Goal: Communication & Community: Answer question/provide support

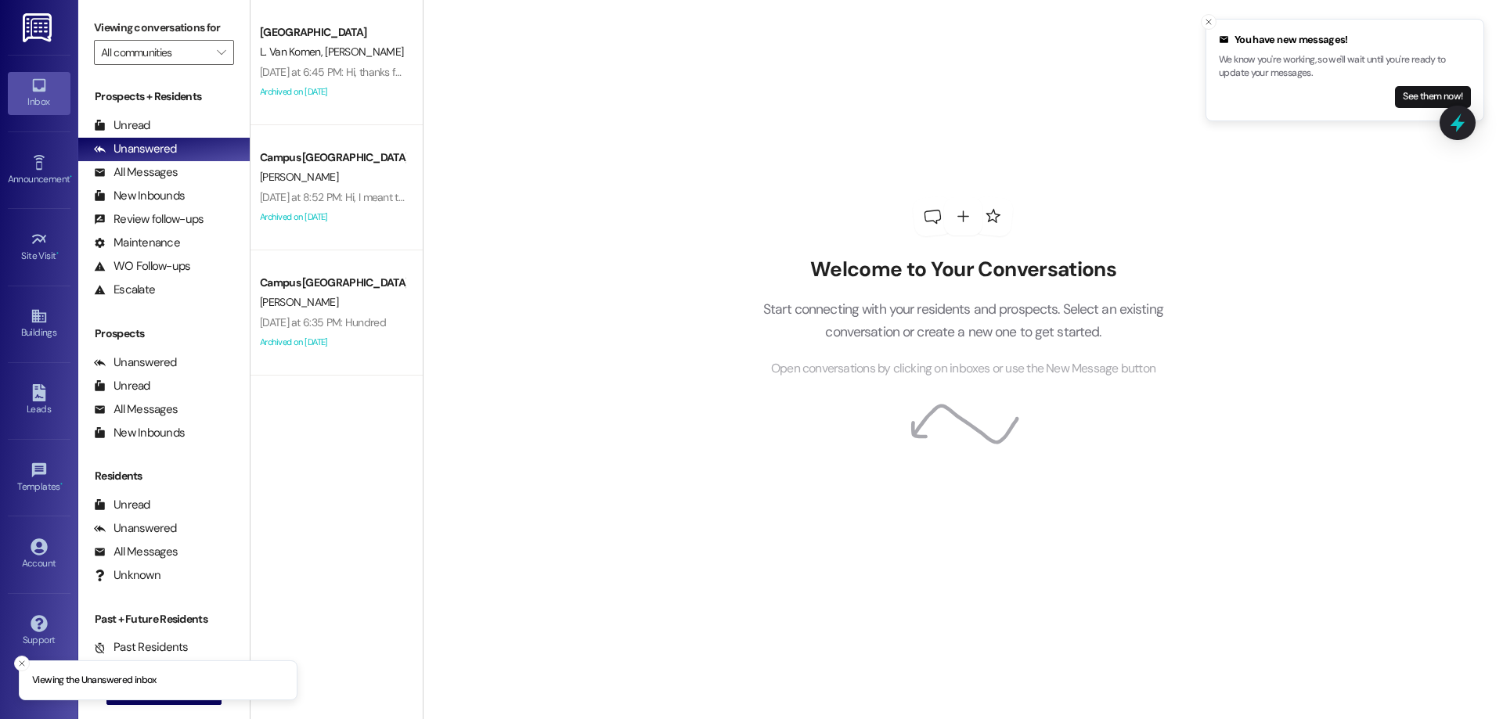
click at [13, 659] on div "Support Go to Support" at bounding box center [39, 631] width 63 height 77
click at [150, 682] on button " New Message" at bounding box center [164, 692] width 116 height 25
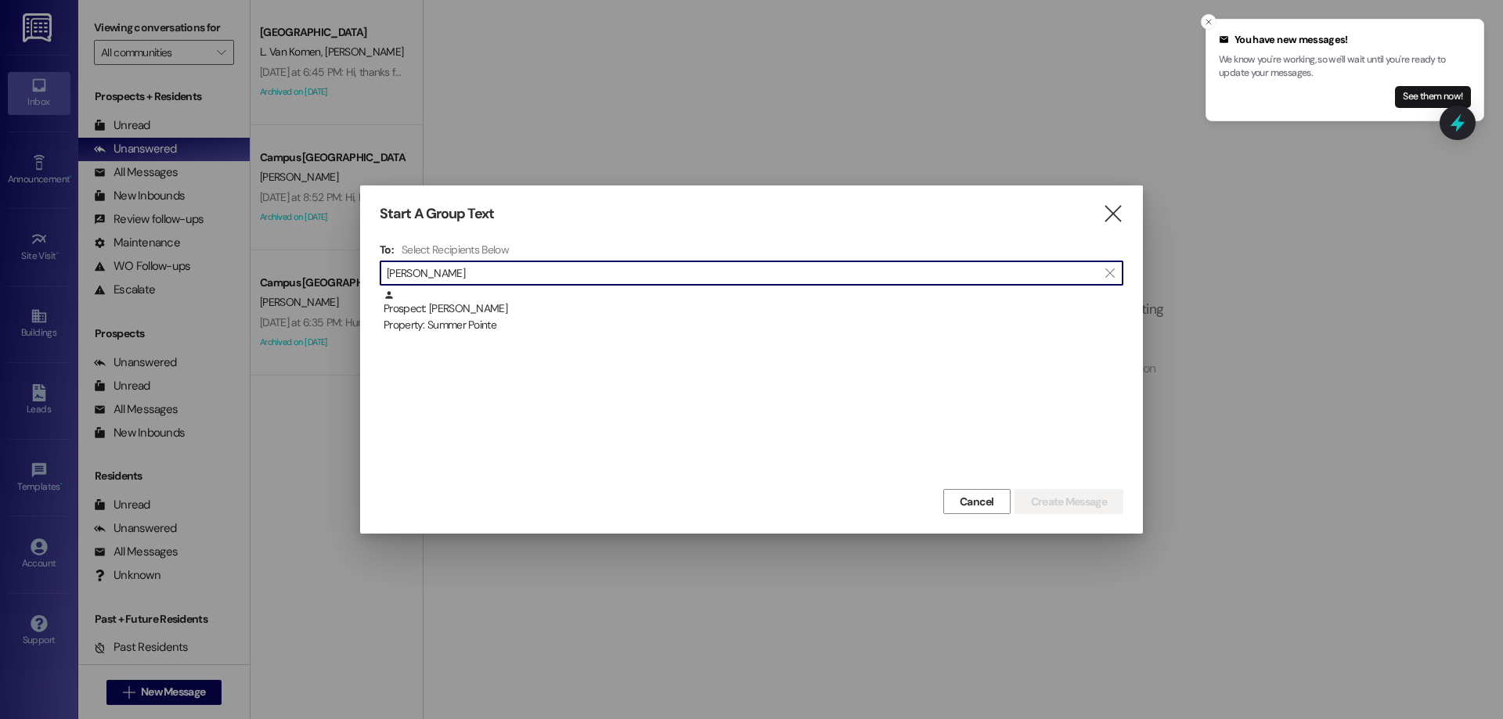
type input "luke child"
click at [569, 317] on div "Property: Summer Pointe" at bounding box center [754, 325] width 740 height 16
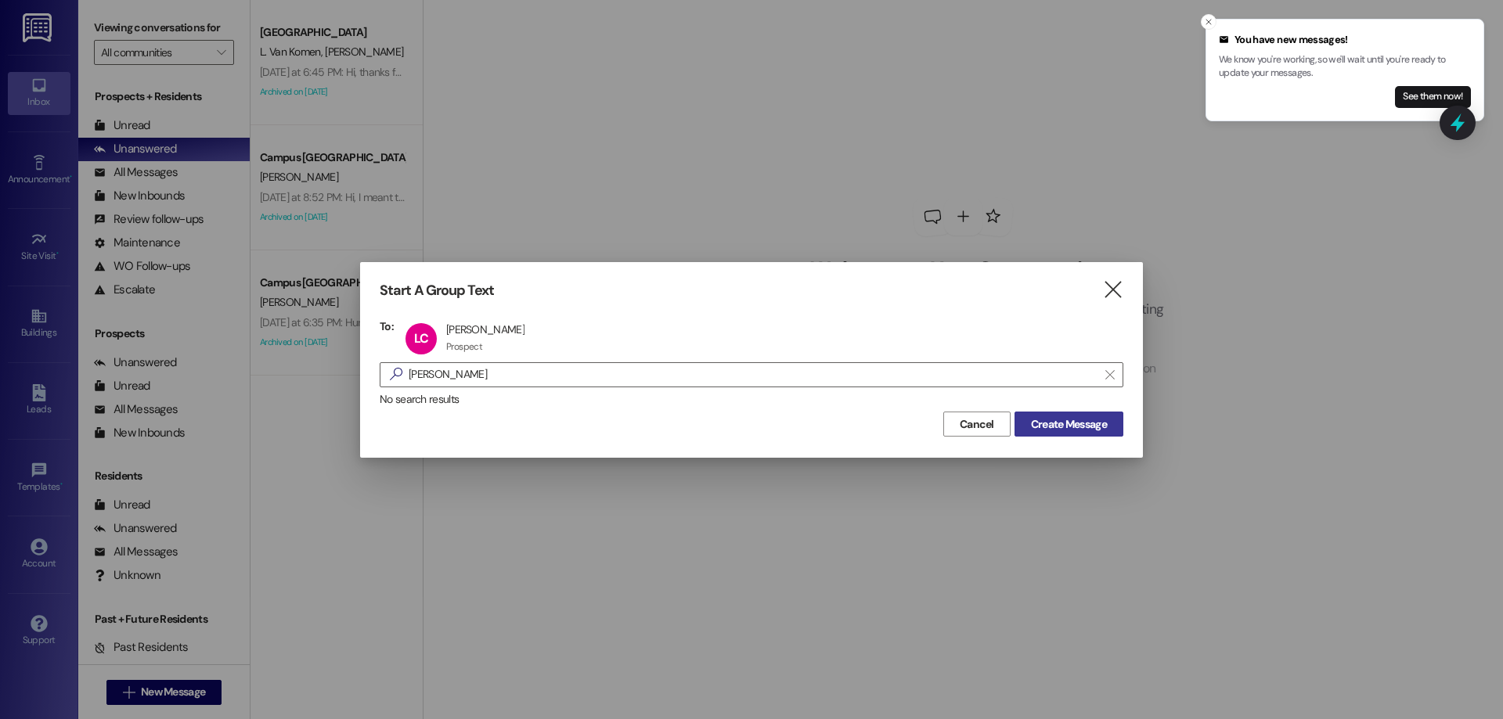
click at [1104, 432] on span "Create Message" at bounding box center [1069, 424] width 76 height 16
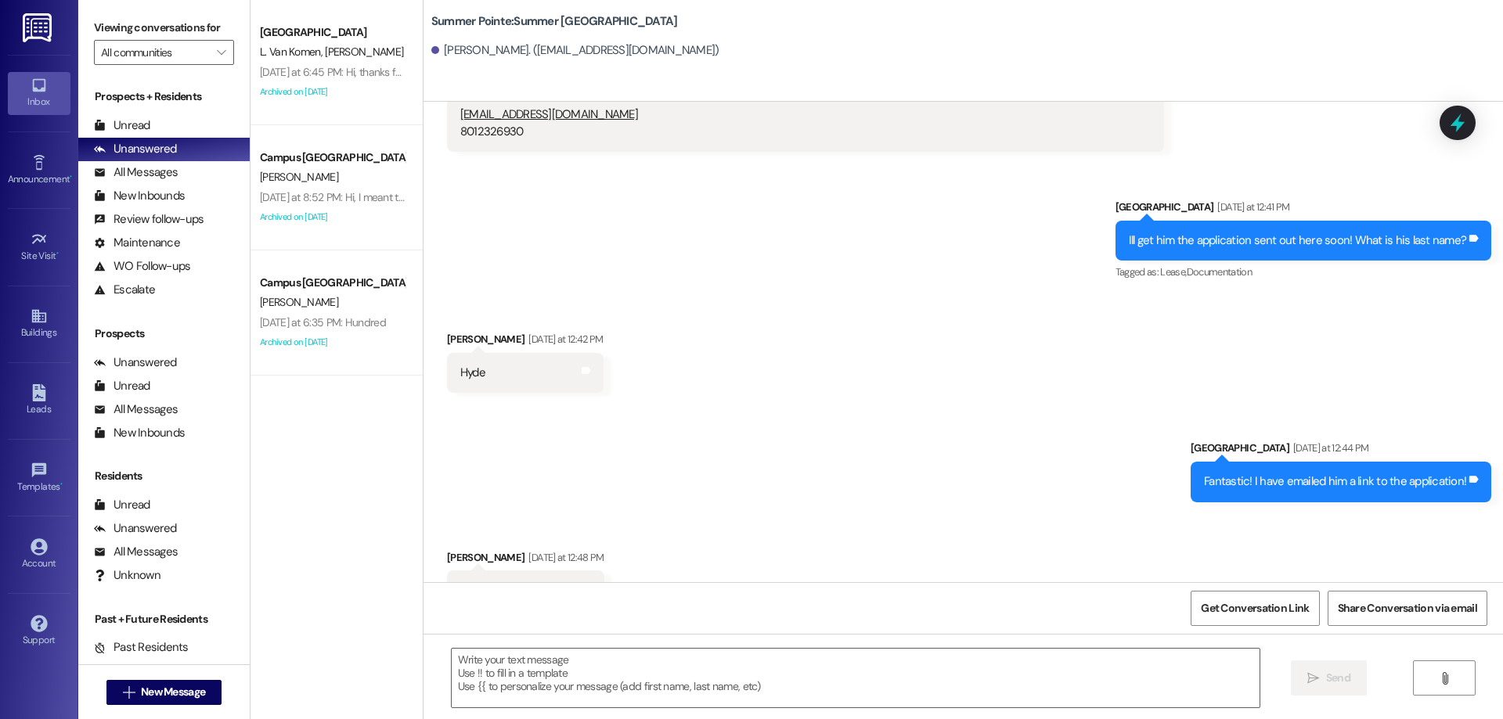
scroll to position [978, 0]
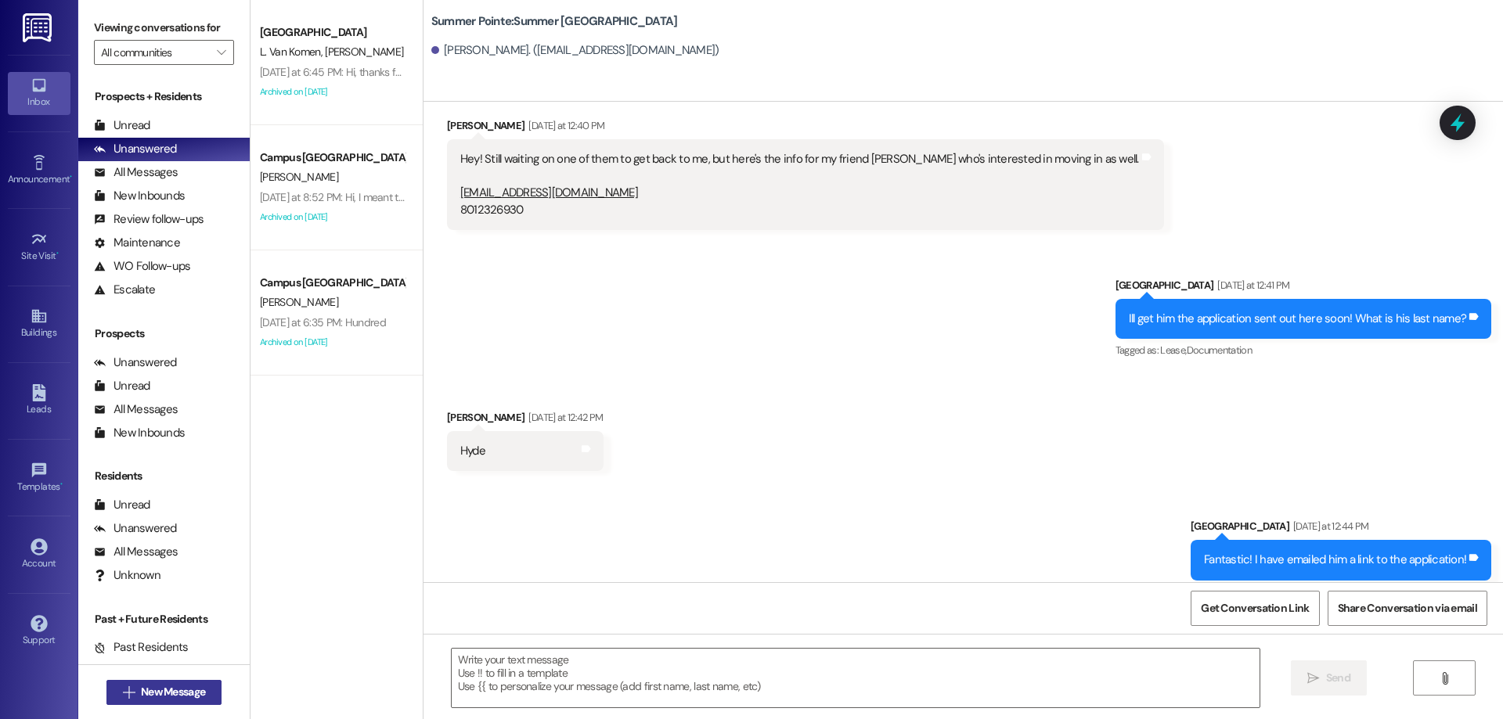
click at [175, 684] on span "New Message" at bounding box center [173, 692] width 64 height 16
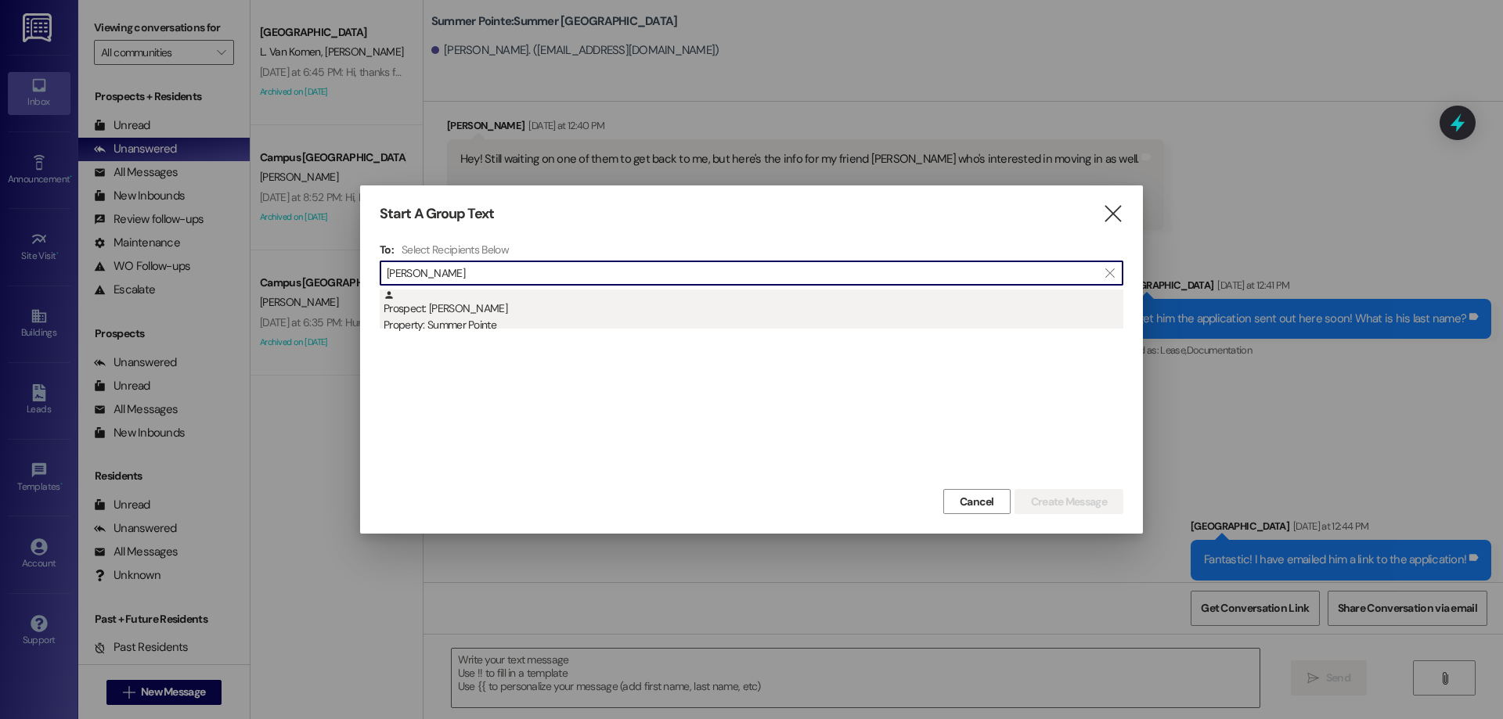
type input "tyson hyde"
click at [581, 318] on div "Property: Summer Pointe" at bounding box center [754, 325] width 740 height 16
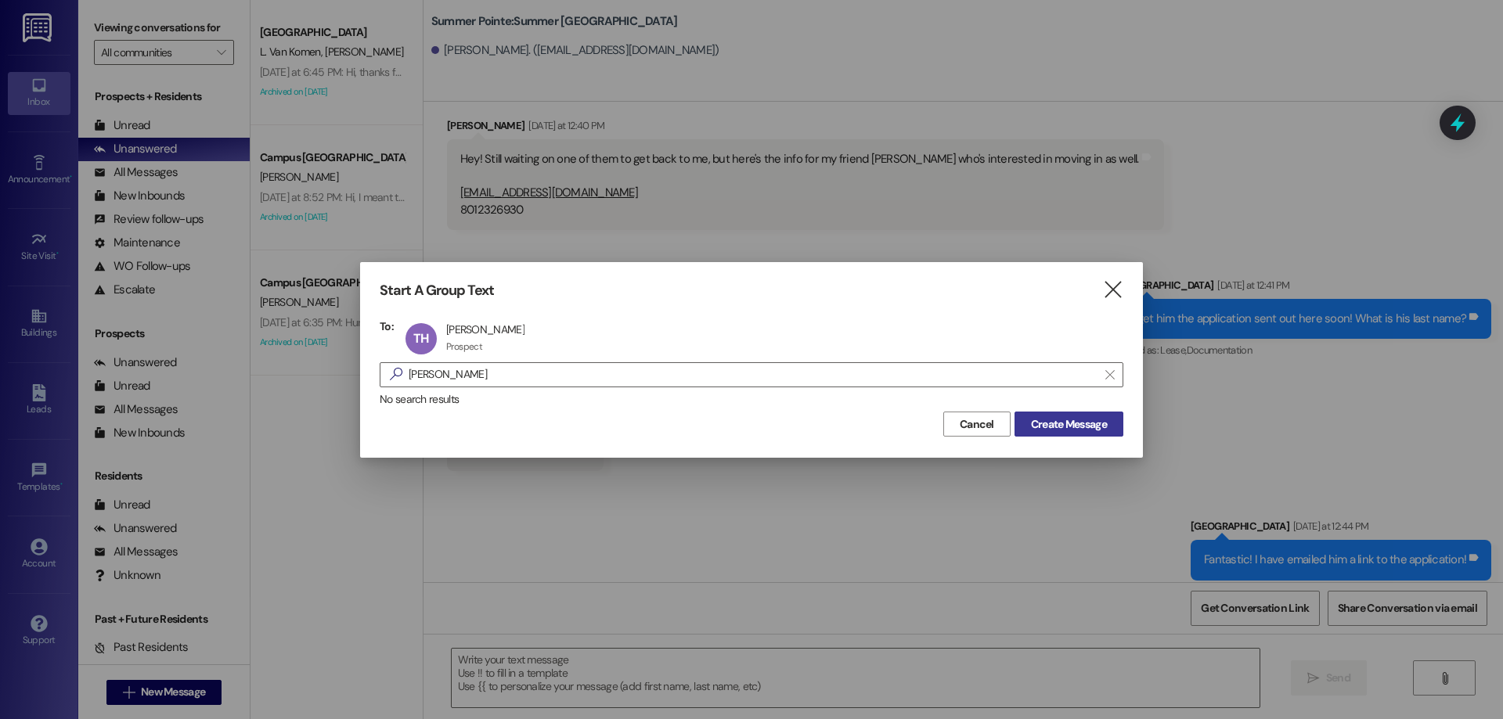
click at [1119, 433] on button "Create Message" at bounding box center [1068, 424] width 109 height 25
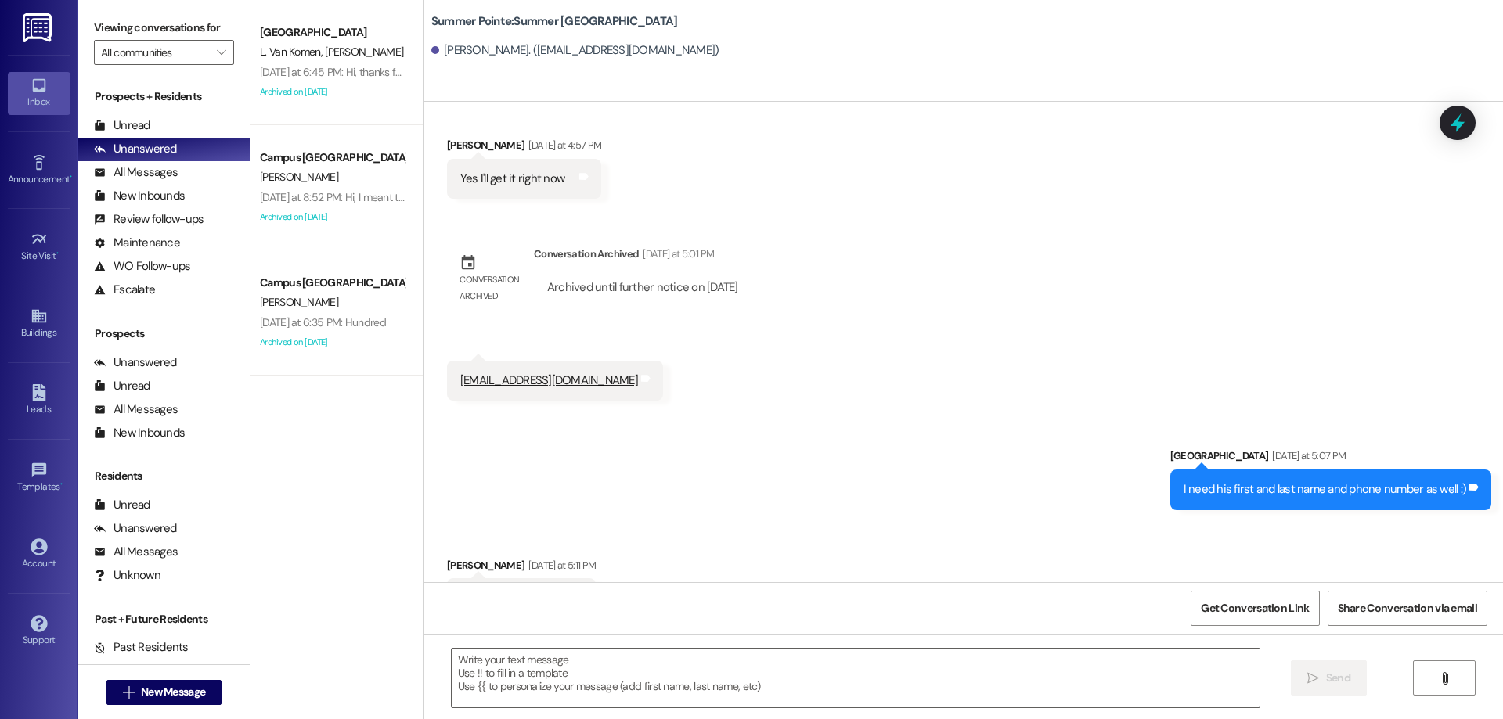
scroll to position [1764, 0]
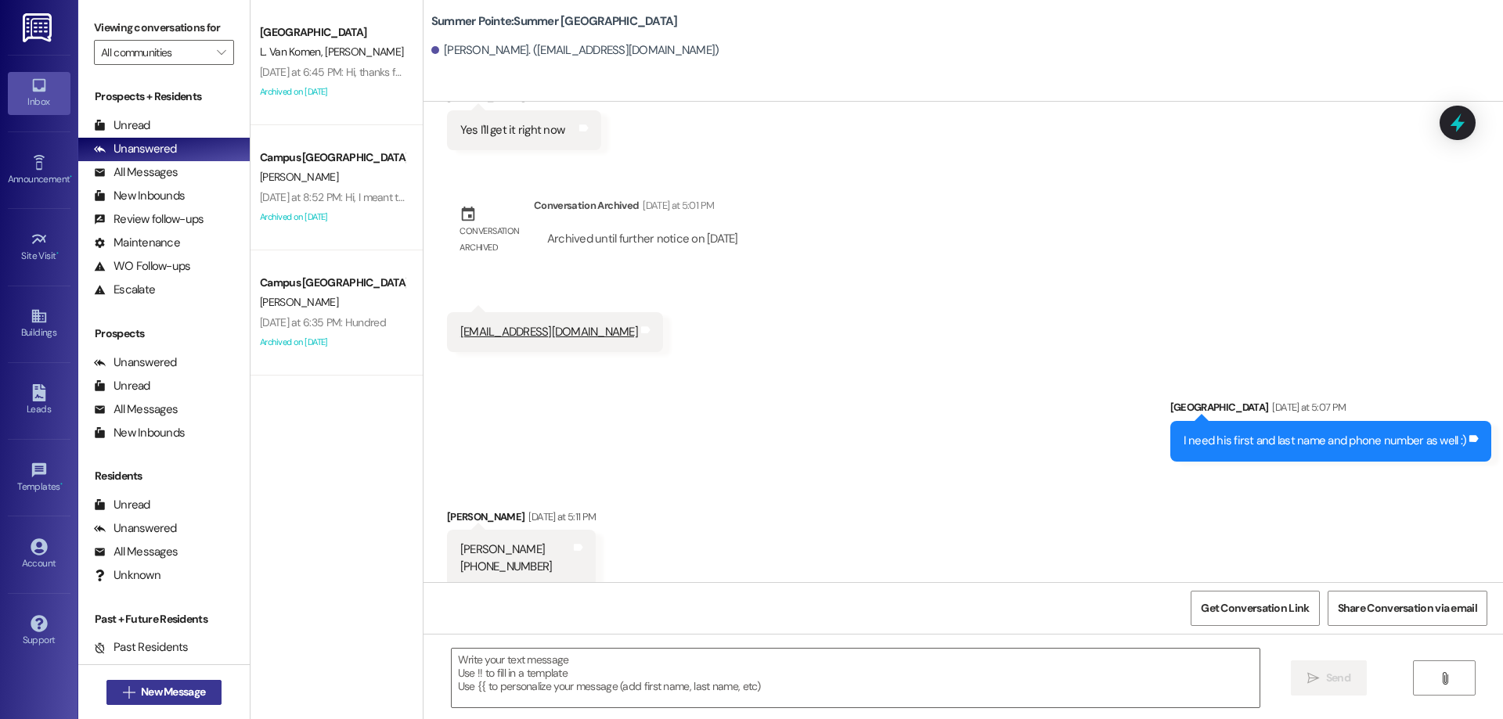
click at [154, 699] on span "New Message" at bounding box center [173, 692] width 64 height 16
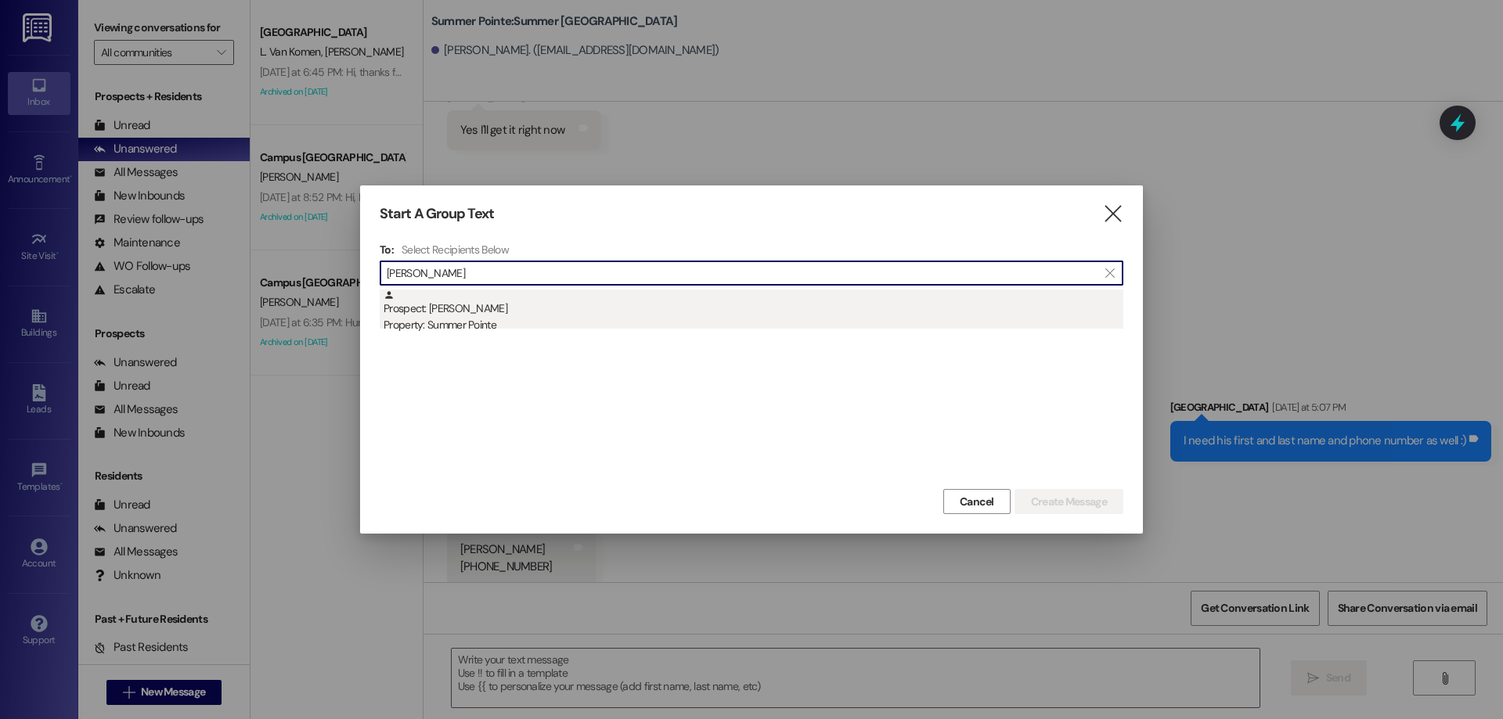
type input "luke childs"
click at [672, 317] on div "Property: Summer Pointe" at bounding box center [754, 325] width 740 height 16
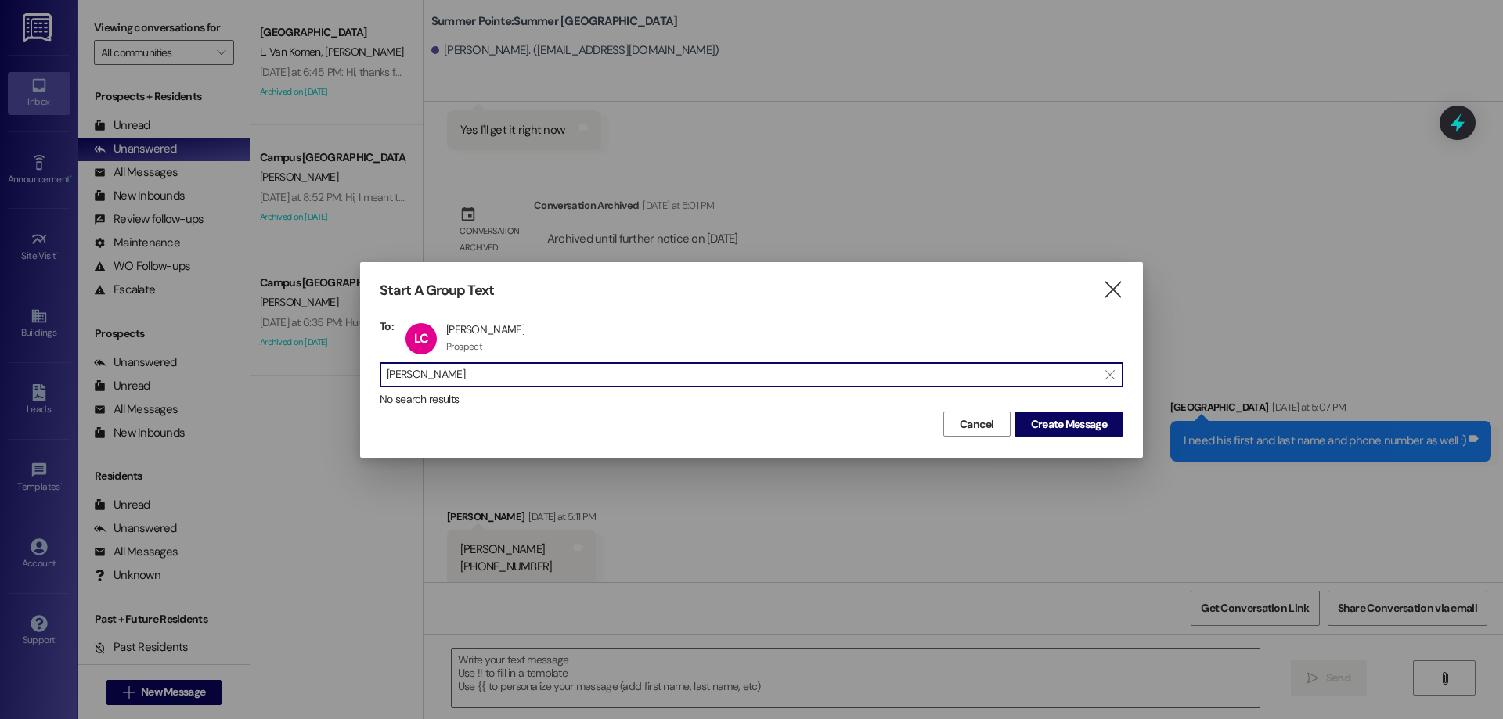
drag, startPoint x: 650, startPoint y: 376, endPoint x: 159, endPoint y: 334, distance: 492.6
click at [159, 334] on div "Start A Group Text  To: LC Luke Childs Luke Childs Prospect Prospect click to …" at bounding box center [751, 359] width 1503 height 719
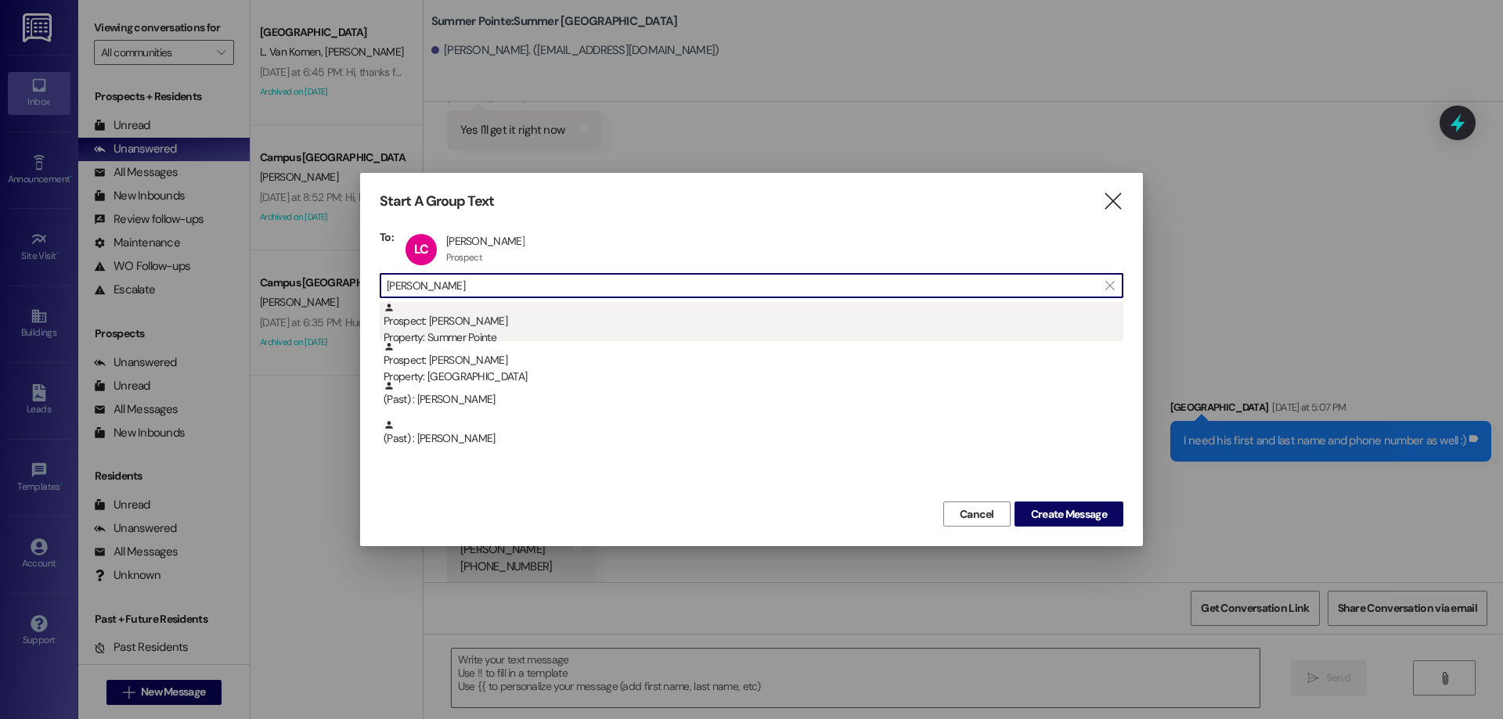
type input "tyson"
click at [740, 320] on div "Prospect: Tyson Hyde Property: Summer Pointe" at bounding box center [754, 324] width 740 height 45
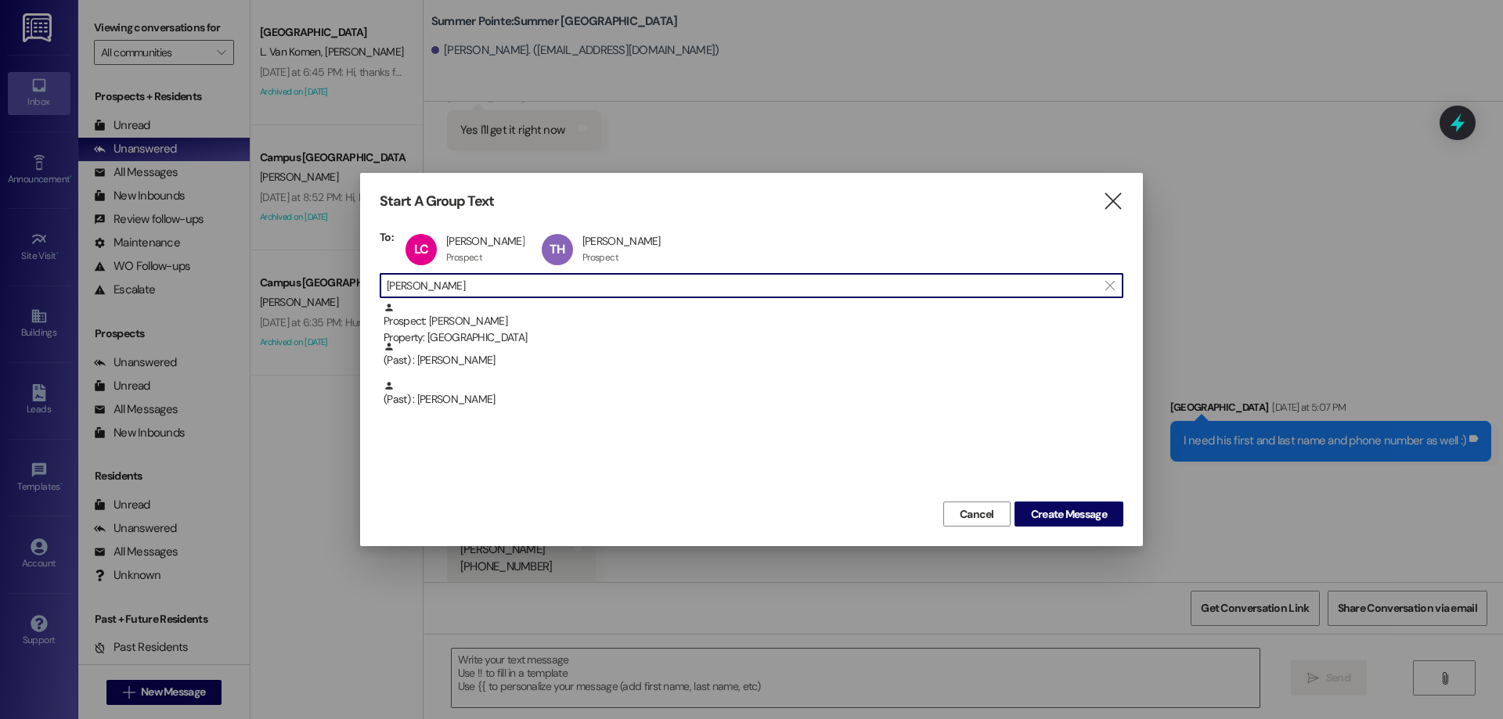
drag, startPoint x: 547, startPoint y: 281, endPoint x: 140, endPoint y: 238, distance: 409.3
click at [140, 238] on div "Start A Group Text  To: LC Luke Childs Luke Childs Prospect Prospect click to …" at bounding box center [751, 359] width 1503 height 719
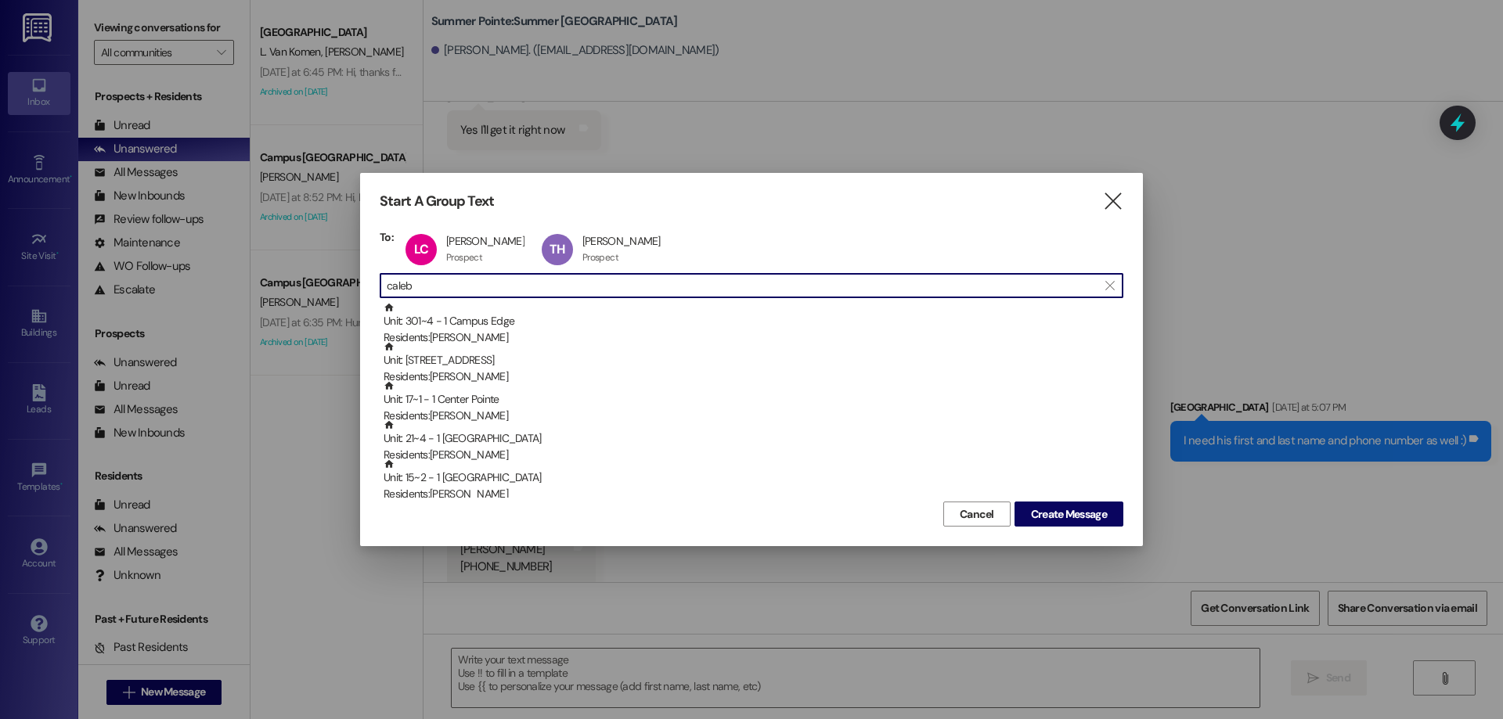
drag, startPoint x: 562, startPoint y: 354, endPoint x: 471, endPoint y: 290, distance: 111.2
click at [471, 290] on div "Start A Group Text  To: LC Luke Childs Luke Childs Prospect Prospect click to …" at bounding box center [751, 359] width 1503 height 719
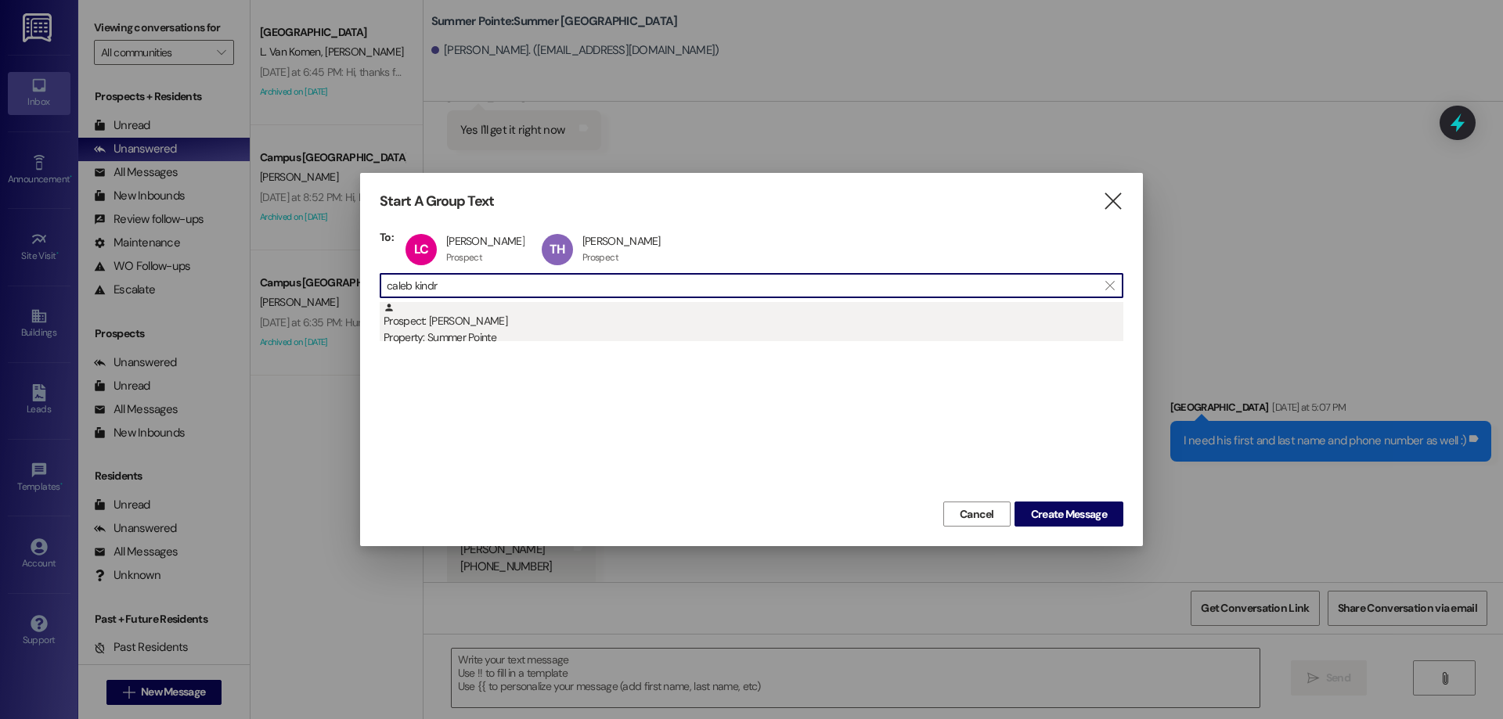
type input "caleb kindr"
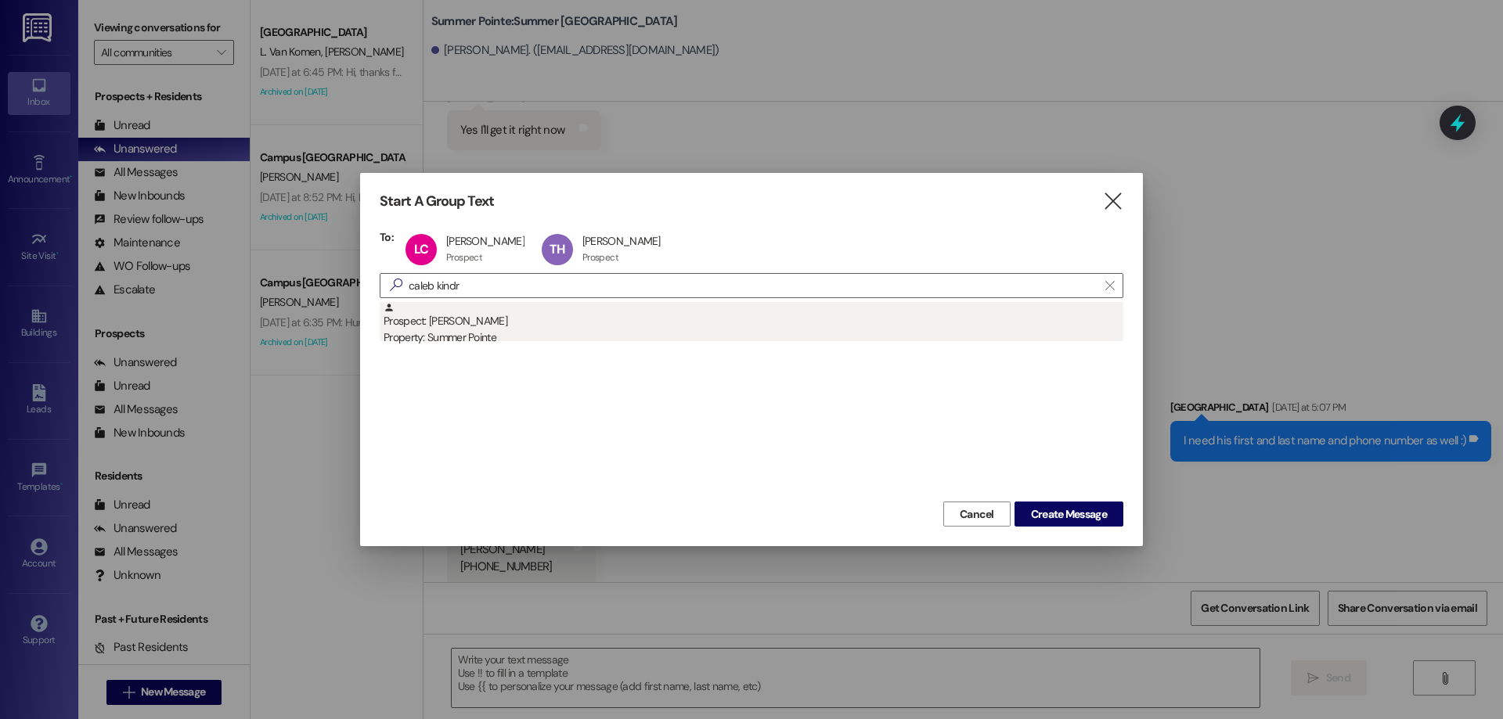
click at [559, 308] on div "Prospect: Caleb Kindred Property: Summer Pointe" at bounding box center [754, 324] width 740 height 45
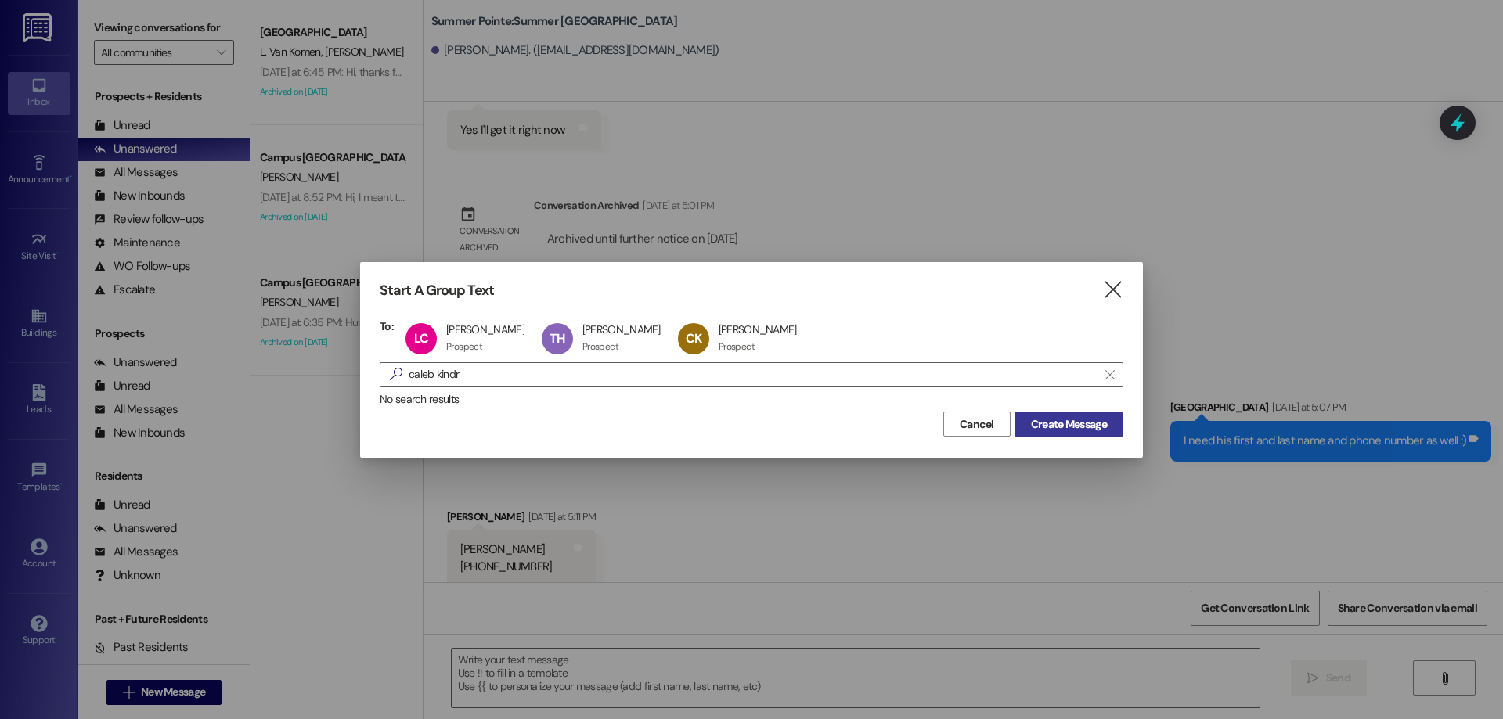
click at [1085, 421] on span "Create Message" at bounding box center [1069, 424] width 76 height 16
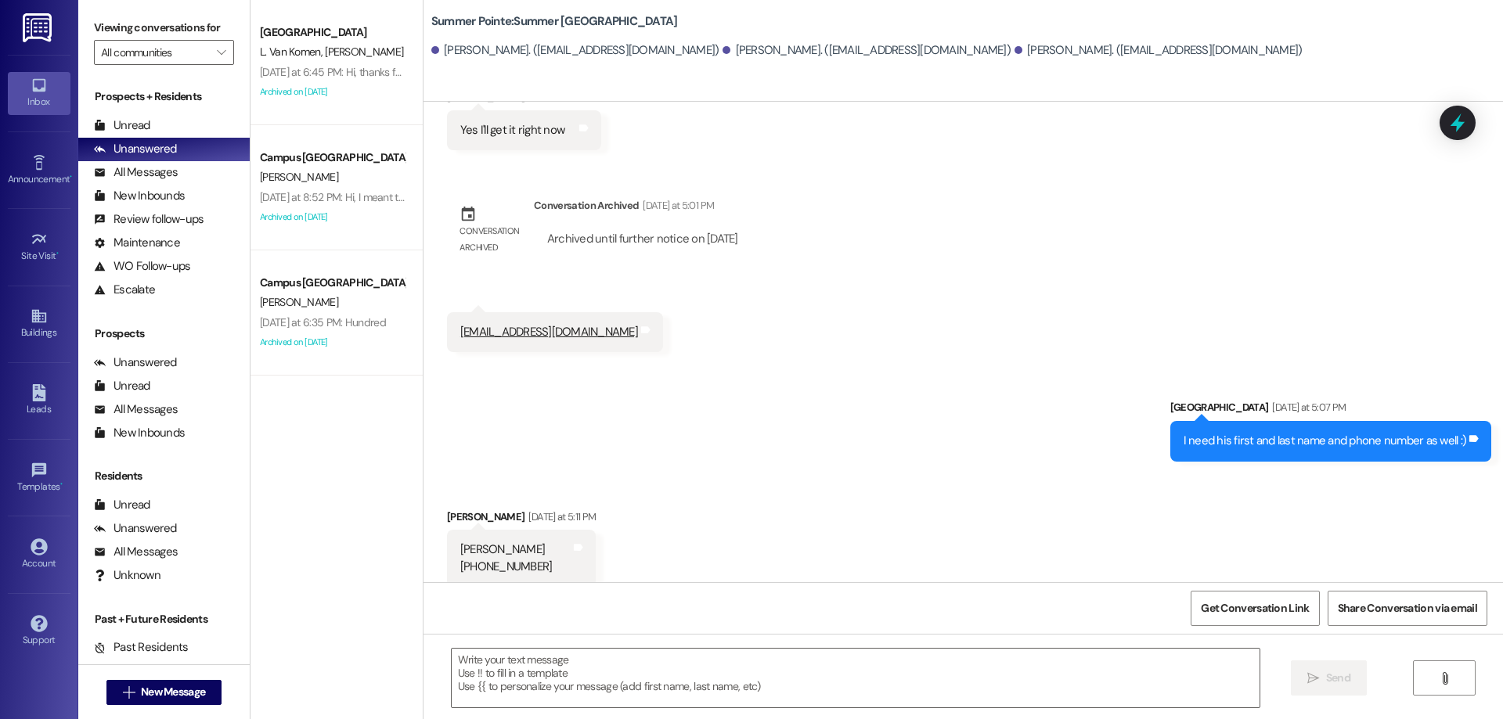
scroll to position [1, 0]
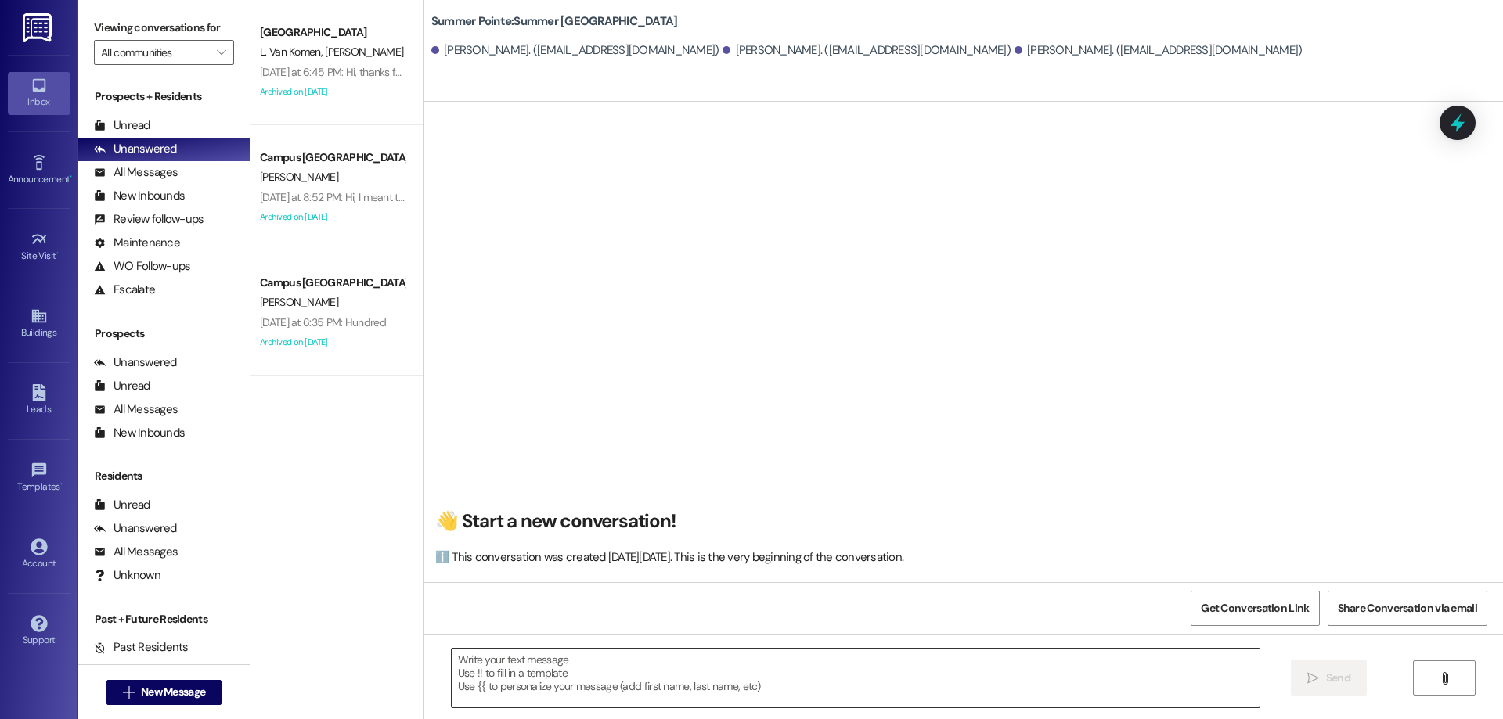
click at [769, 693] on textarea at bounding box center [856, 678] width 808 height 59
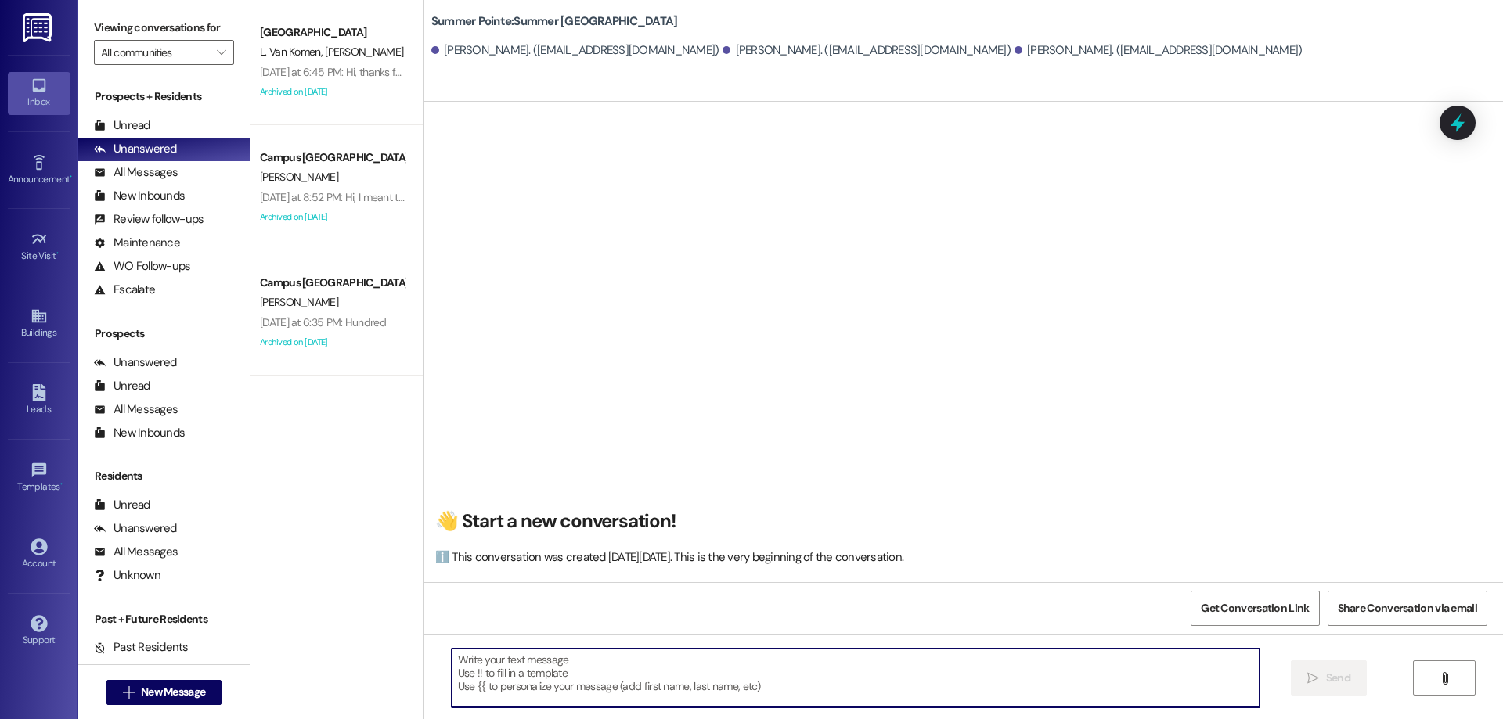
type textarea "G"
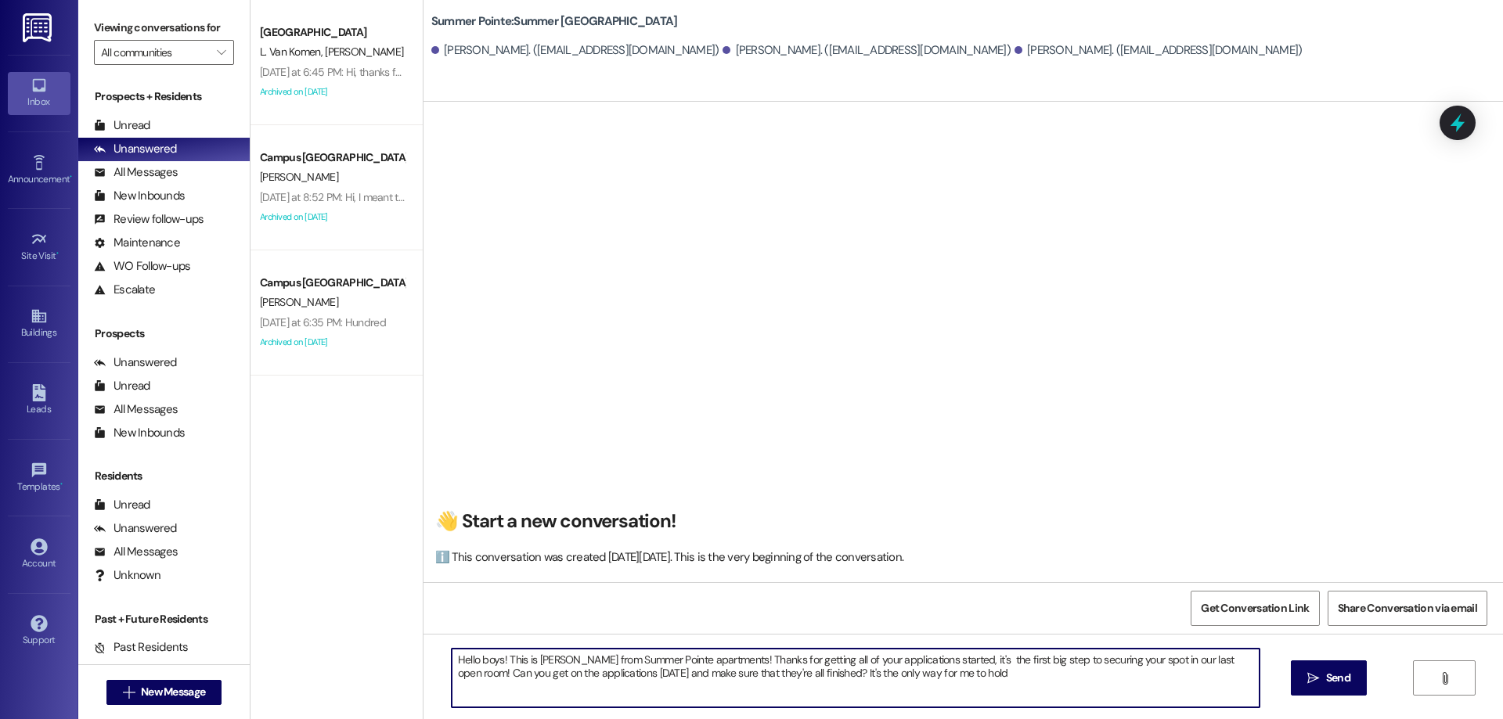
click at [787, 673] on textarea "Hello boys! This is Drew from Summer Pointe apartments! Thanks for getting all …" at bounding box center [856, 678] width 808 height 59
click at [1014, 693] on textarea "Hello boys! This is Drew from Summer Pointe apartments! Thanks for getting all …" at bounding box center [856, 678] width 808 height 59
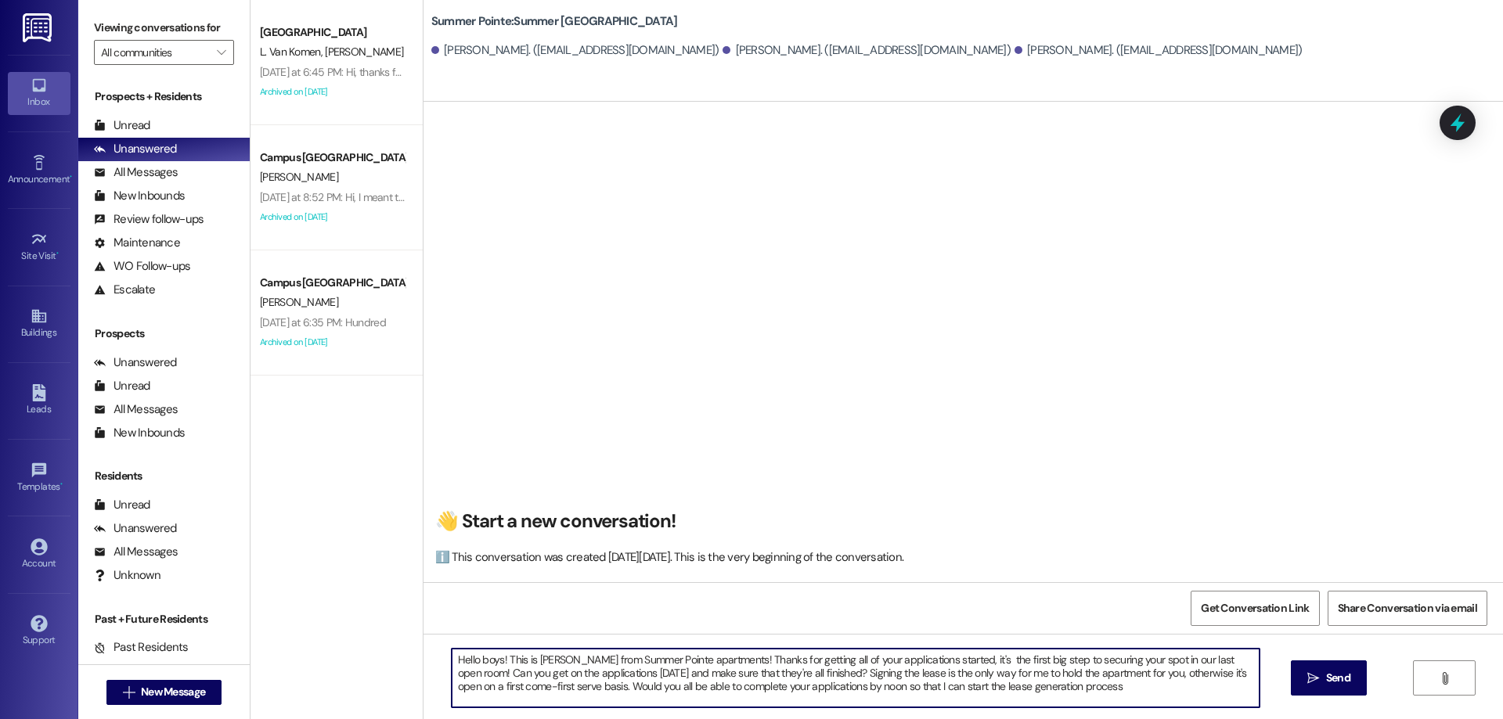
type textarea "Hello boys! This is Drew from Summer Pointe apartments! Thanks for getting all …"
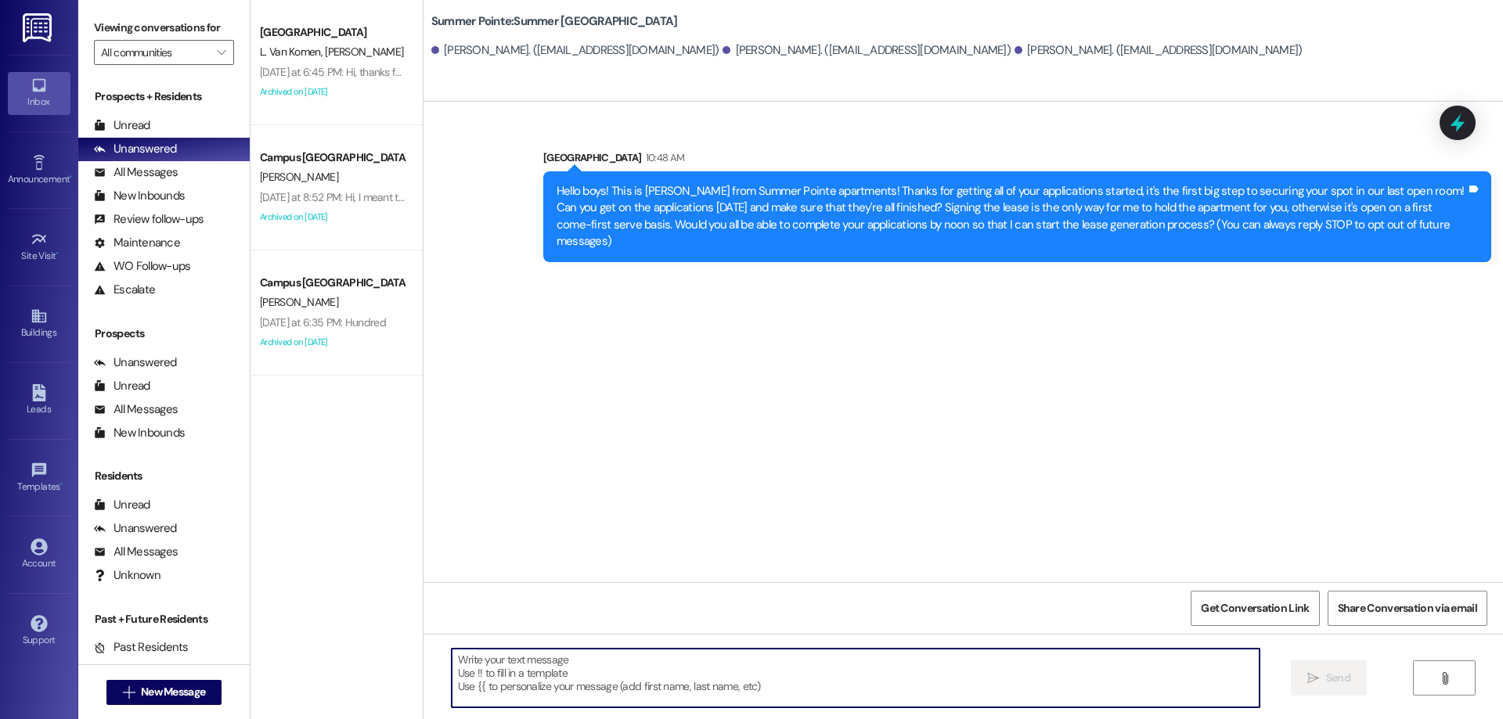
scroll to position [0, 0]
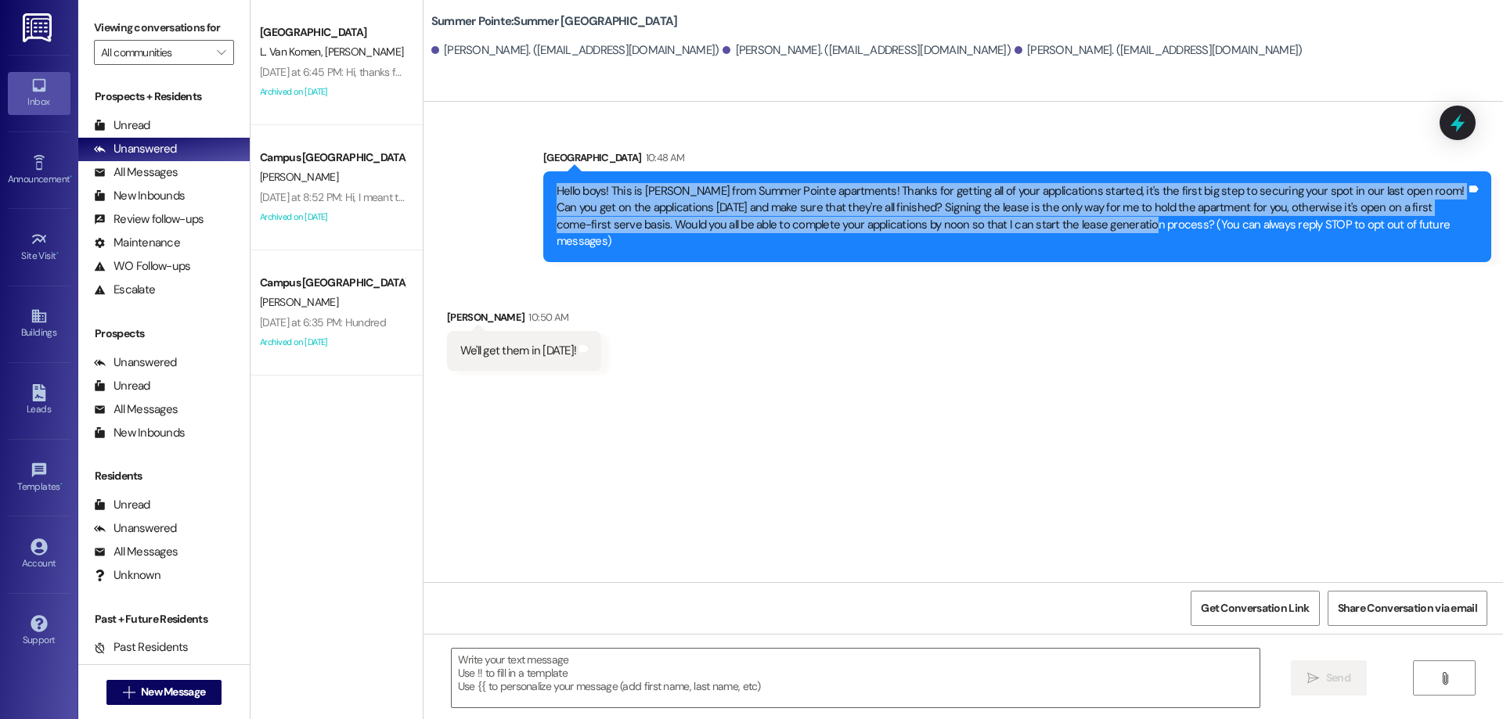
drag, startPoint x: 1075, startPoint y: 225, endPoint x: 518, endPoint y: 185, distance: 557.9
click at [518, 185] on div "Sent via SMS Leasing Campus Way 10:48 AM Hello boys! This is Drew from Summer P…" at bounding box center [962, 194] width 1079 height 160
copy div "Hello boys! This is Drew from Summer Pointe apartments! Thanks for getting all …"
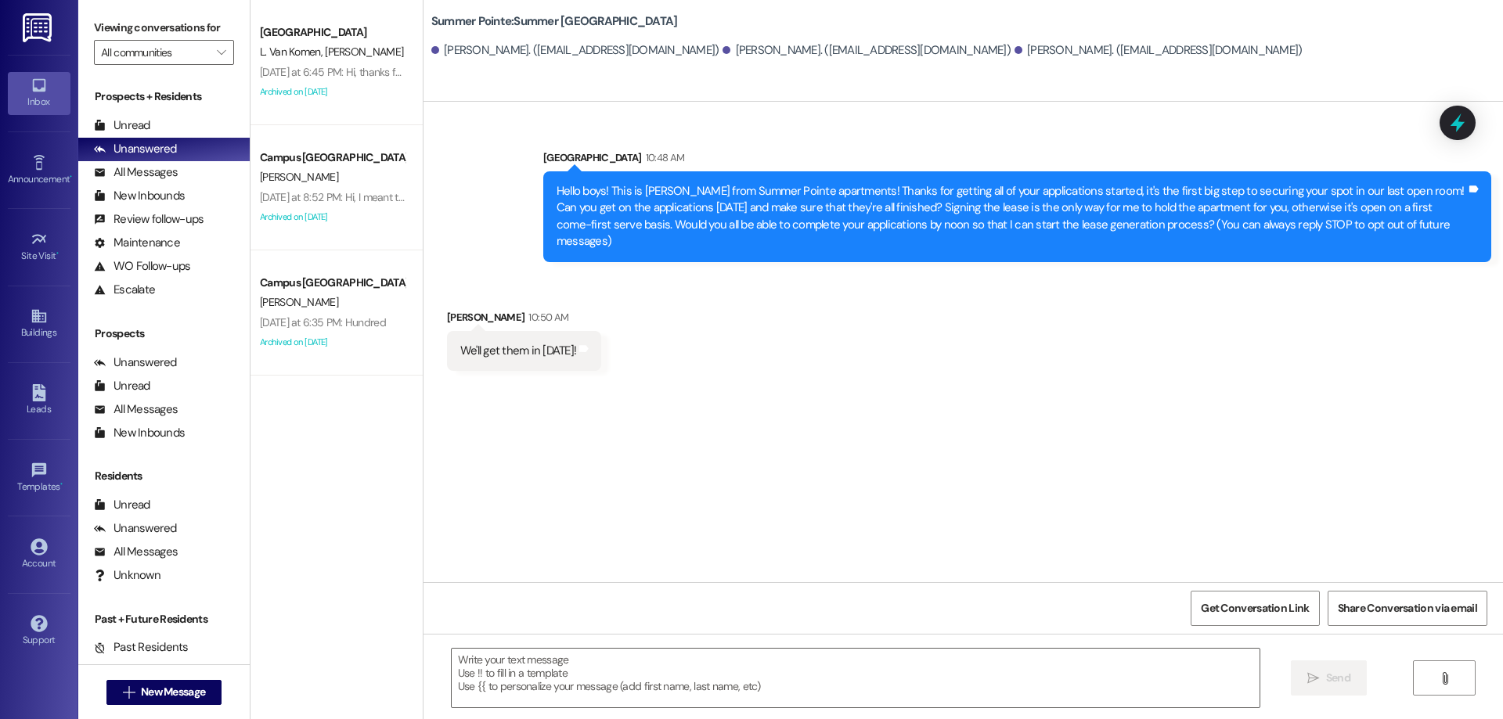
click at [877, 453] on div "Sent via SMS Leasing Campus Way 10:48 AM Hello boys! This is Drew from Summer P…" at bounding box center [962, 342] width 1079 height 481
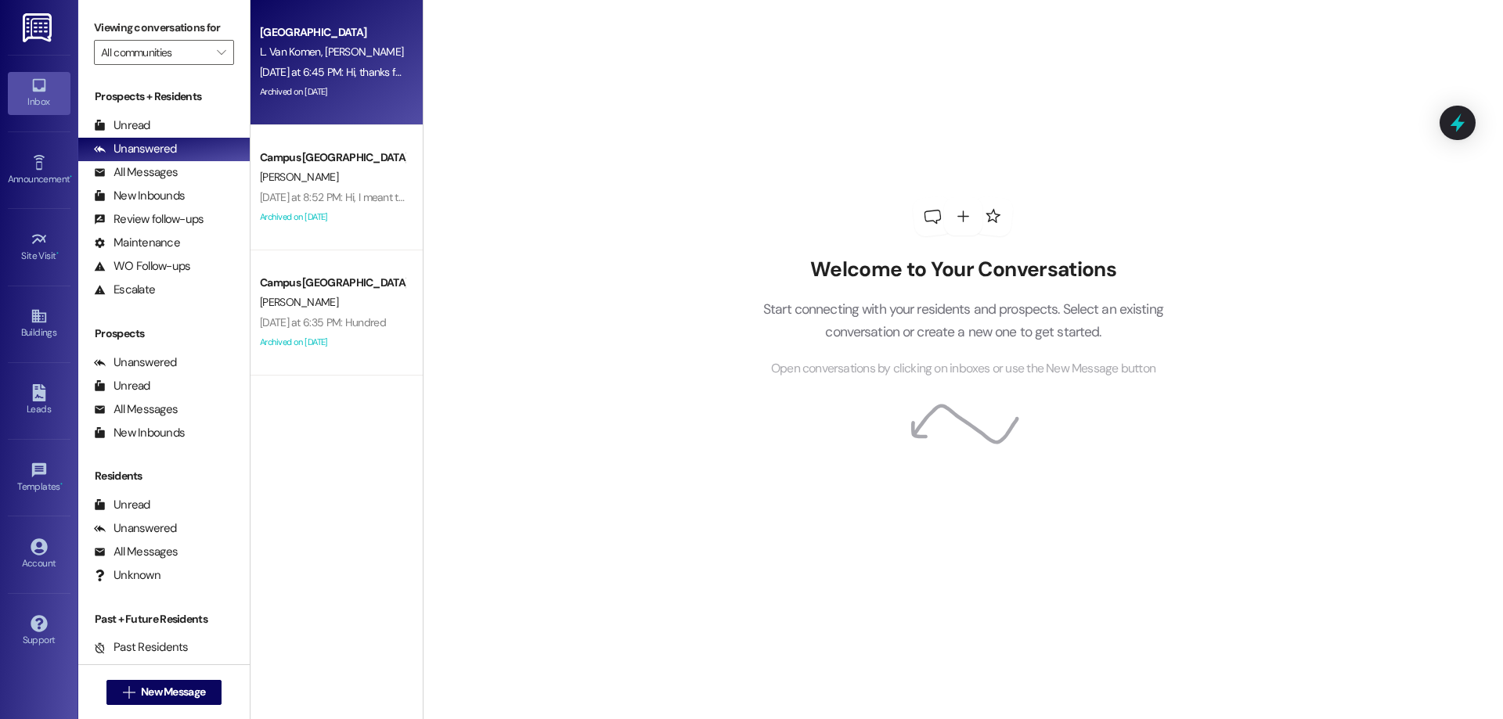
click at [397, 100] on div "East Pointe Prospect L. Van Komen J. Green Yesterday at 6:45 PM: Hi, thanks for…" at bounding box center [336, 62] width 172 height 125
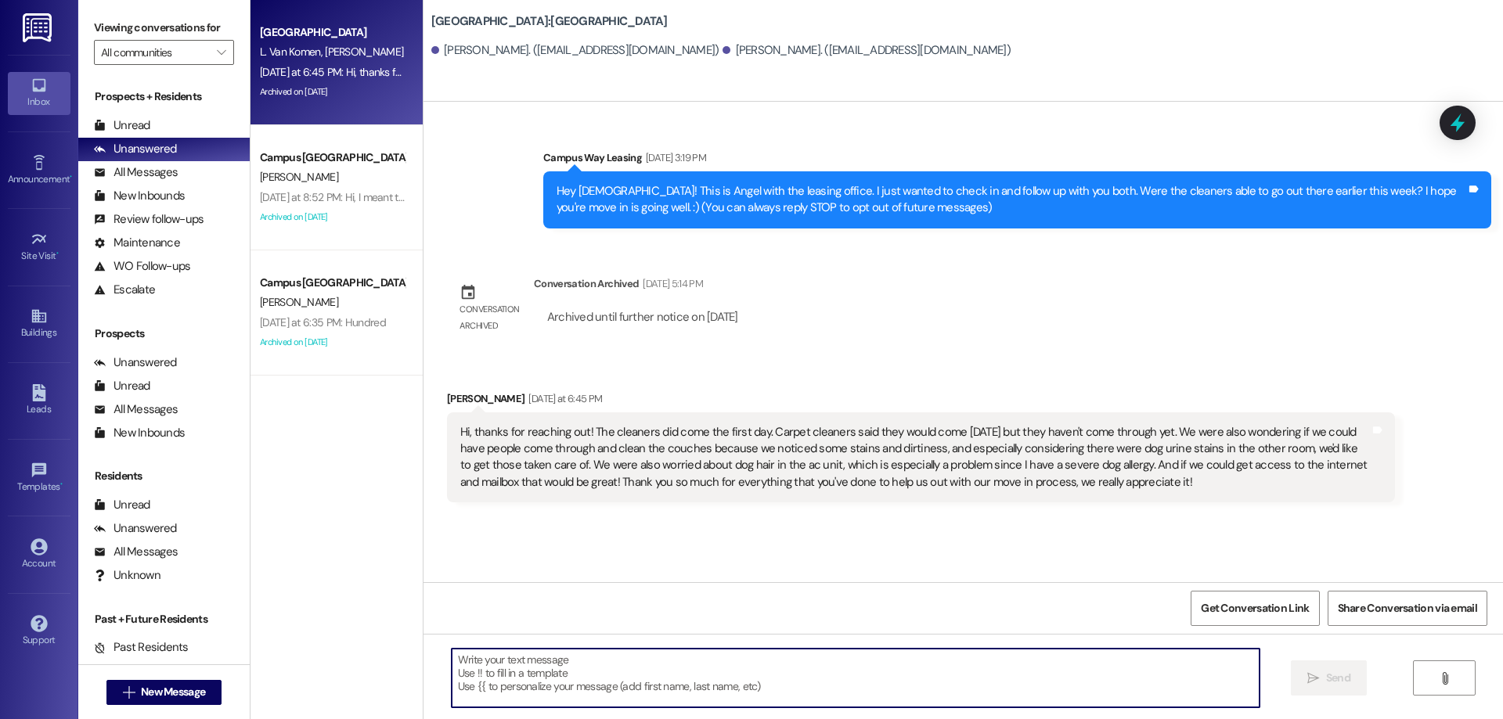
click at [643, 676] on textarea at bounding box center [856, 678] width 808 height 59
click at [644, 670] on textarea at bounding box center [856, 678] width 808 height 59
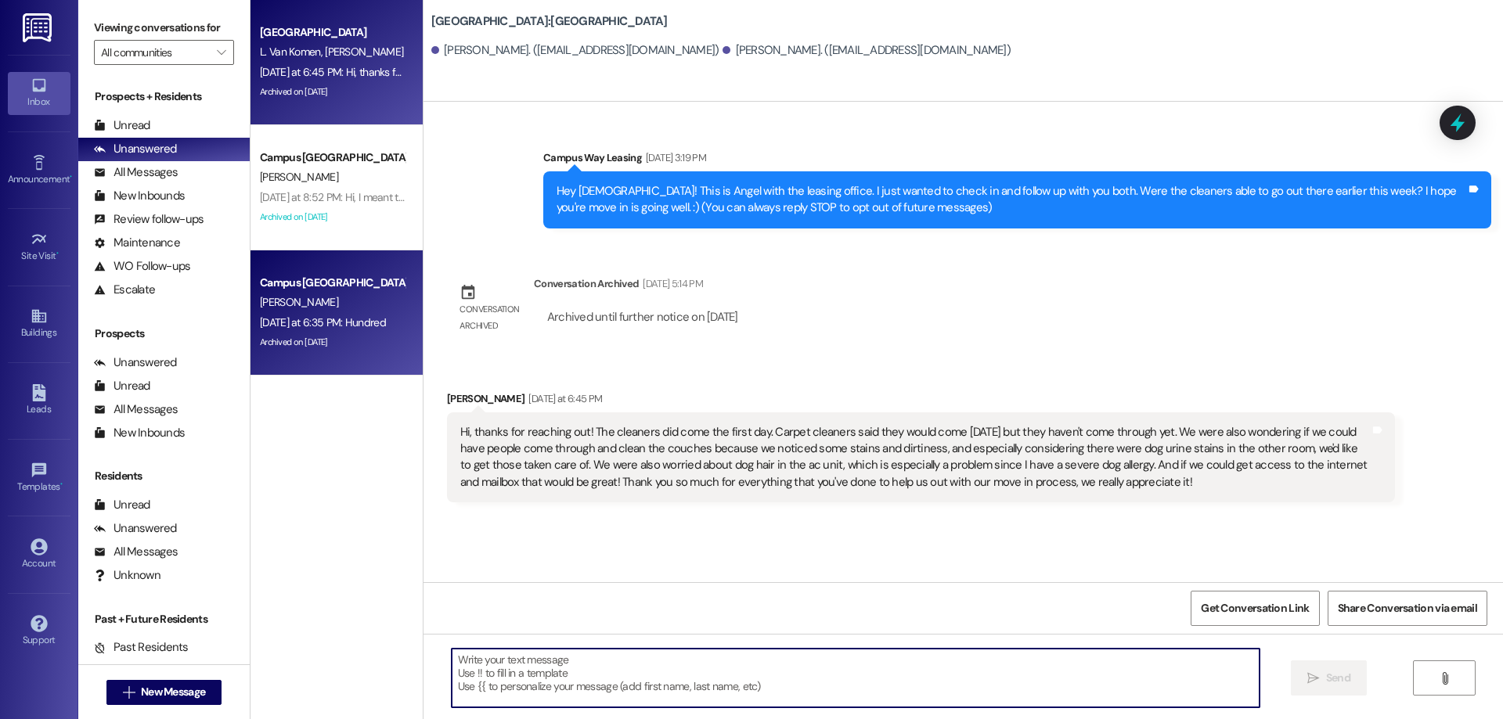
click at [288, 326] on div "Yesterday at 6:35 PM: Hundred Yesterday at 6:35 PM: Hundred" at bounding box center [323, 322] width 126 height 14
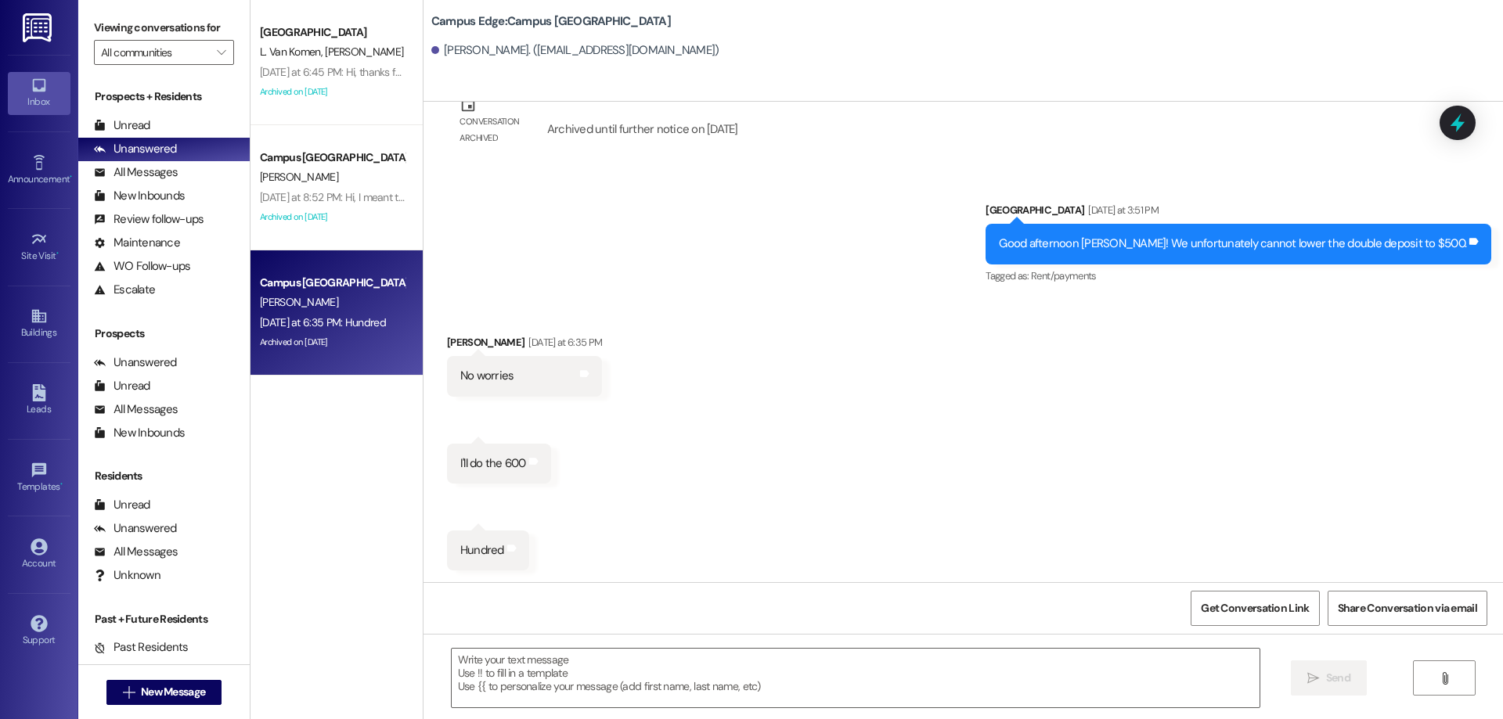
scroll to position [3762, 0]
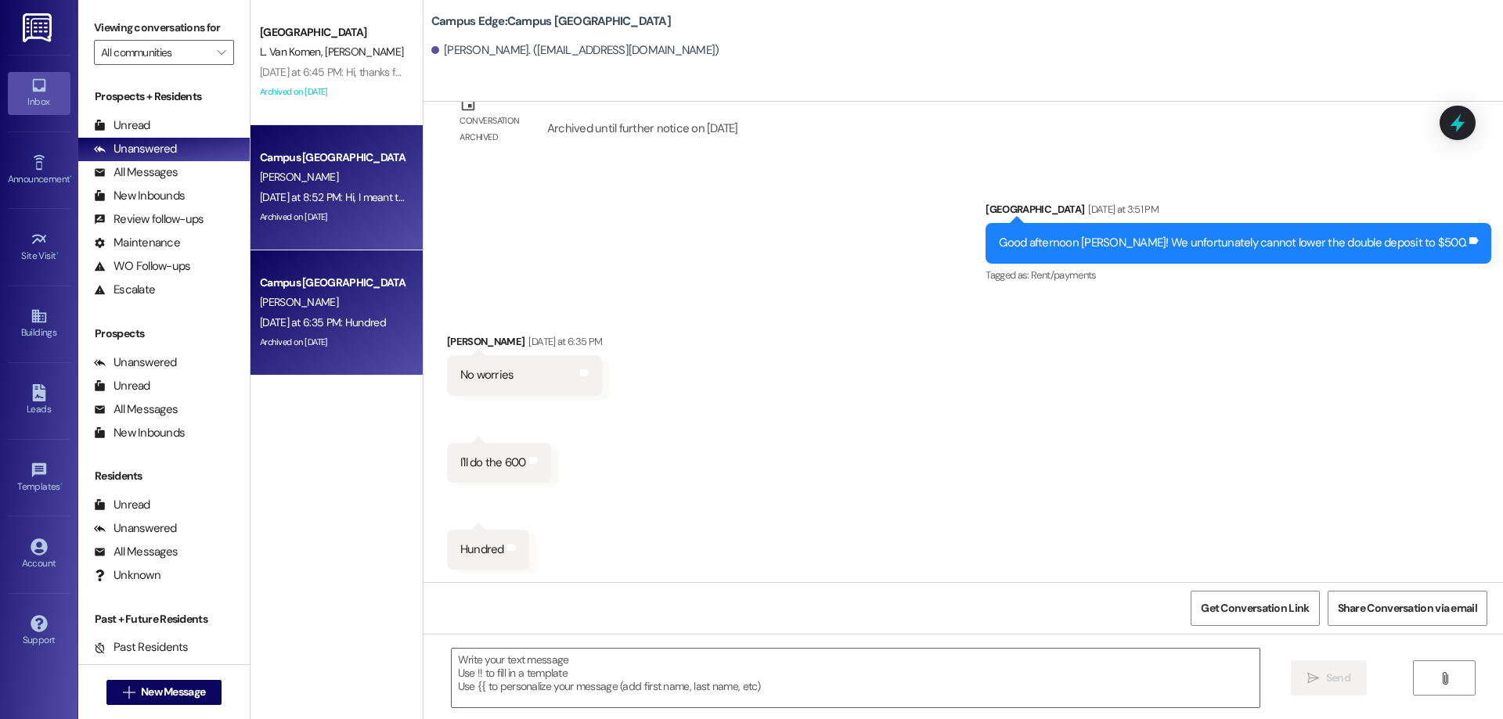
click at [363, 193] on div "Yesterday at 8:52 PM: Hi, I meant to move in 8/24 instead of 8/23. Is that okay…" at bounding box center [584, 197] width 649 height 14
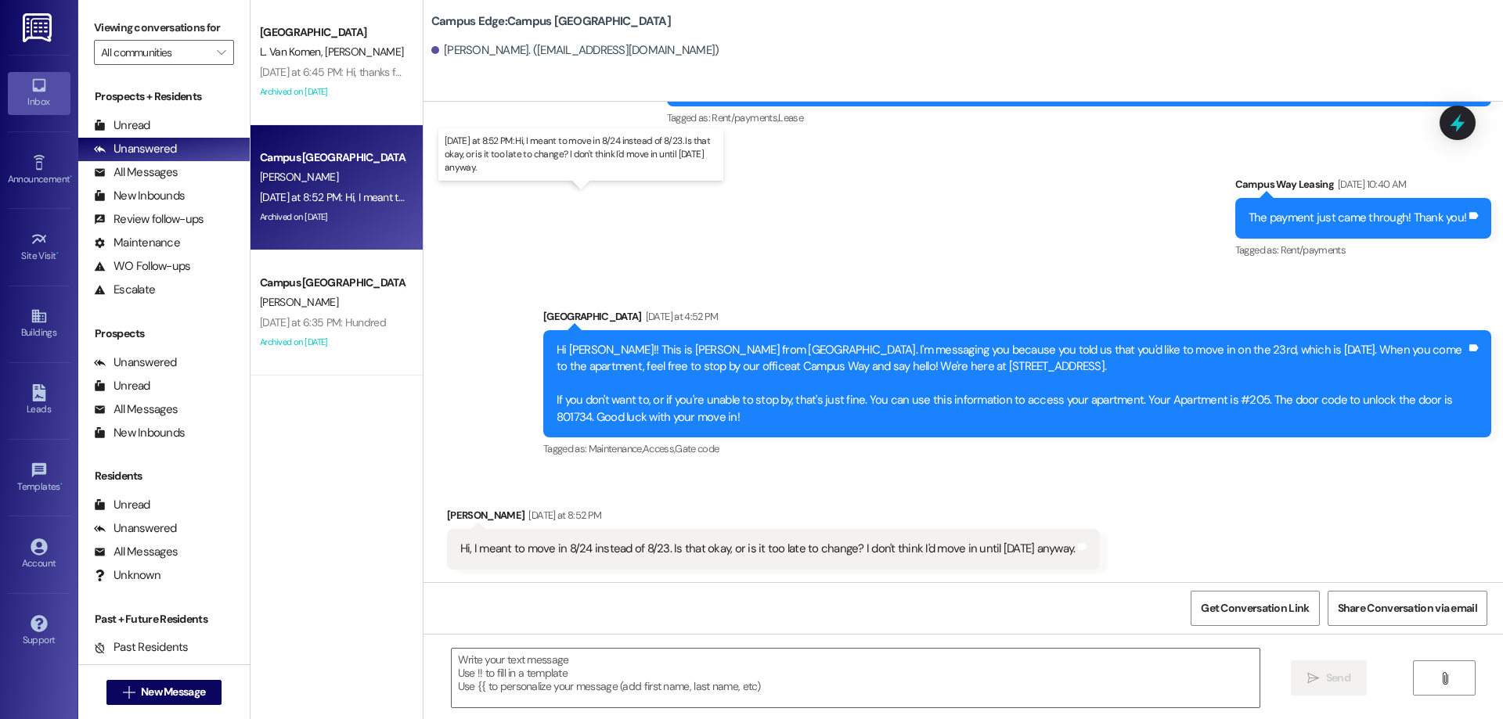
scroll to position [1824, 0]
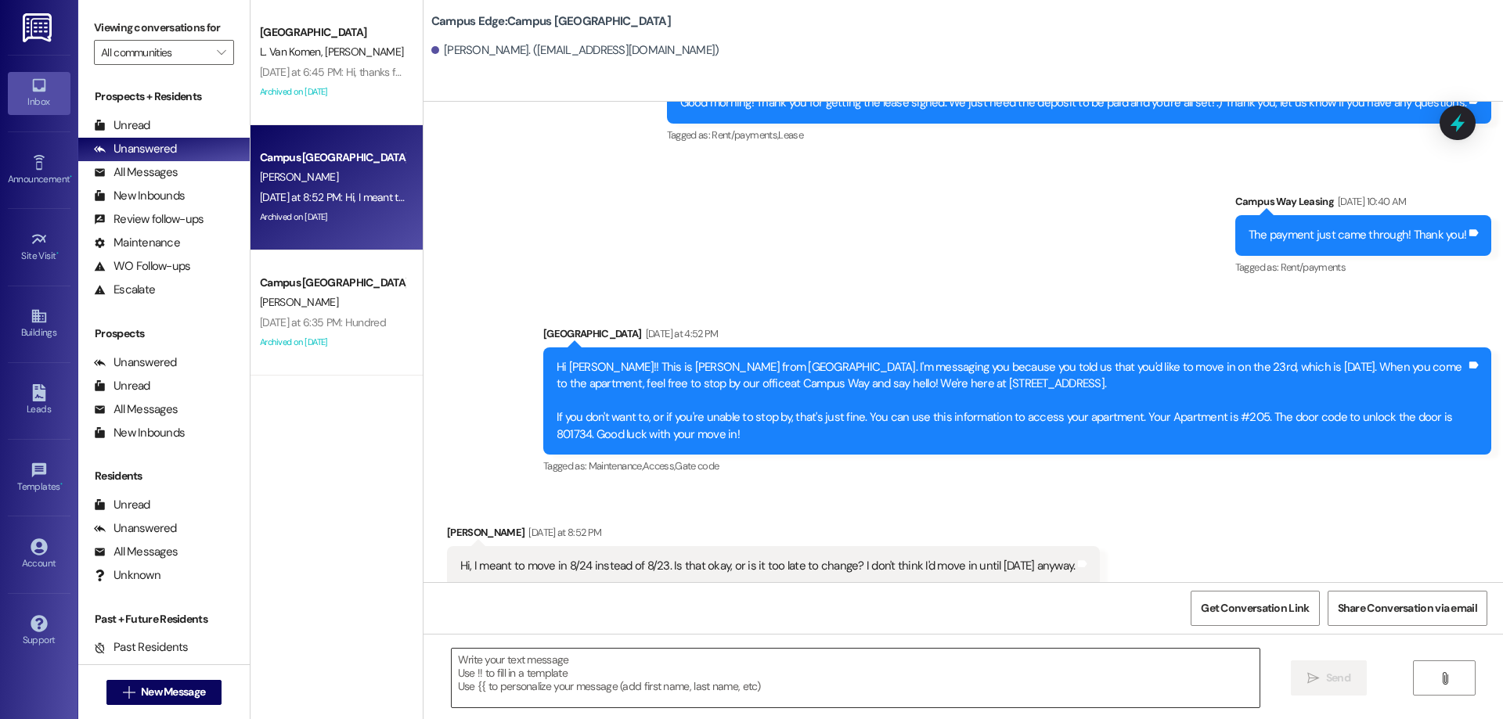
click at [681, 674] on textarea at bounding box center [856, 678] width 808 height 59
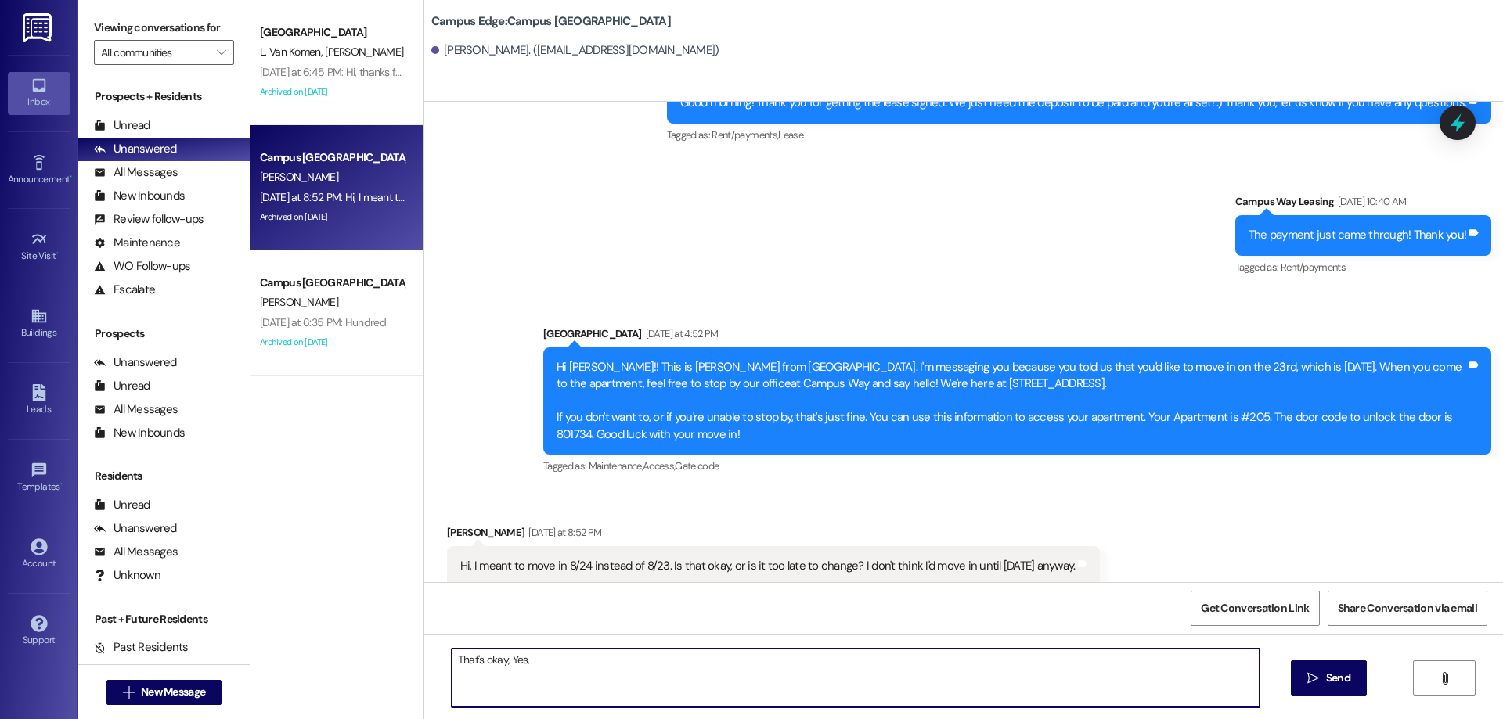
click at [556, 662] on textarea "That's okay, Yes," at bounding box center [856, 678] width 808 height 59
type textarea "That's okay, yes. sdjusted your early move-in fee accordingly."
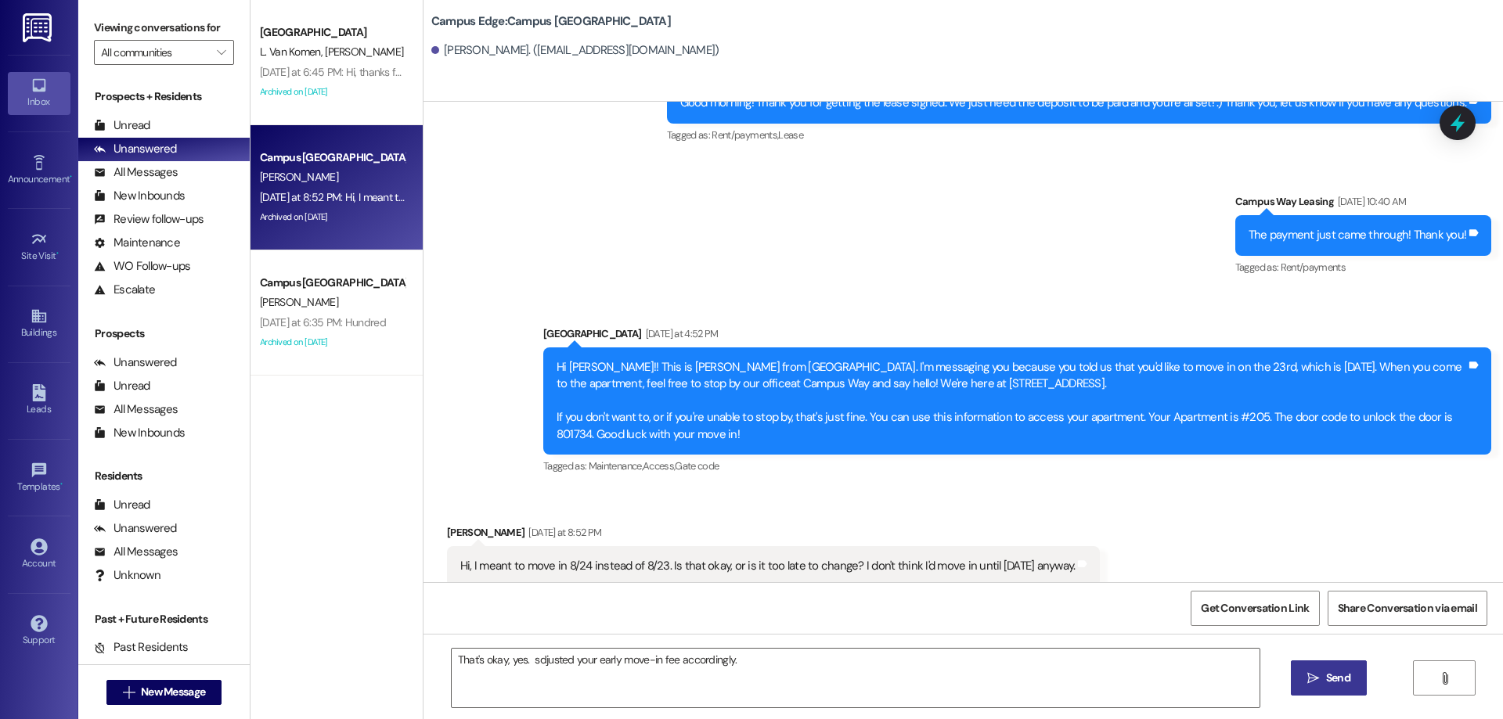
click at [1320, 682] on span " Send" at bounding box center [1328, 678] width 49 height 16
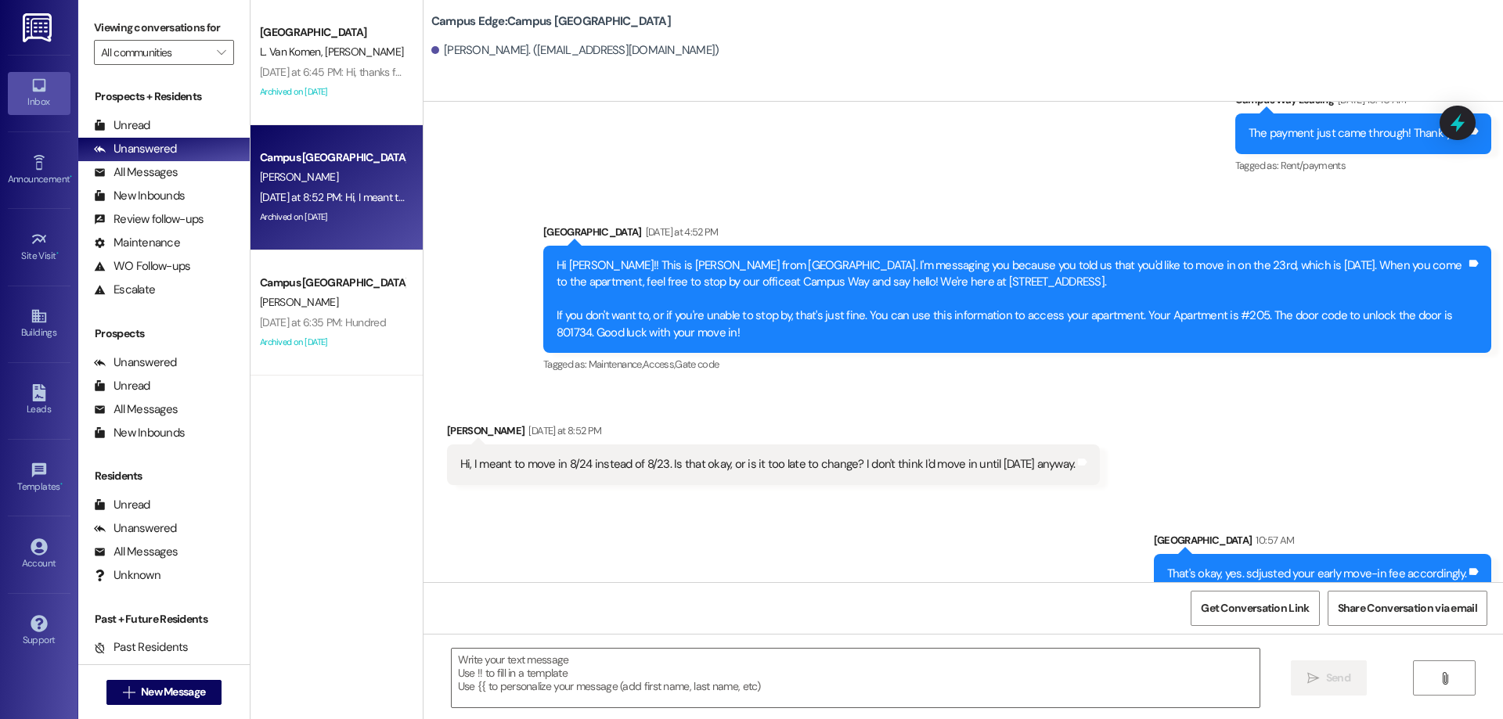
scroll to position [1933, 0]
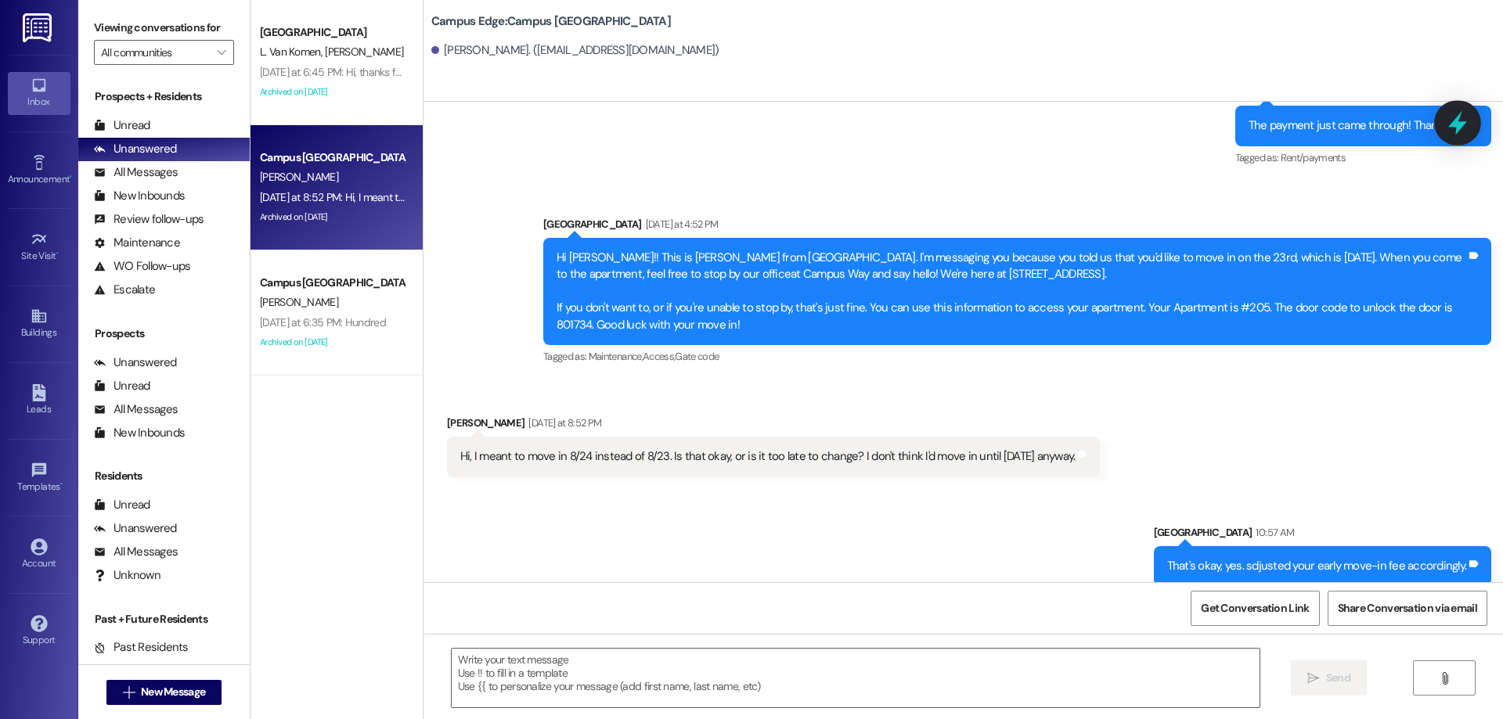
click at [1461, 128] on icon at bounding box center [1457, 123] width 19 height 24
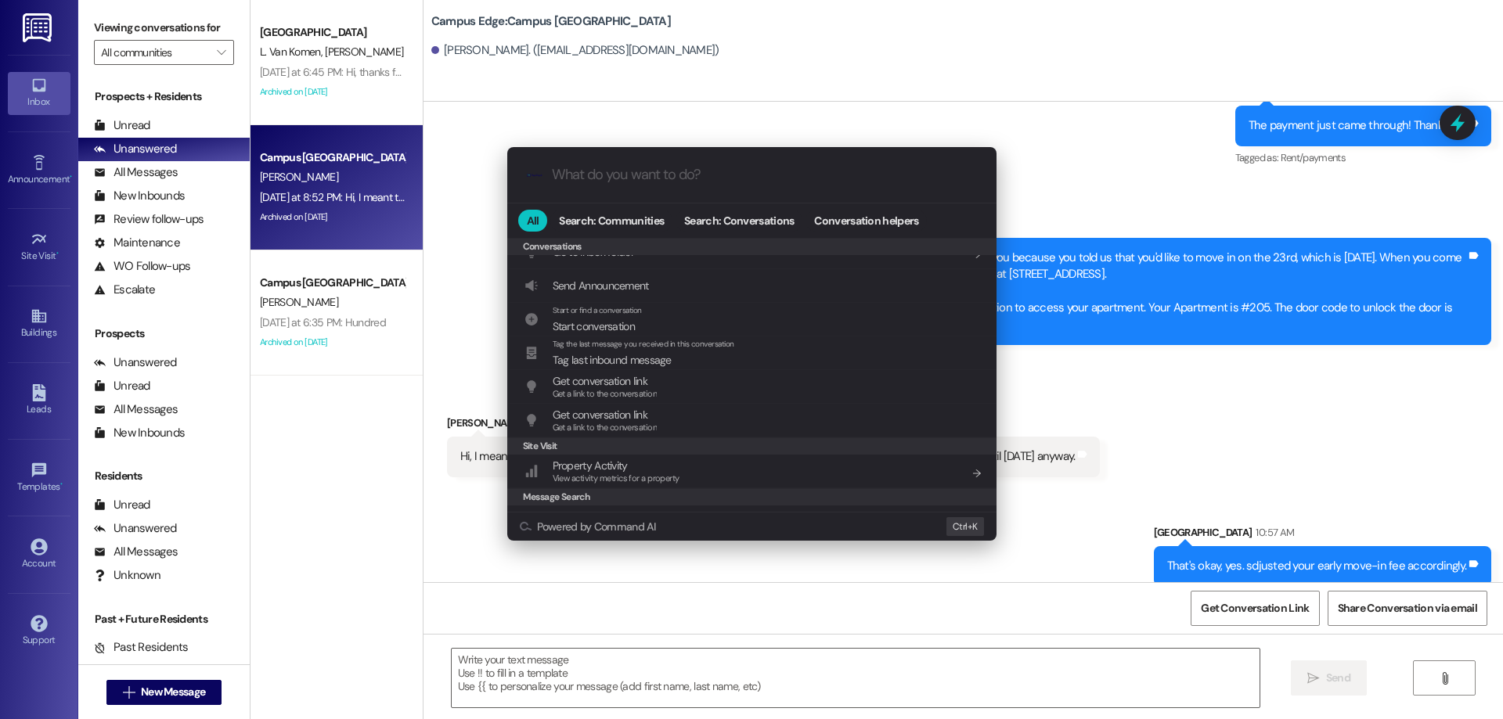
scroll to position [700, 0]
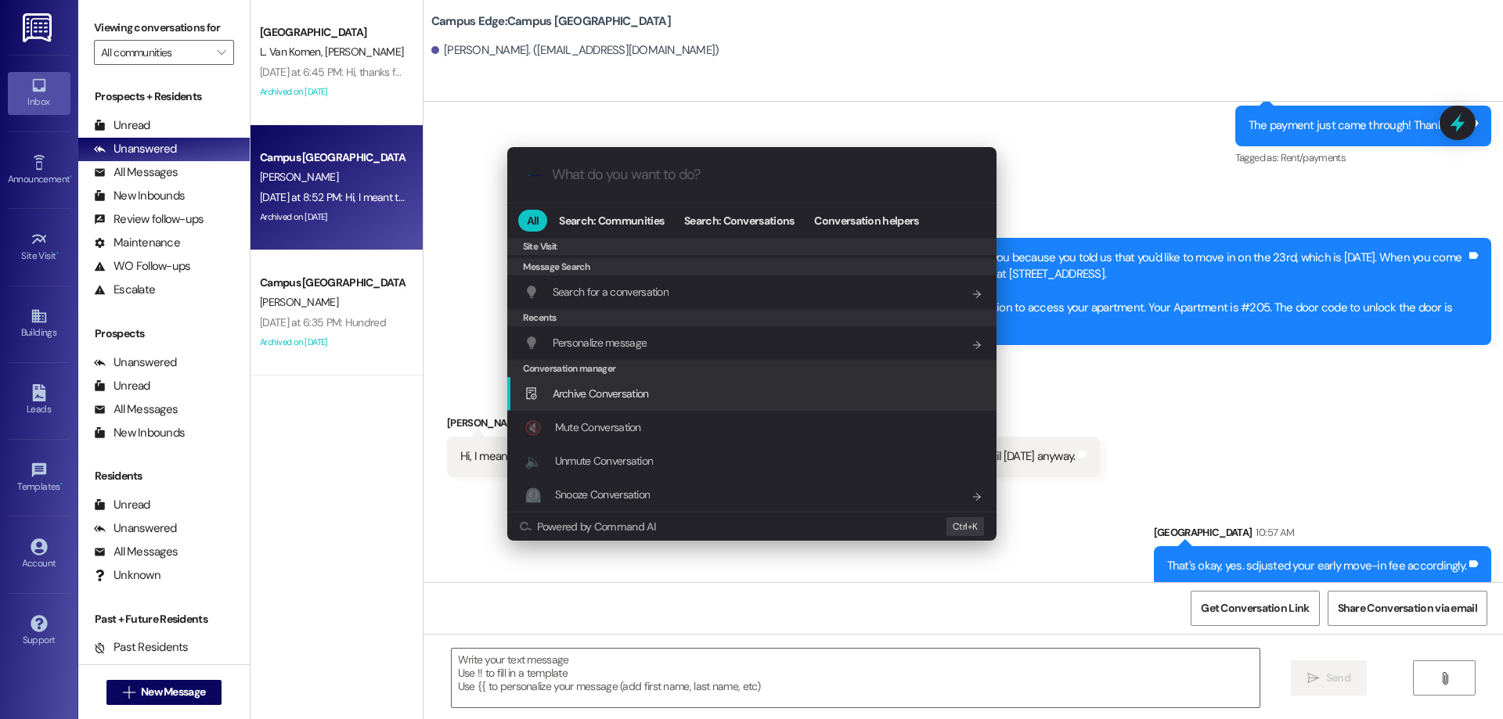
click at [666, 390] on div "Archive Conversation Add shortcut" at bounding box center [753, 393] width 458 height 17
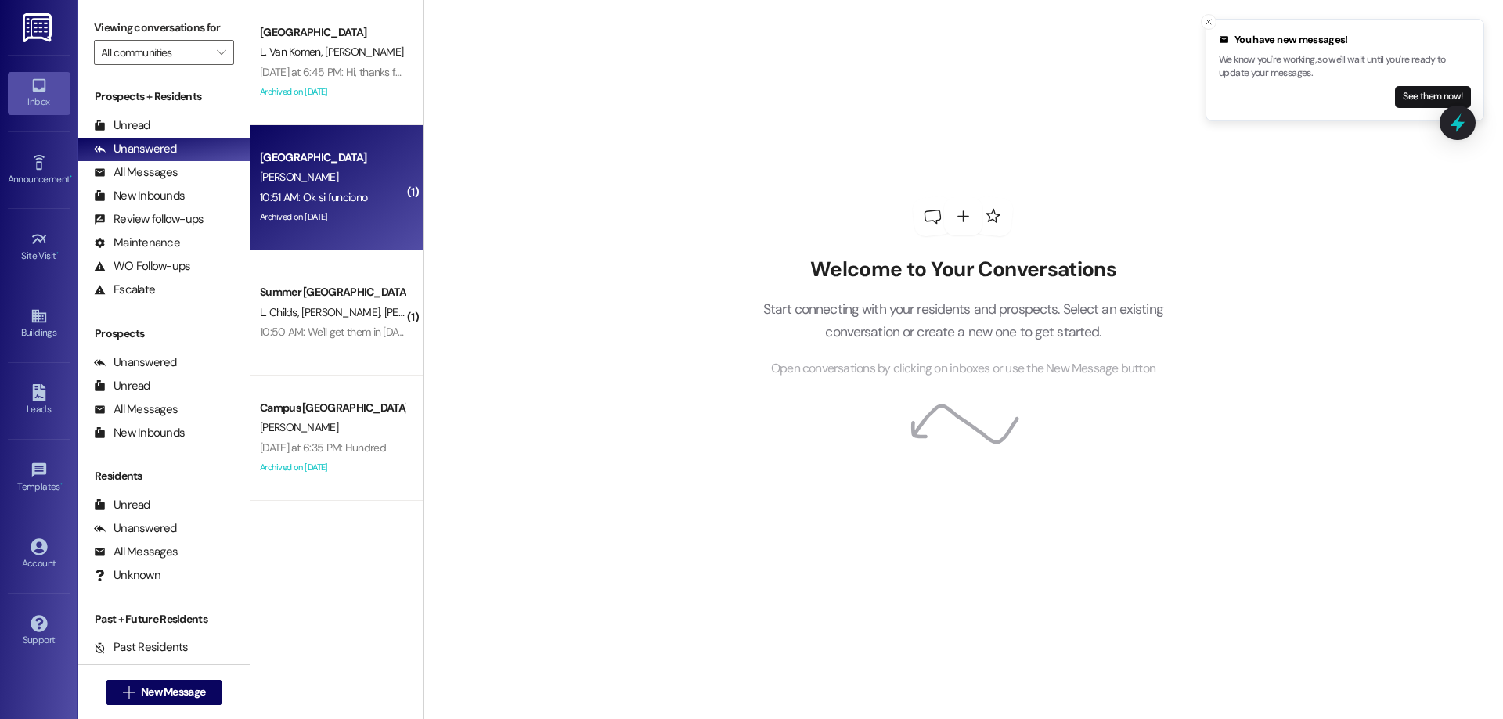
click at [359, 199] on div "10:51 AM: Ok si funciono 10:51 AM: Ok si funciono" at bounding box center [332, 198] width 148 height 20
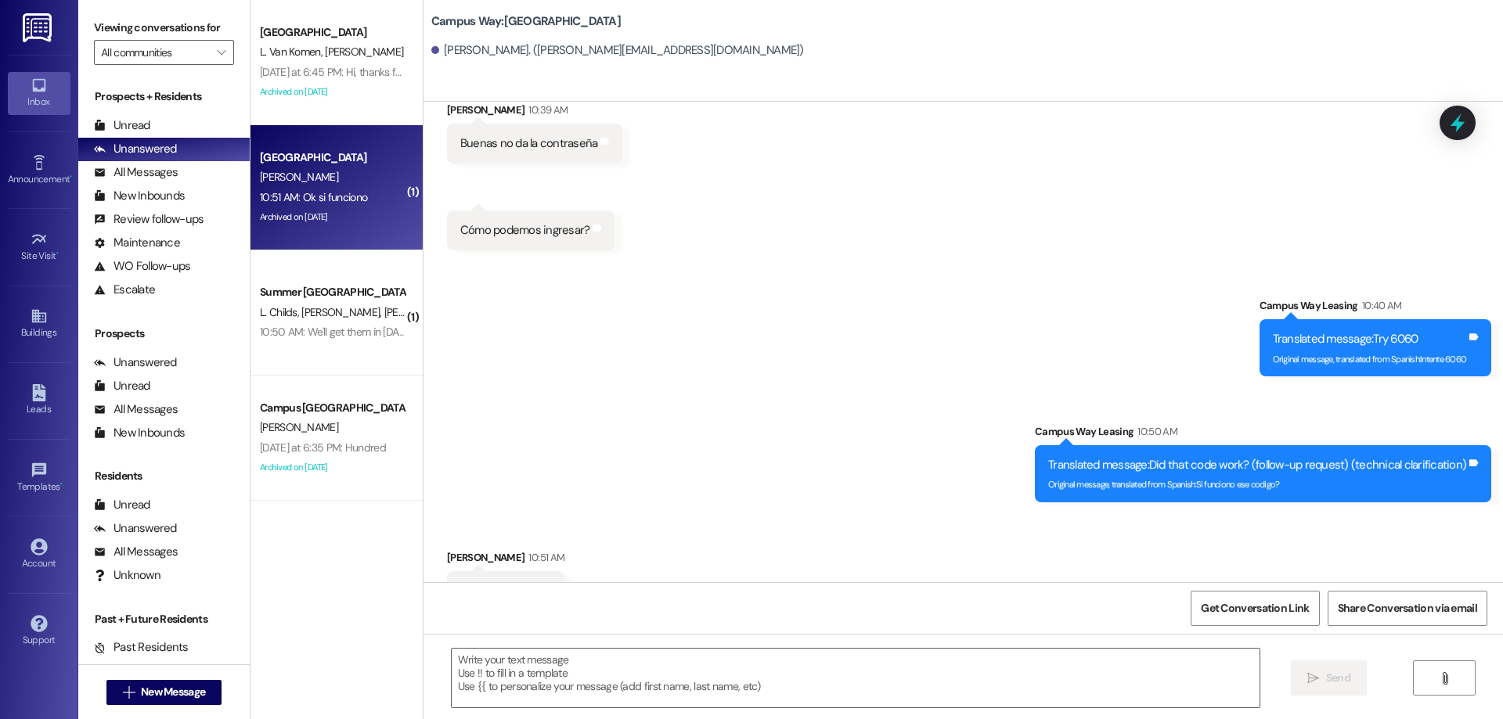
scroll to position [4060, 0]
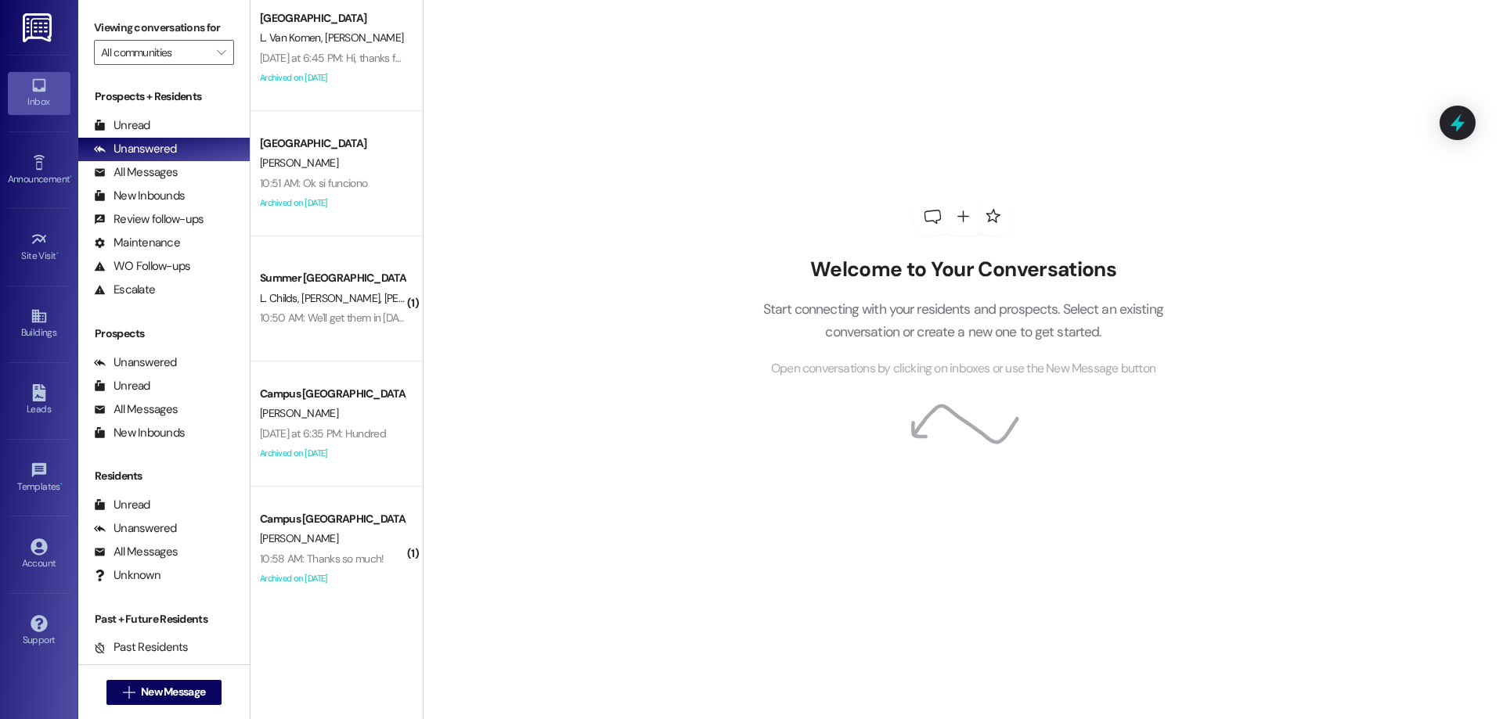
scroll to position [18, 0]
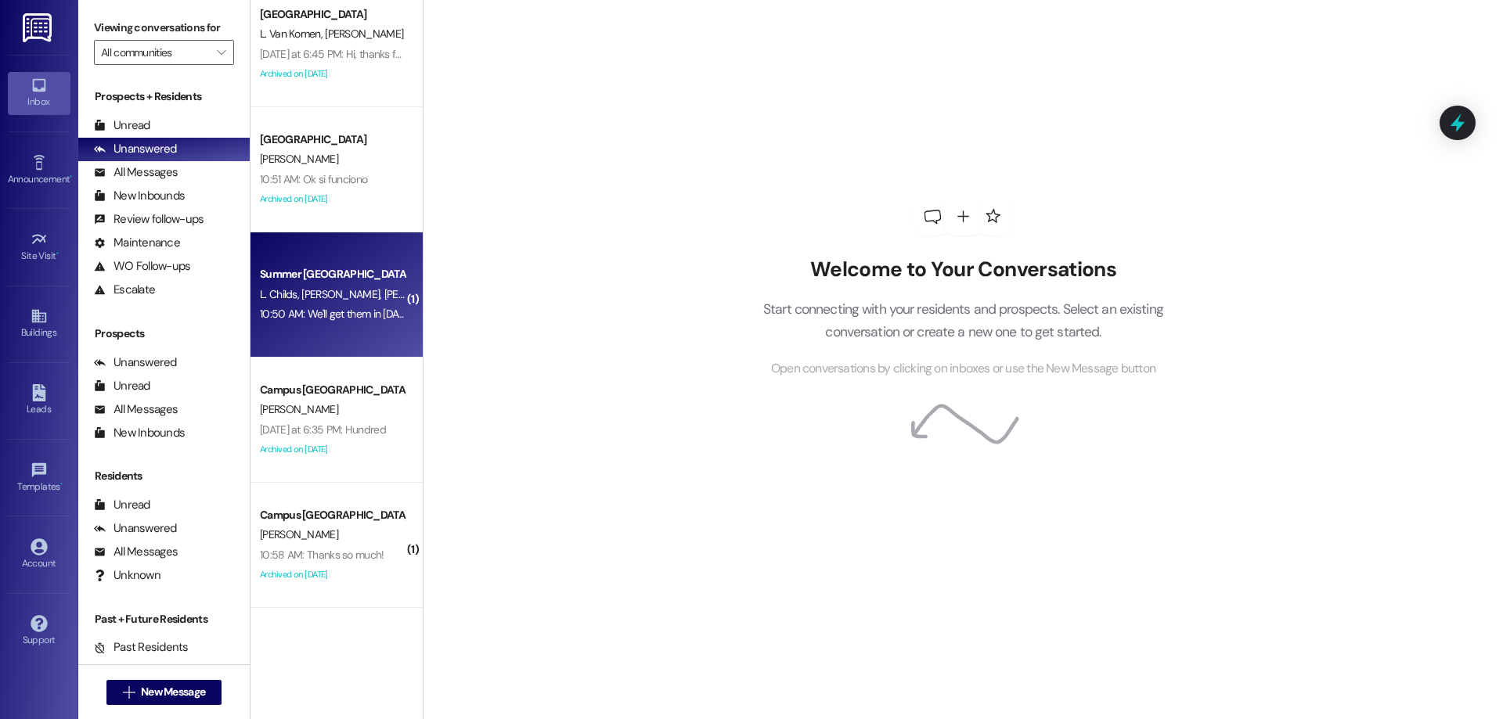
click at [360, 280] on div "Summer [GEOGRAPHIC_DATA]" at bounding box center [332, 274] width 145 height 16
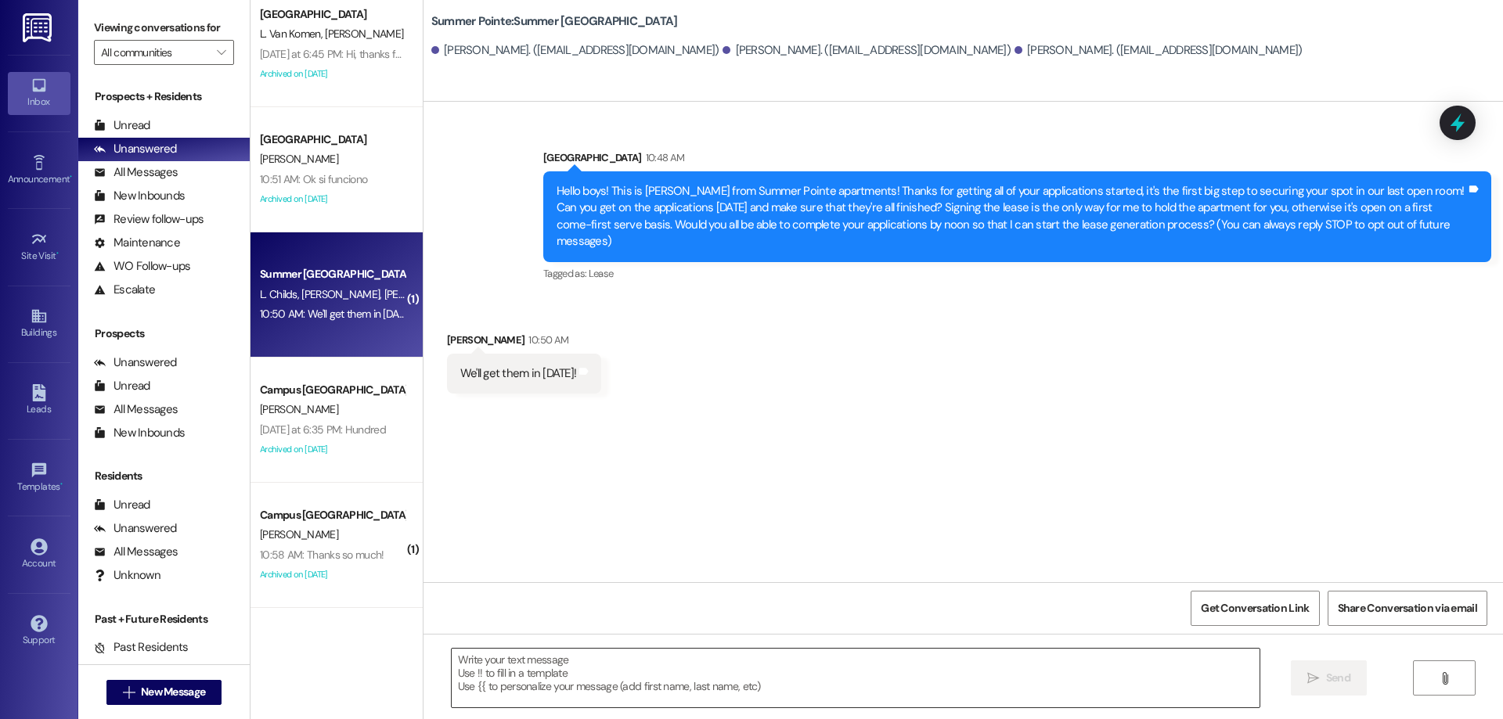
click at [635, 675] on textarea at bounding box center [856, 678] width 808 height 59
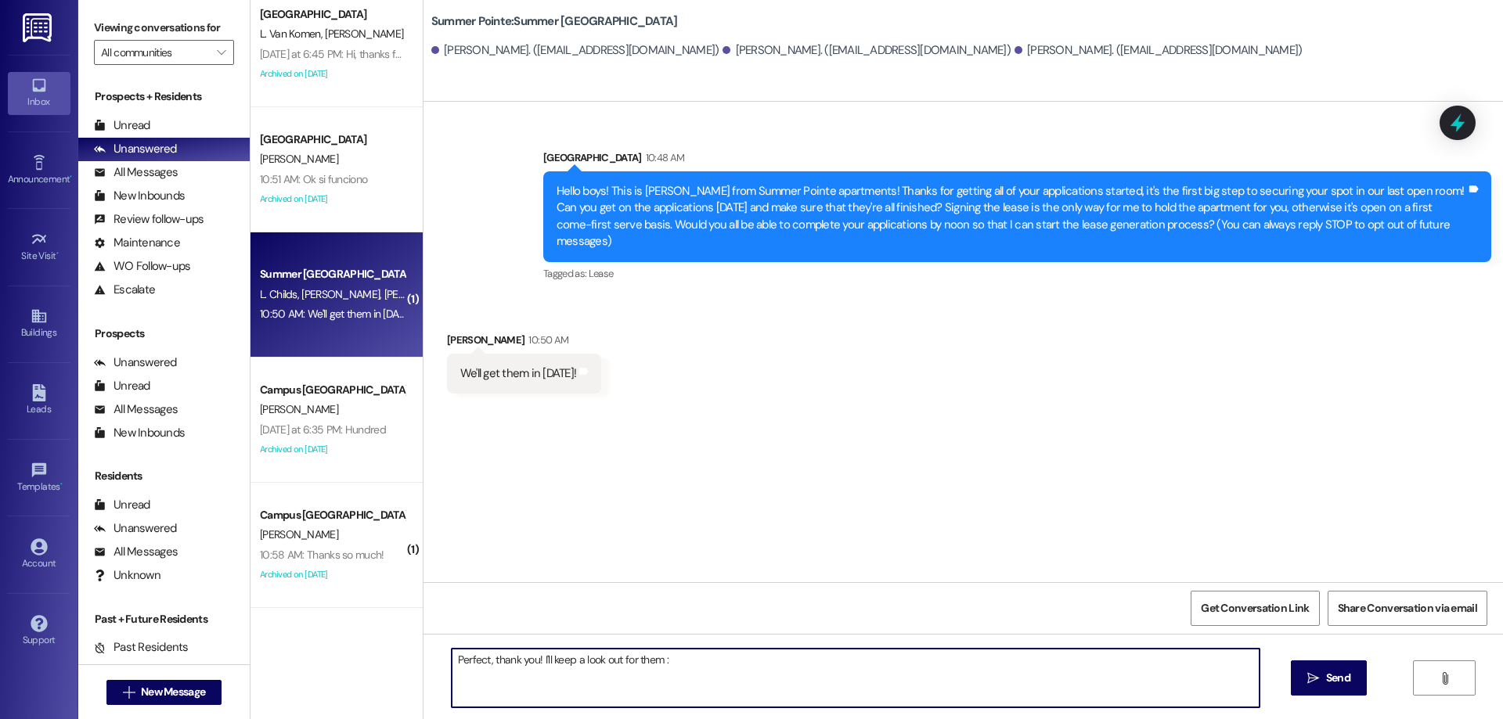
type textarea "Perfect, thank you! I'll keep a look out for them :)"
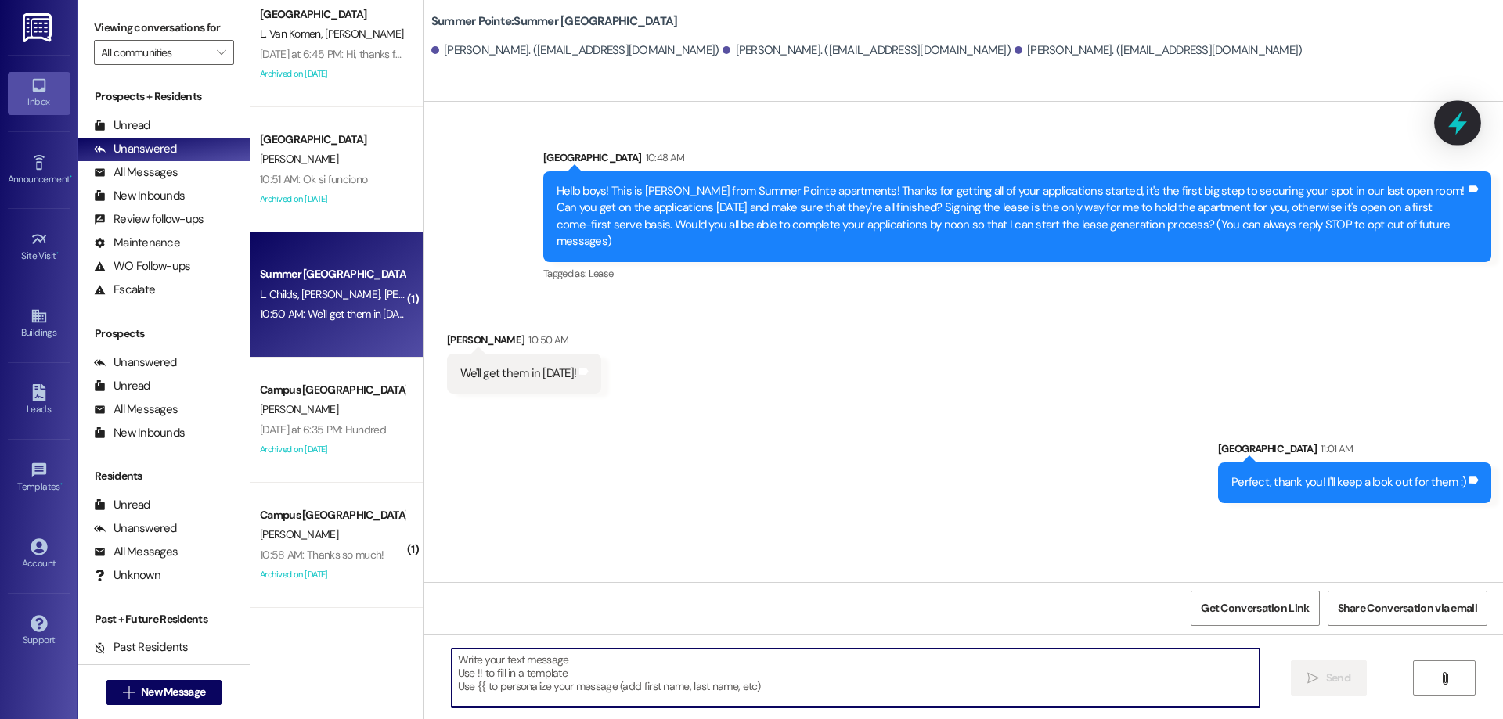
click at [1462, 123] on icon at bounding box center [1457, 123] width 19 height 24
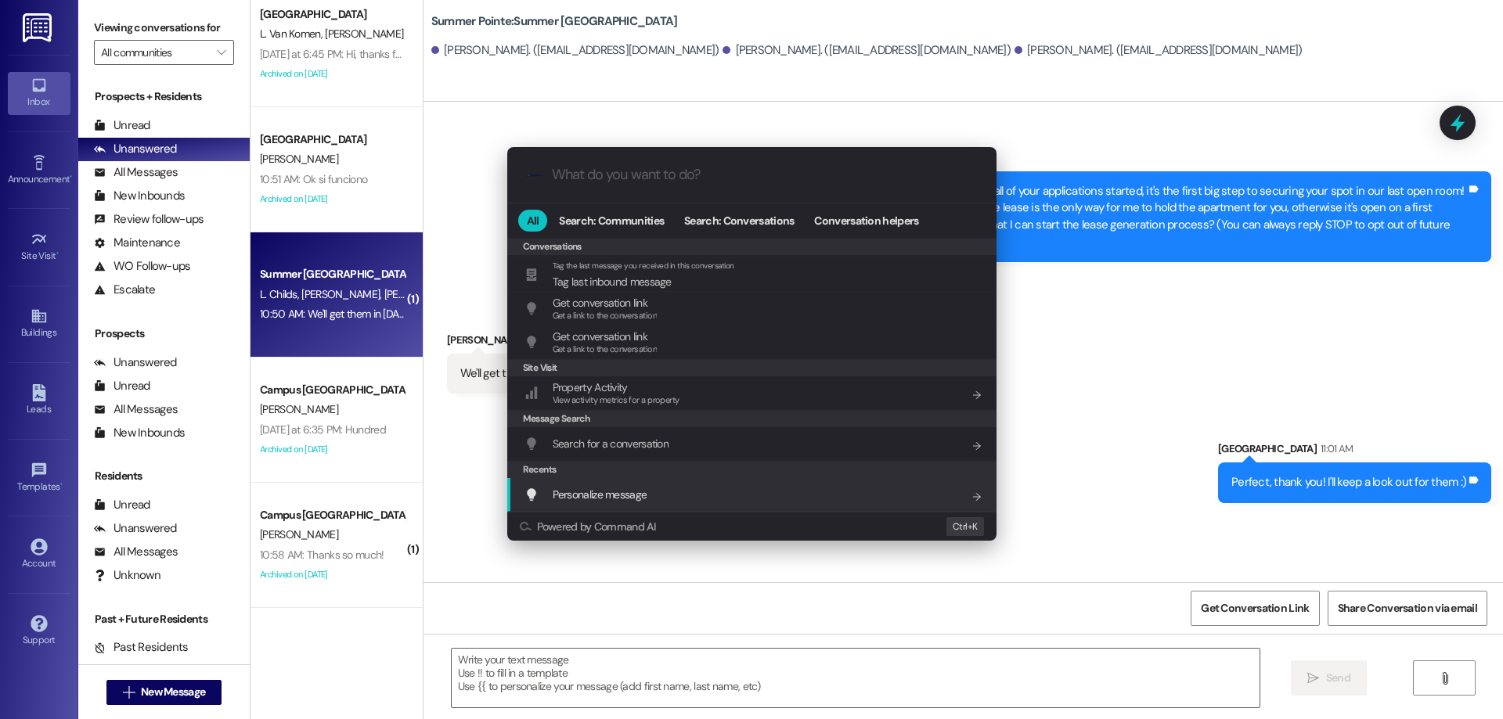
scroll to position [700, 0]
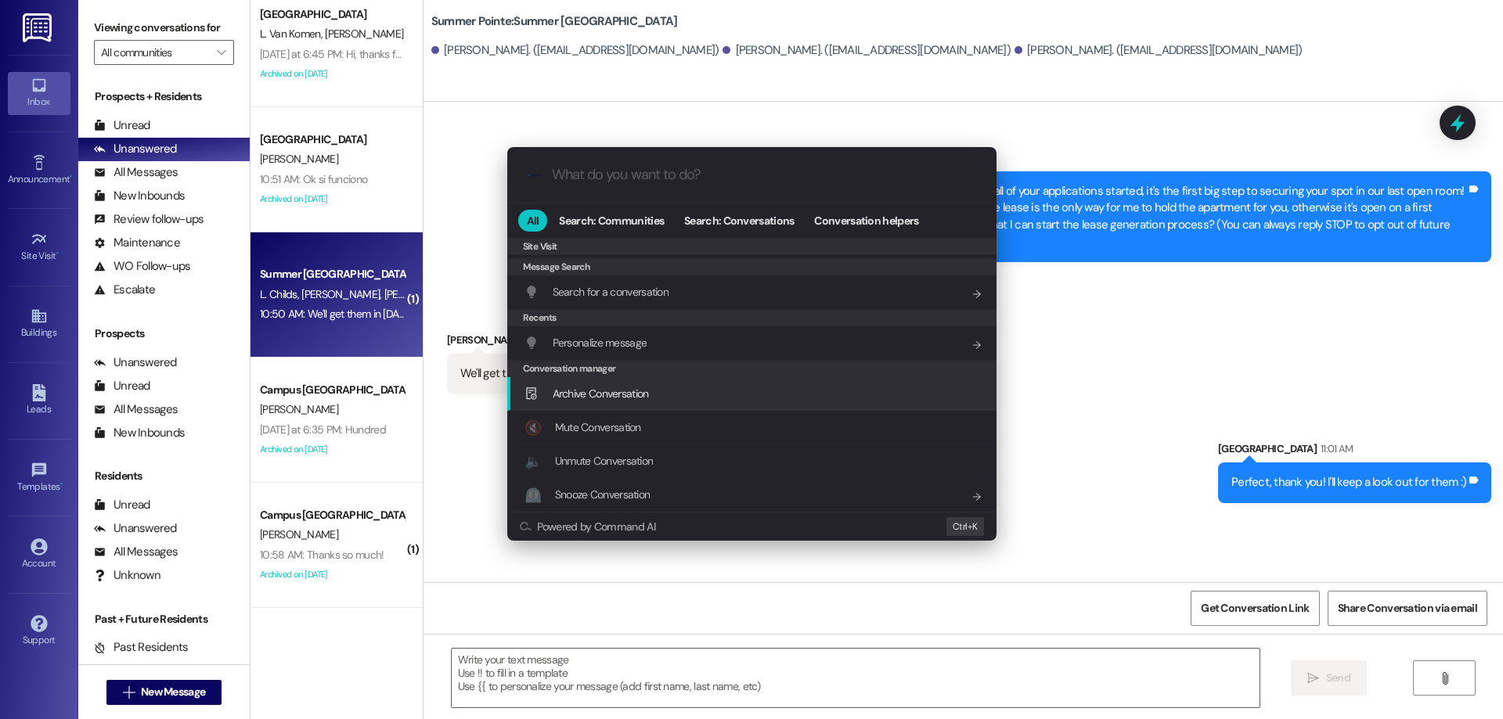
click at [765, 397] on div "Archive Conversation Add shortcut" at bounding box center [753, 393] width 458 height 17
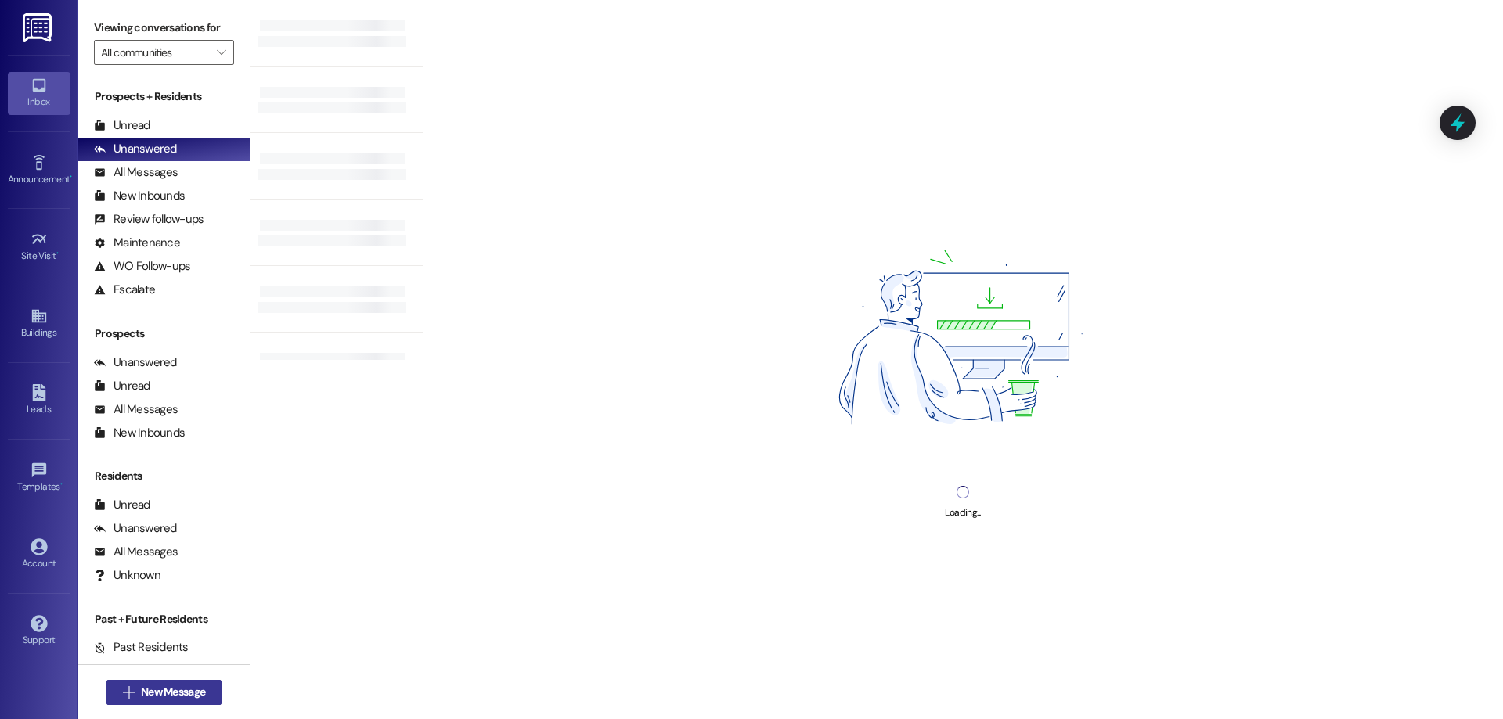
click at [203, 699] on span "New Message" at bounding box center [173, 692] width 70 height 16
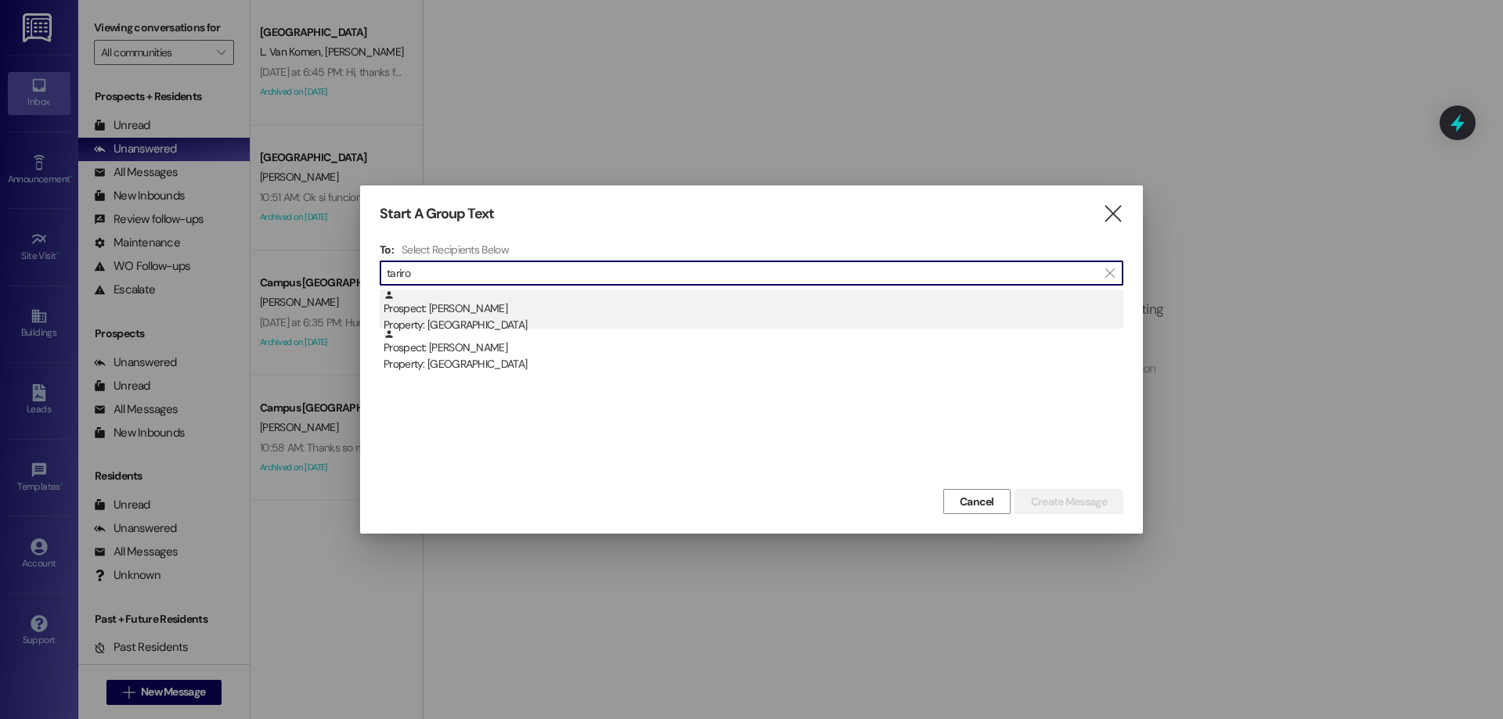
type input "tariro"
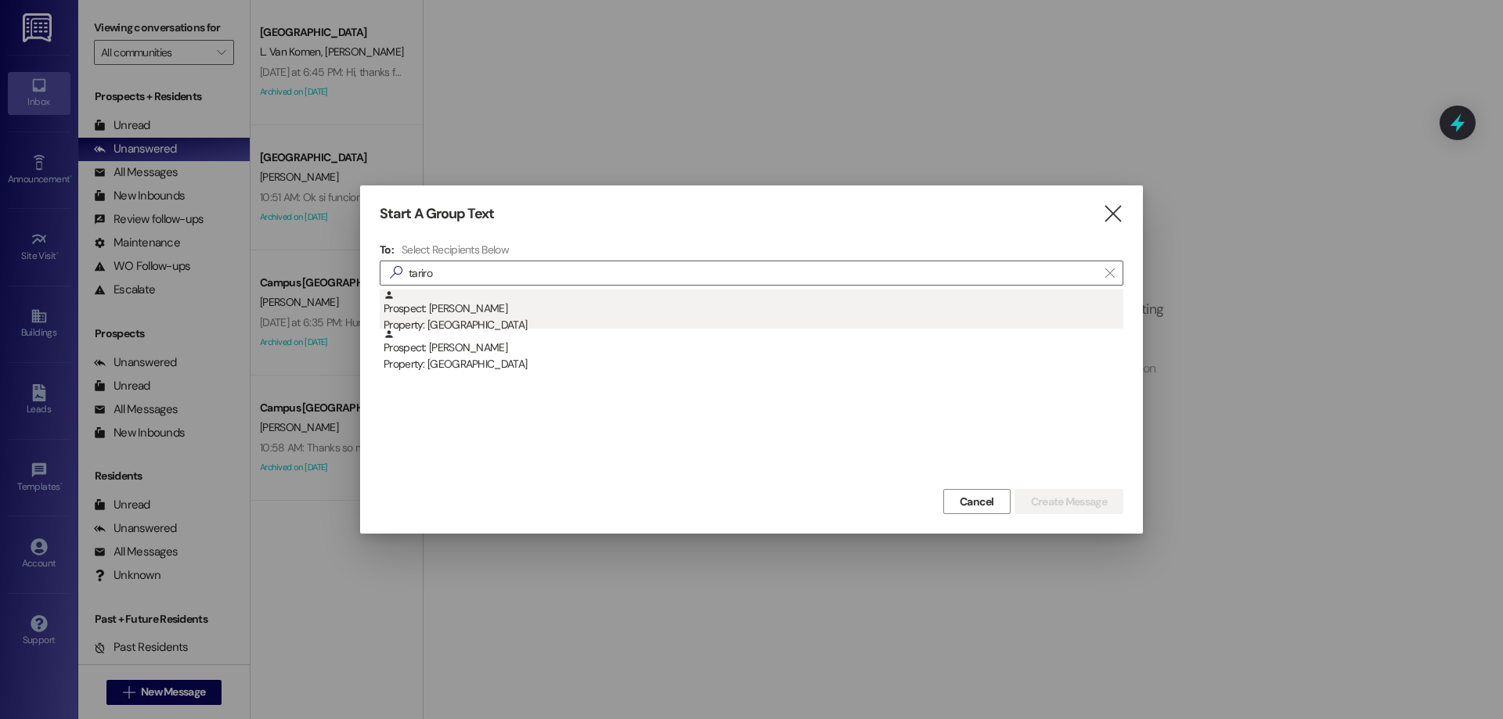
click at [578, 302] on div "Prospect: [PERSON_NAME] Property: [GEOGRAPHIC_DATA]" at bounding box center [754, 312] width 740 height 45
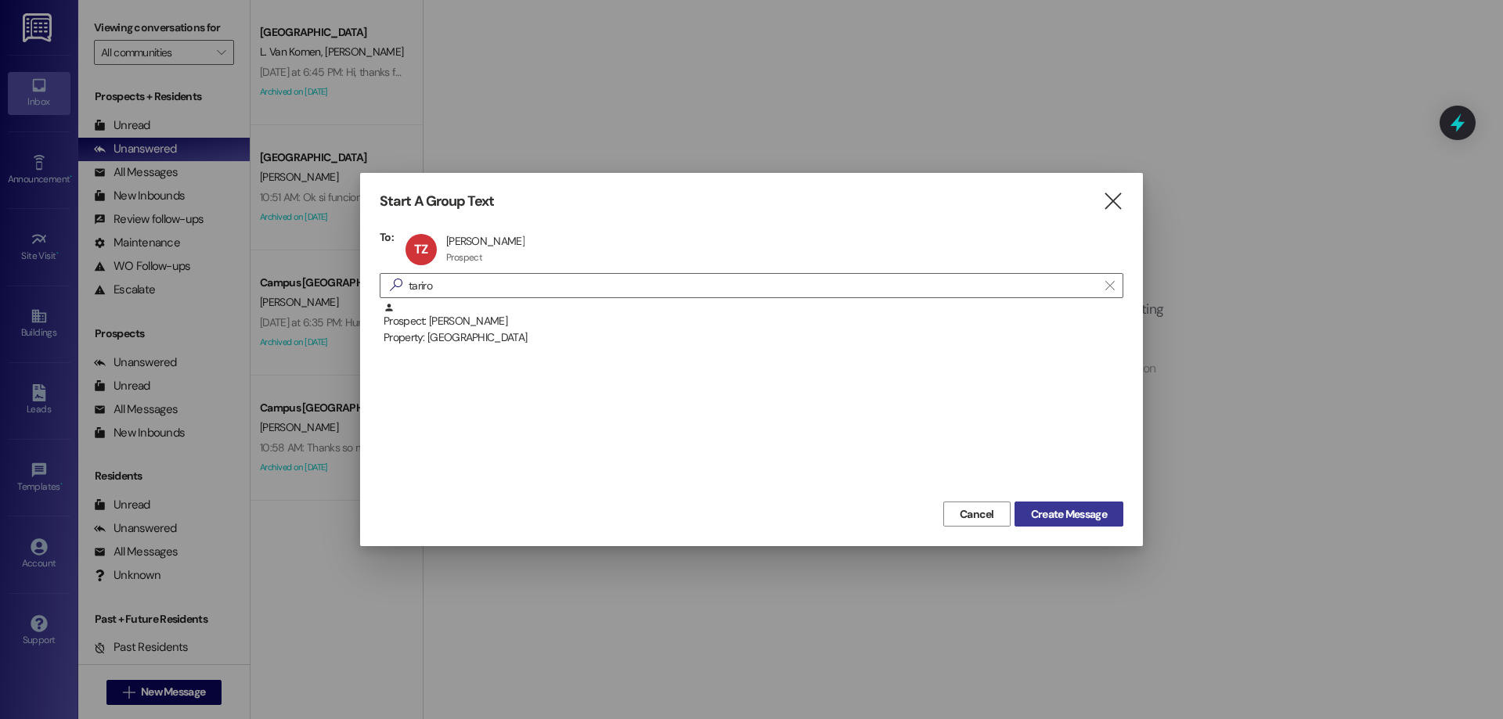
click at [1014, 517] on button "Create Message" at bounding box center [1068, 514] width 109 height 25
click at [1017, 517] on button "Create Message" at bounding box center [1068, 514] width 109 height 25
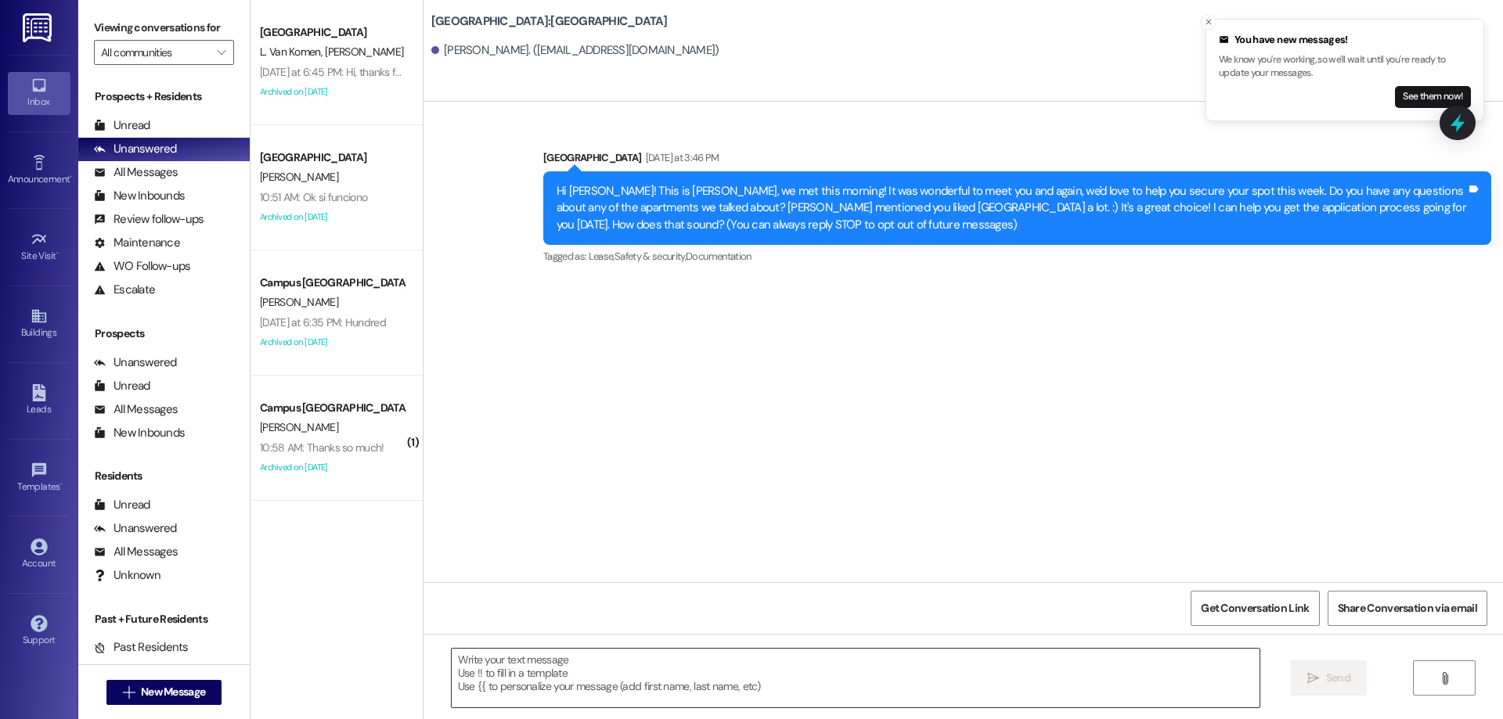
click at [531, 662] on textarea at bounding box center [856, 678] width 808 height 59
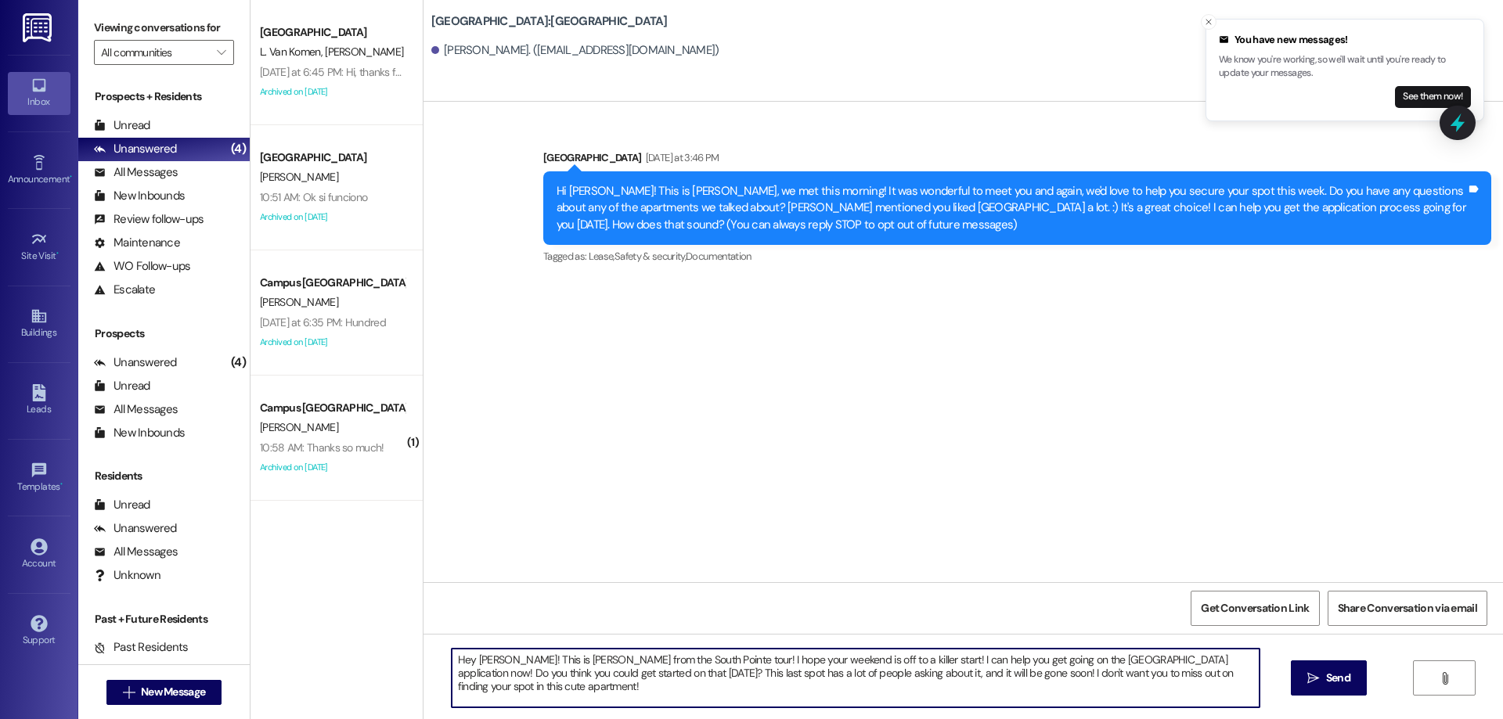
type textarea "Hey [PERSON_NAME]! This is [PERSON_NAME] from the South Pointe tour! I hope you…"
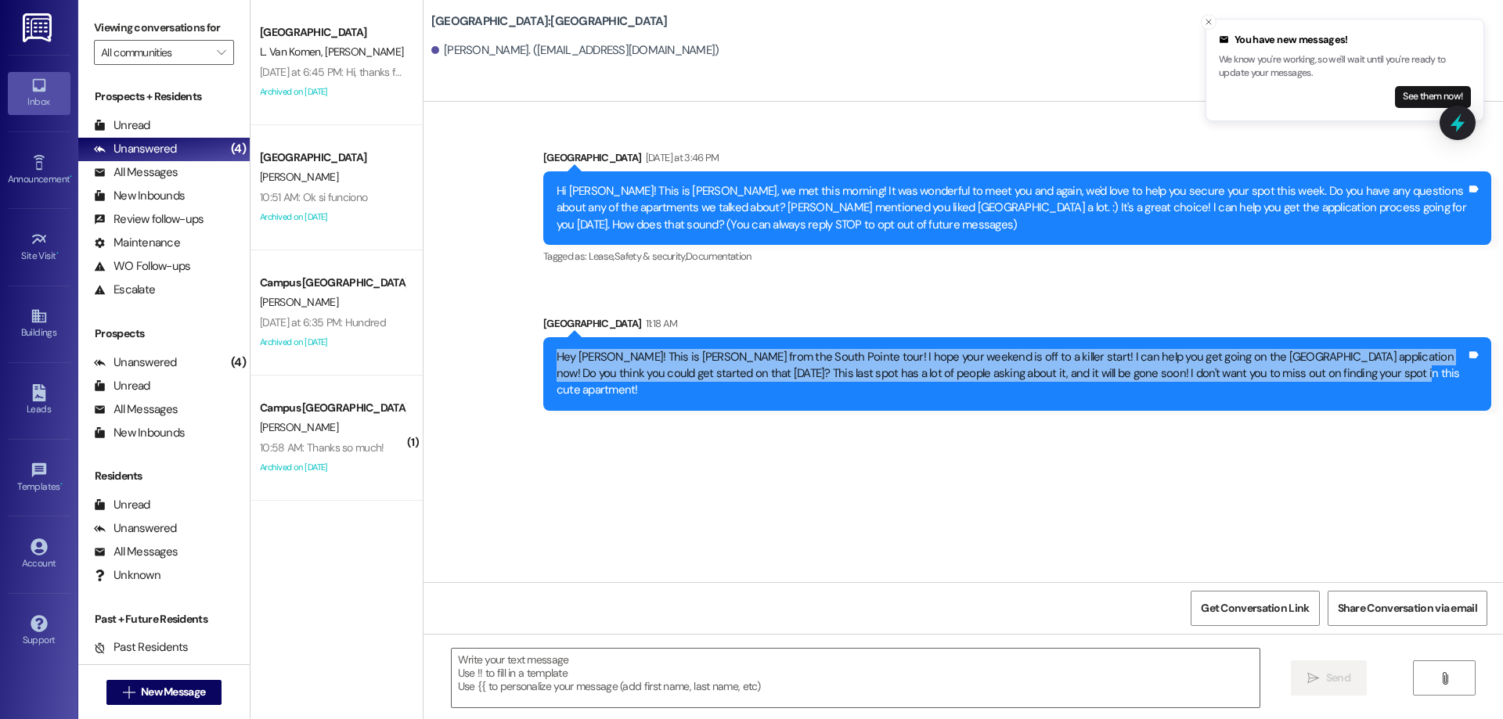
drag, startPoint x: 535, startPoint y: 354, endPoint x: 1439, endPoint y: 392, distance: 904.8
click at [1439, 392] on div "Hey [PERSON_NAME]! This is [PERSON_NAME] from the South Pointe tour! I hope you…" at bounding box center [1017, 374] width 948 height 74
copy div "Hey [PERSON_NAME]! This is [PERSON_NAME] from the South Pointe tour! I hope you…"
click at [684, 433] on div "Sent via SMS Leasing Campus Way Yesterday at 3:46 PM Hi Tariro! This is Angel, …" at bounding box center [962, 342] width 1079 height 481
click at [556, 362] on div "Hey Tariro! This is Drew from the South Pointe tour! I hope your weekend is off…" at bounding box center [1010, 374] width 909 height 50
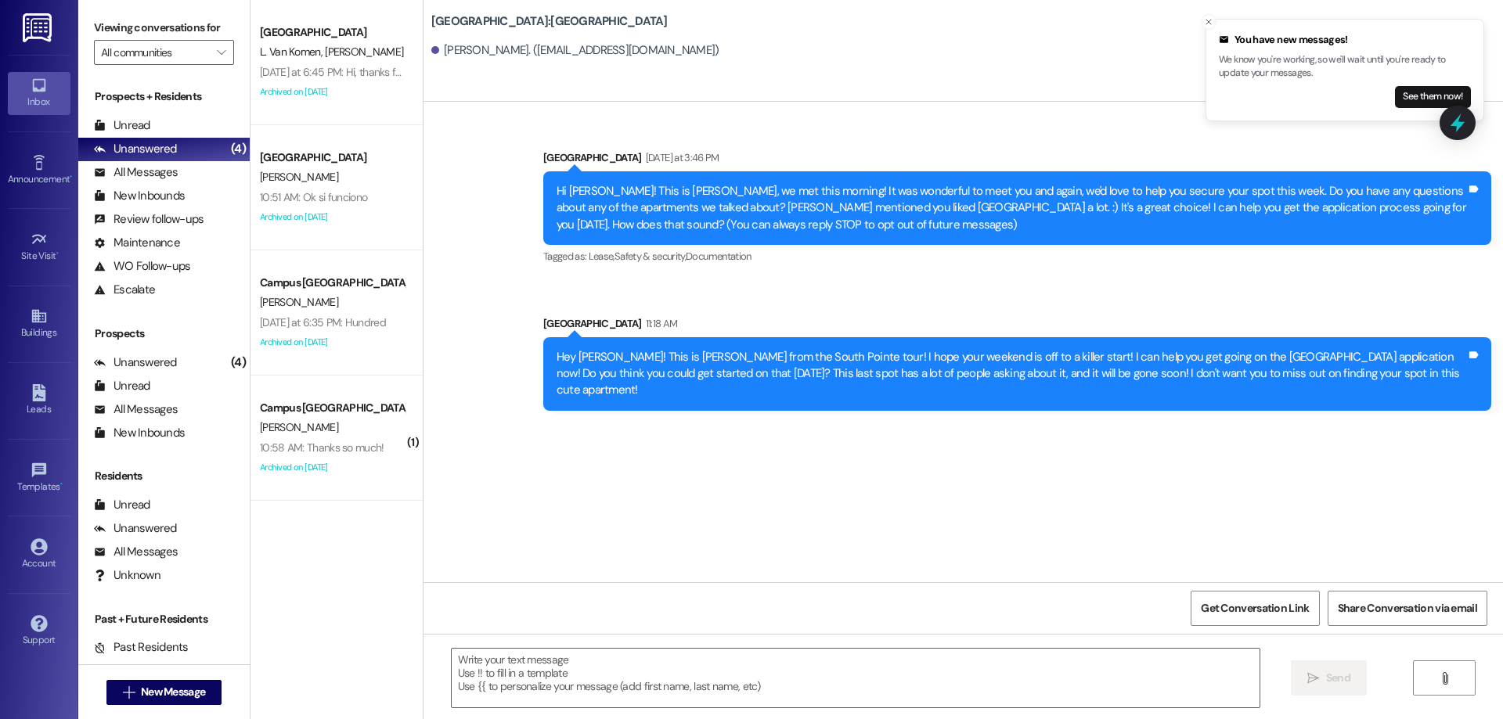
drag, startPoint x: 517, startPoint y: 326, endPoint x: 1079, endPoint y: 327, distance: 562.0
click at [1086, 327] on div "Sent via SMS Leasing Campus Way Yesterday at 3:46 PM Hi Tariro! This is Angel, …" at bounding box center [962, 268] width 1079 height 308
click at [1117, 361] on div "Hey Tariro! This is Drew from the South Pointe tour! I hope your weekend is off…" at bounding box center [1010, 374] width 909 height 50
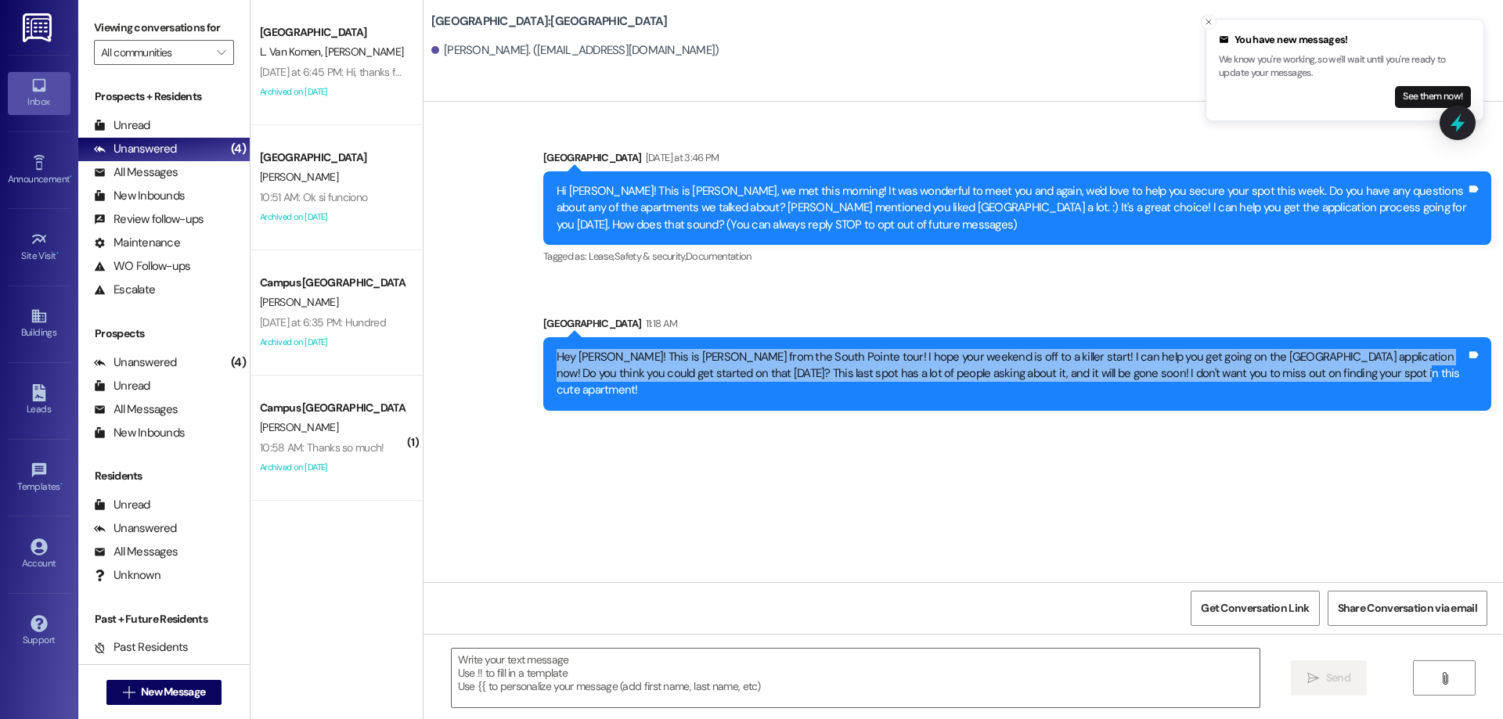
drag, startPoint x: 1352, startPoint y: 376, endPoint x: 540, endPoint y: 354, distance: 812.7
click at [543, 354] on div "Hey Tariro! This is Drew from the South Pointe tour! I hope your weekend is off…" at bounding box center [1017, 374] width 948 height 74
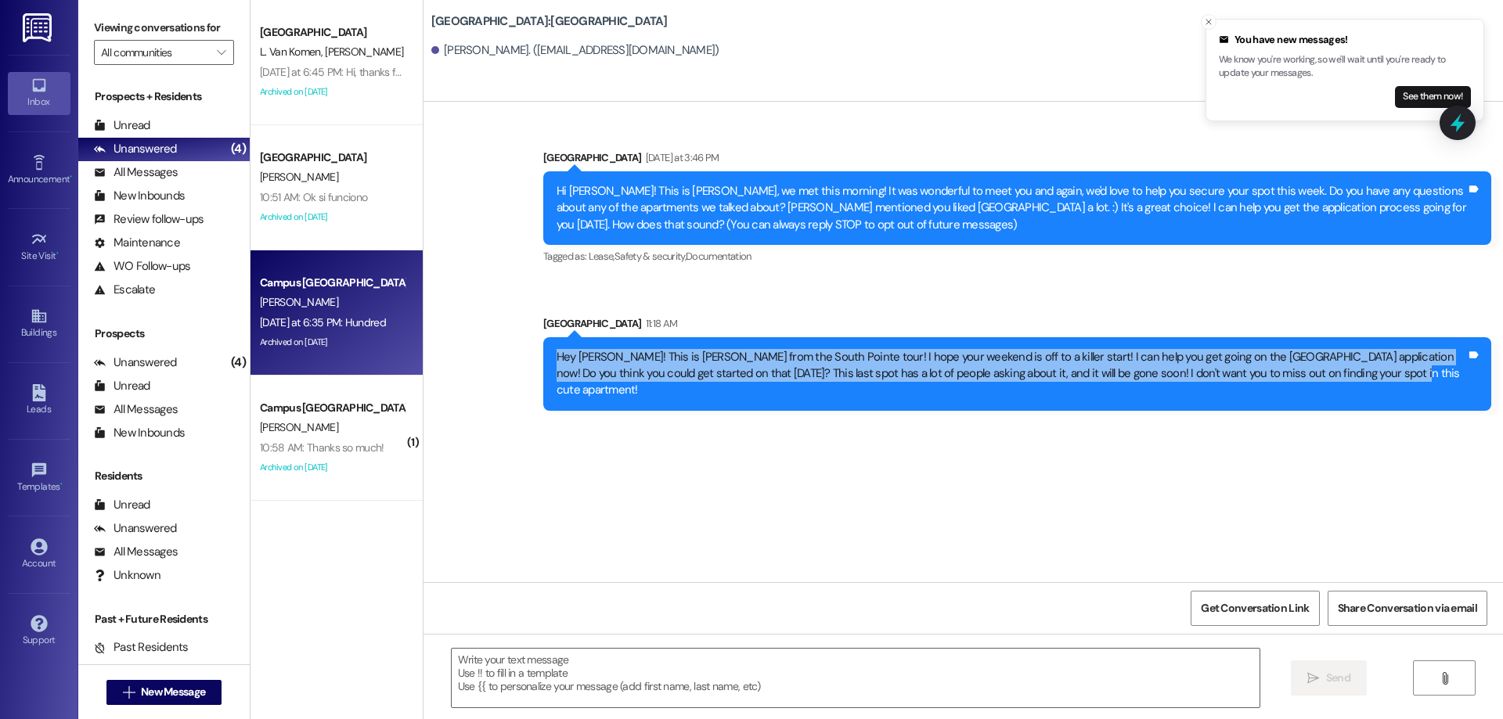
copy div "Hey Tariro! This is Drew from the South Pointe tour! I hope your weekend is off…"
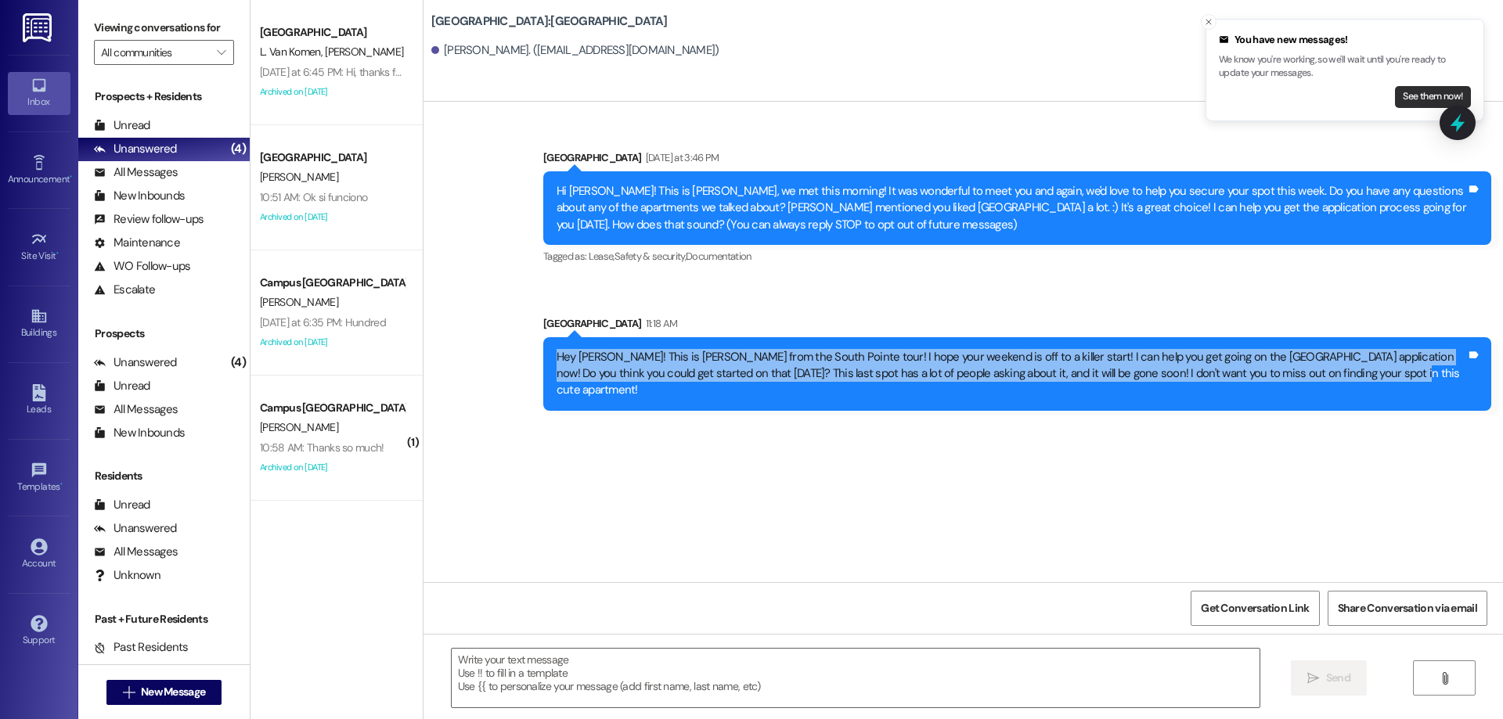
click at [1412, 103] on button "See them now!" at bounding box center [1433, 97] width 76 height 22
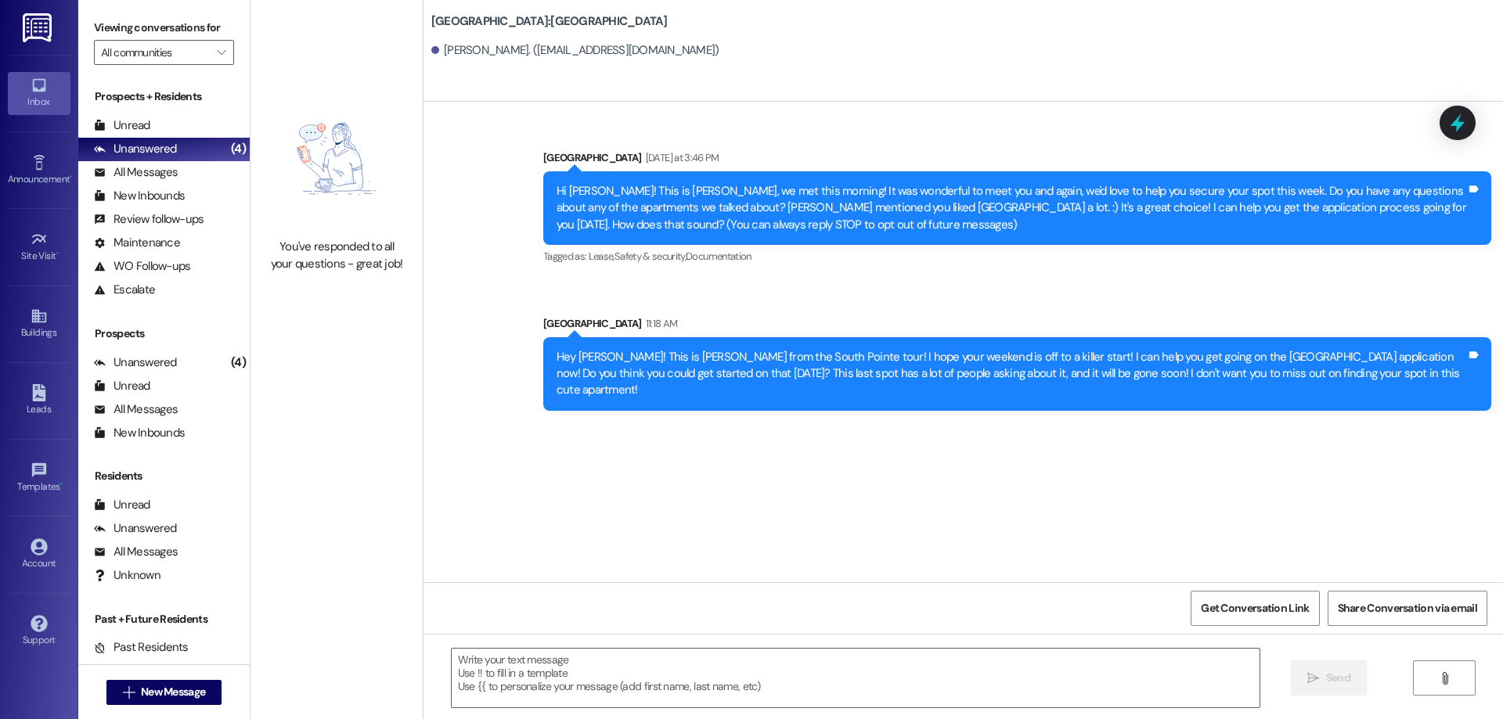
click at [1264, 128] on div "Sent via SMS Leasing Campus Way Yesterday at 3:46 PM Hi Tariro! This is Angel, …" at bounding box center [962, 268] width 1079 height 308
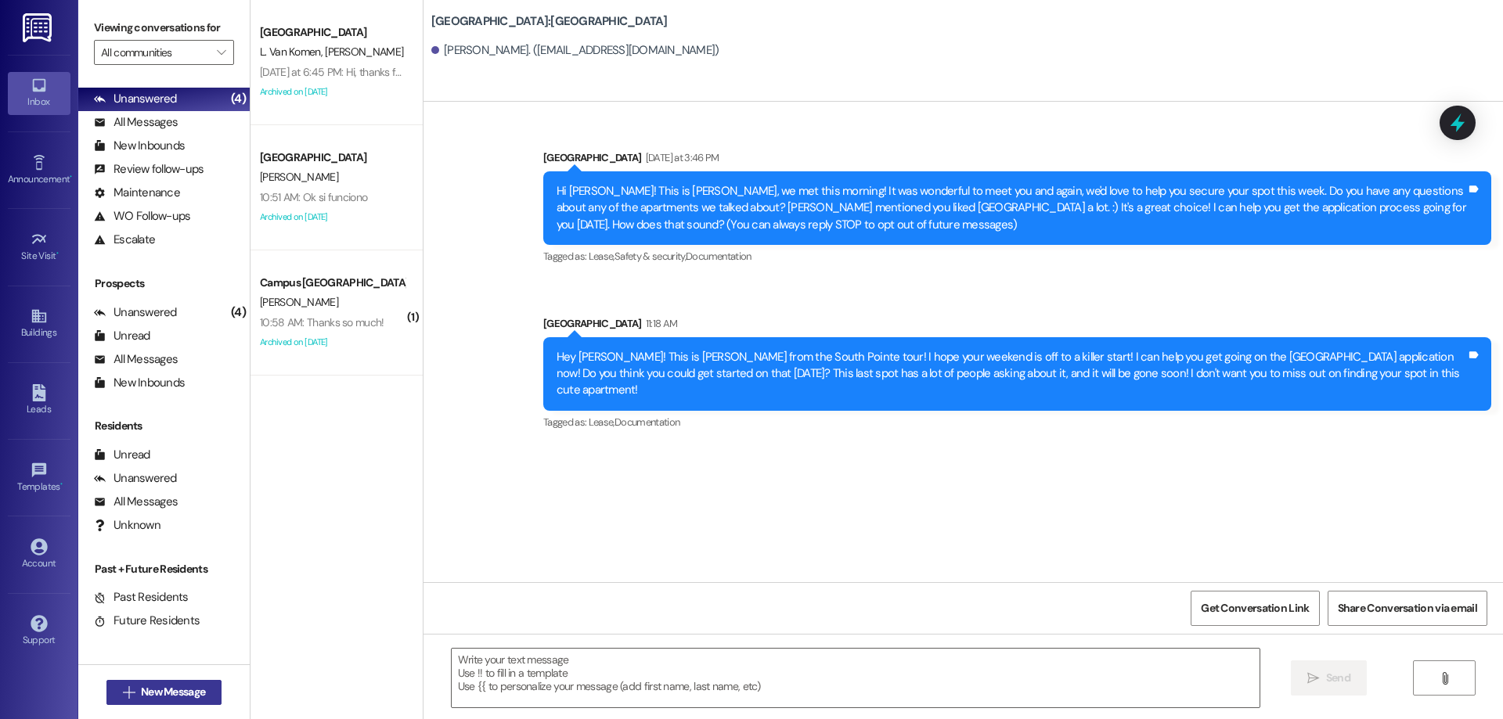
click at [143, 680] on button " New Message" at bounding box center [164, 692] width 116 height 25
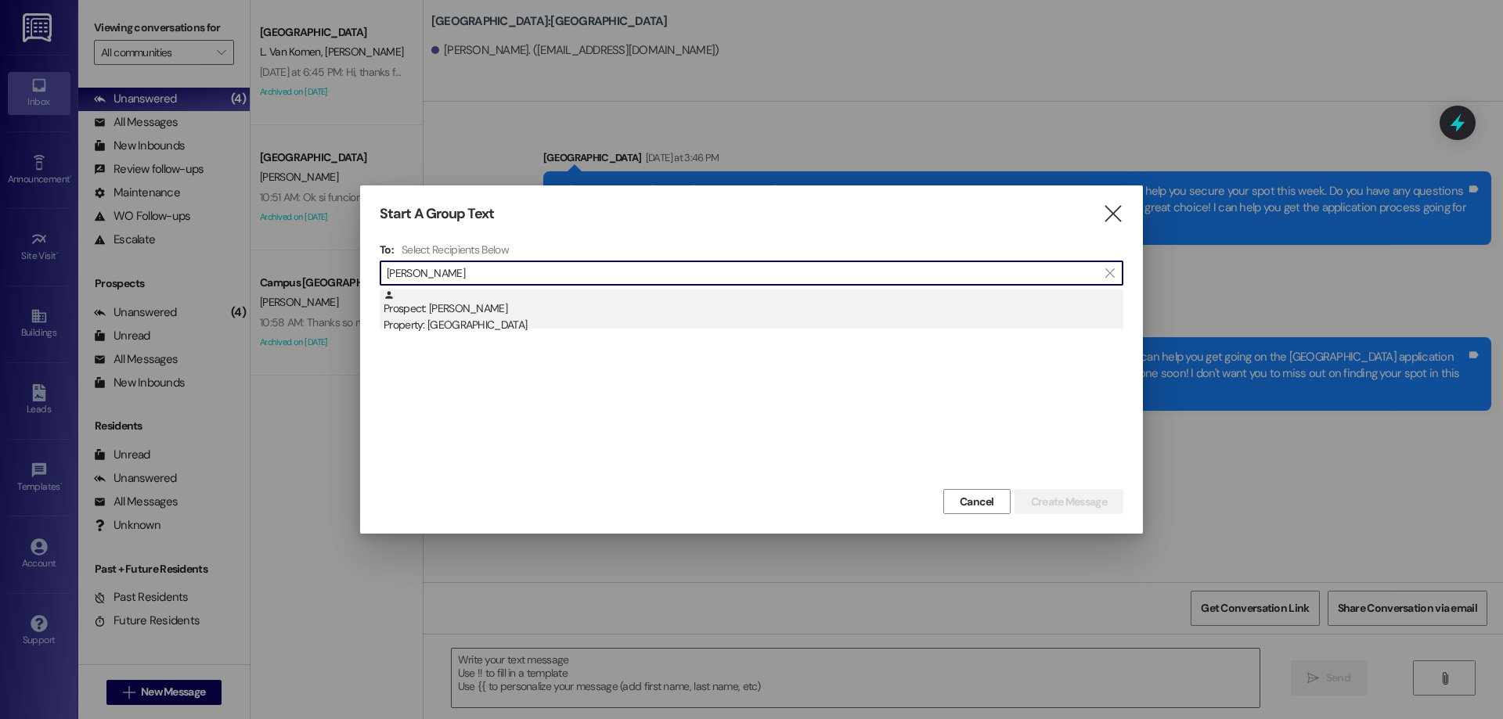
type input "sam stowel"
click at [610, 315] on div "Prospect: Sam Stowell Property: East Pointe" at bounding box center [754, 312] width 740 height 45
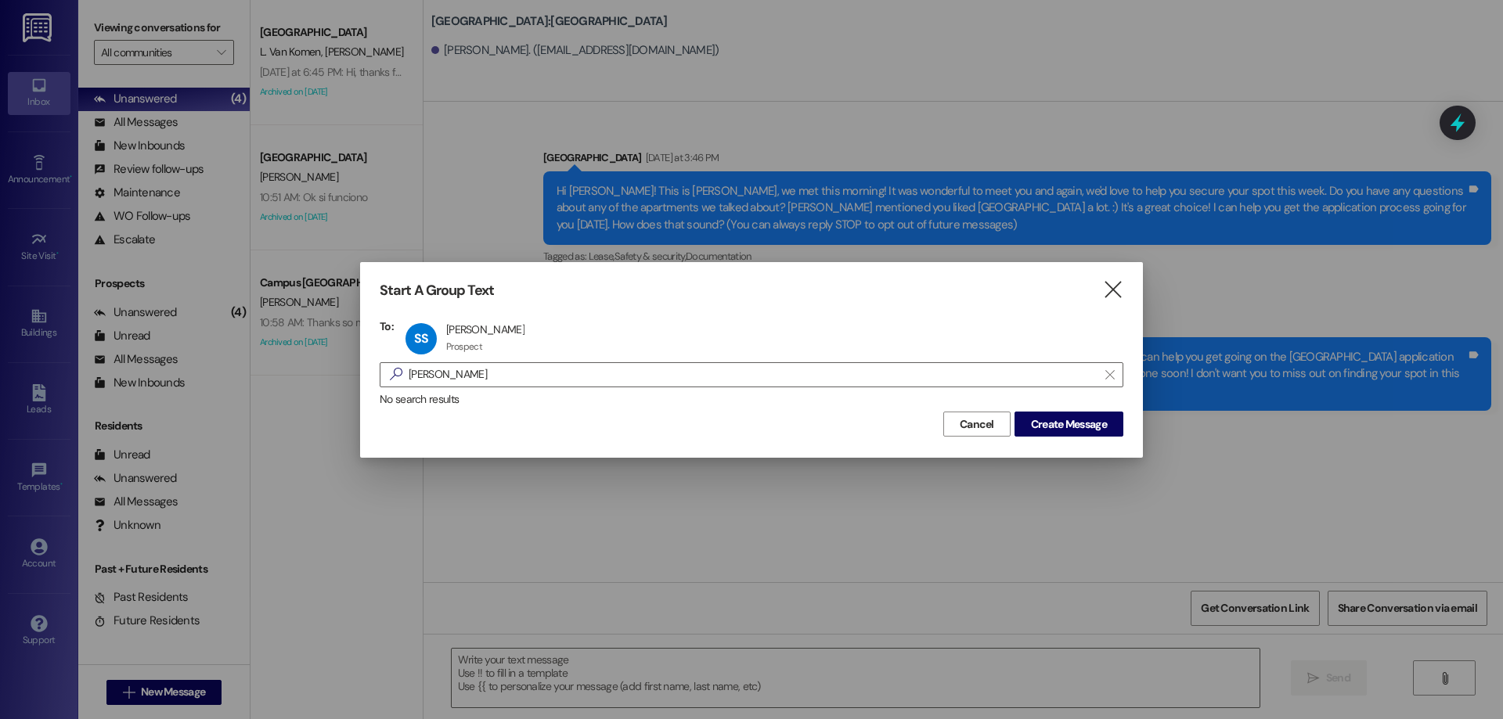
click at [1170, 439] on div at bounding box center [751, 359] width 1503 height 719
click at [1114, 430] on button "Create Message" at bounding box center [1068, 424] width 109 height 25
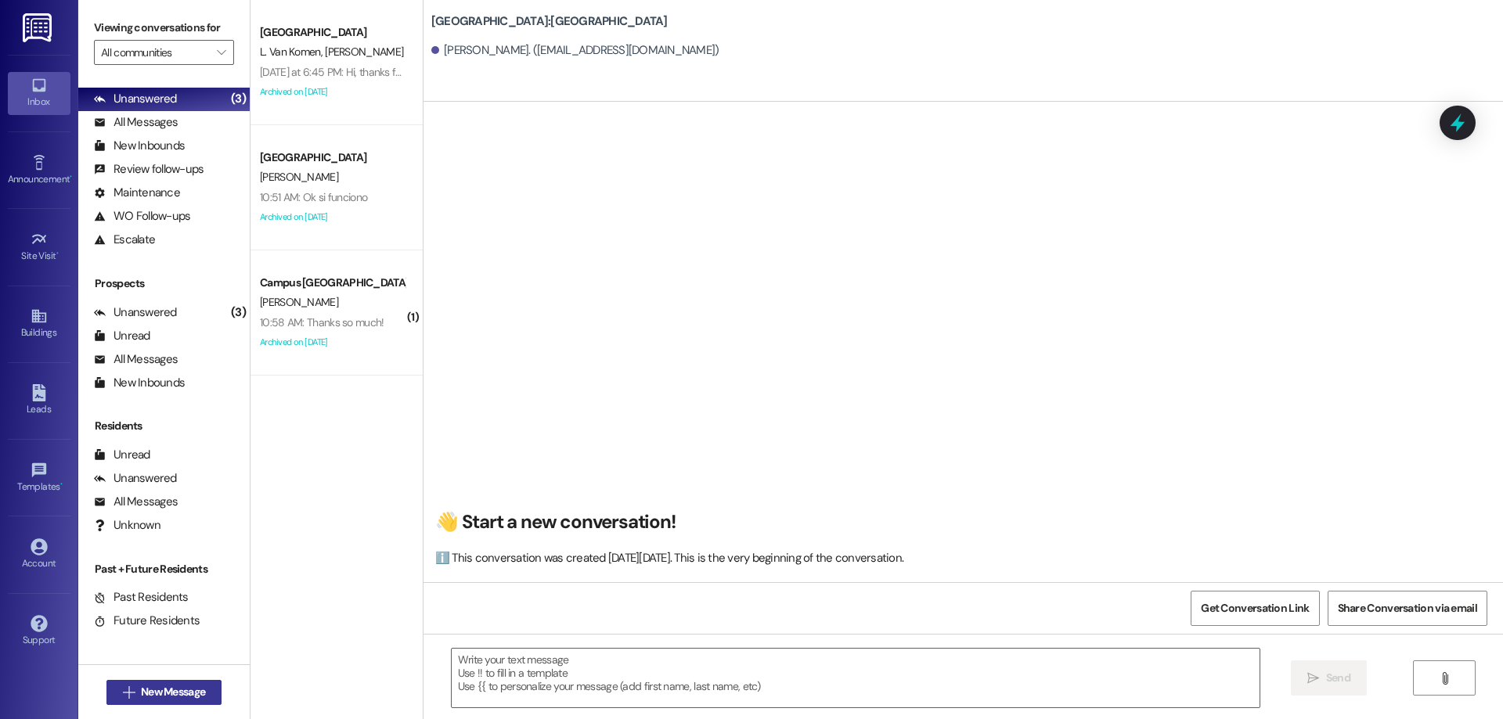
click at [154, 696] on span "New Message" at bounding box center [173, 692] width 64 height 16
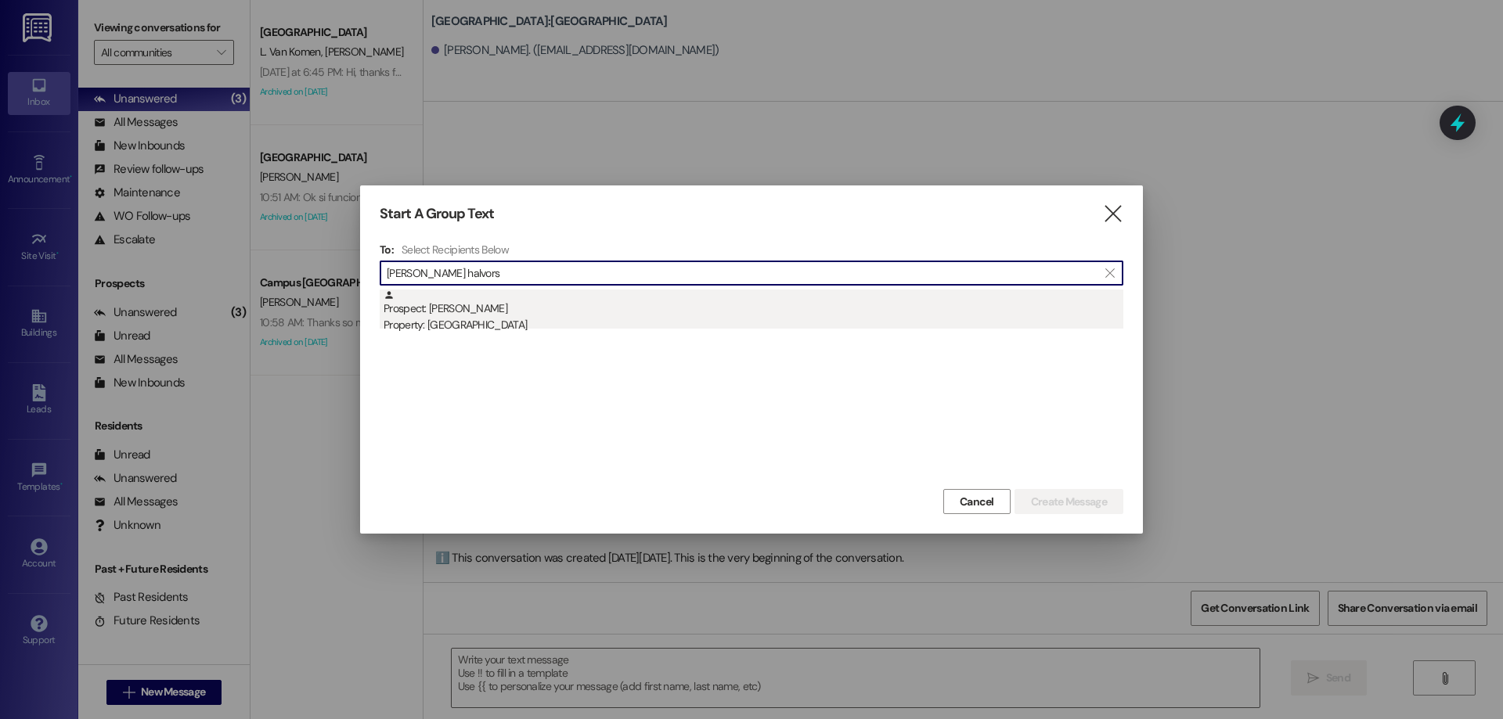
type input "conner halvors"
click at [606, 304] on div "Prospect: Conner Halvorsen Property: East Pointe" at bounding box center [754, 312] width 740 height 45
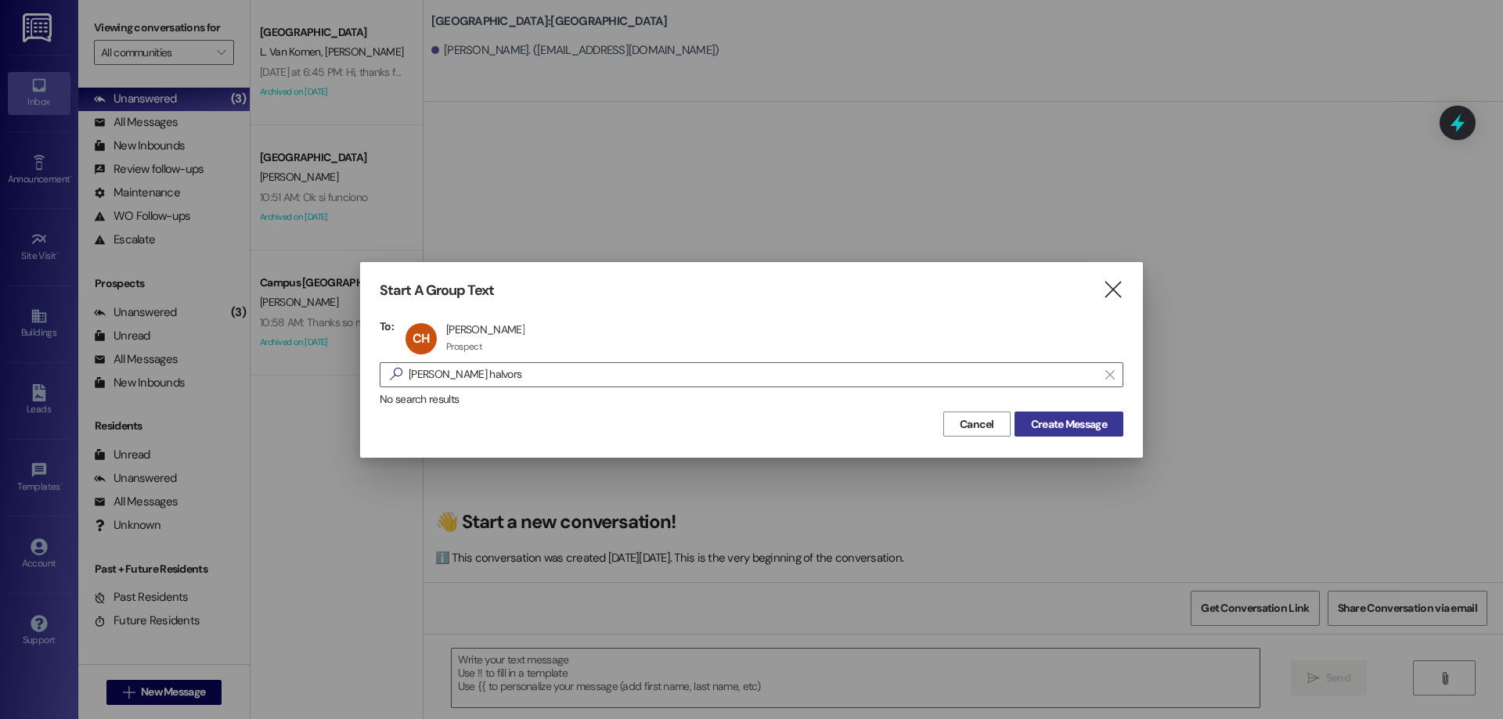
click at [1082, 423] on span "Create Message" at bounding box center [1069, 424] width 76 height 16
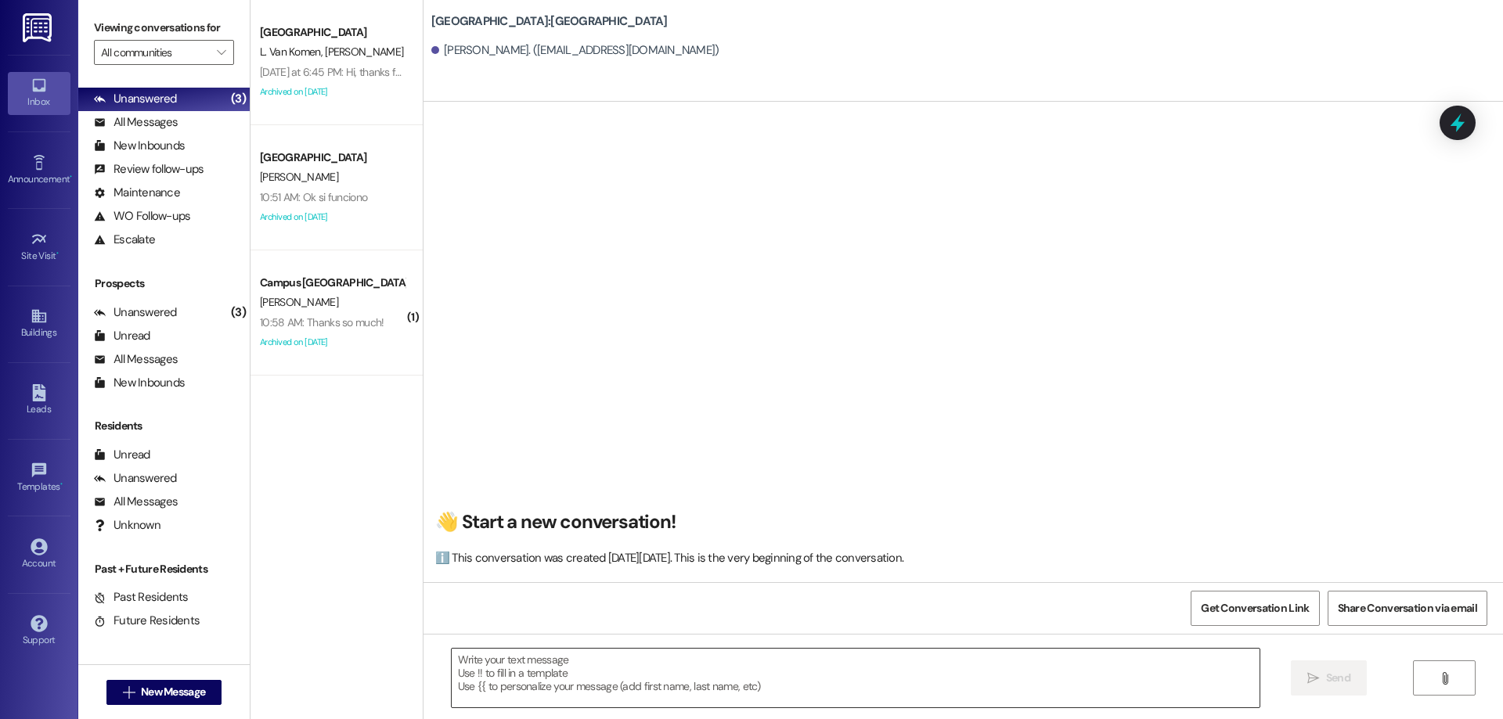
click at [729, 688] on textarea at bounding box center [856, 678] width 808 height 59
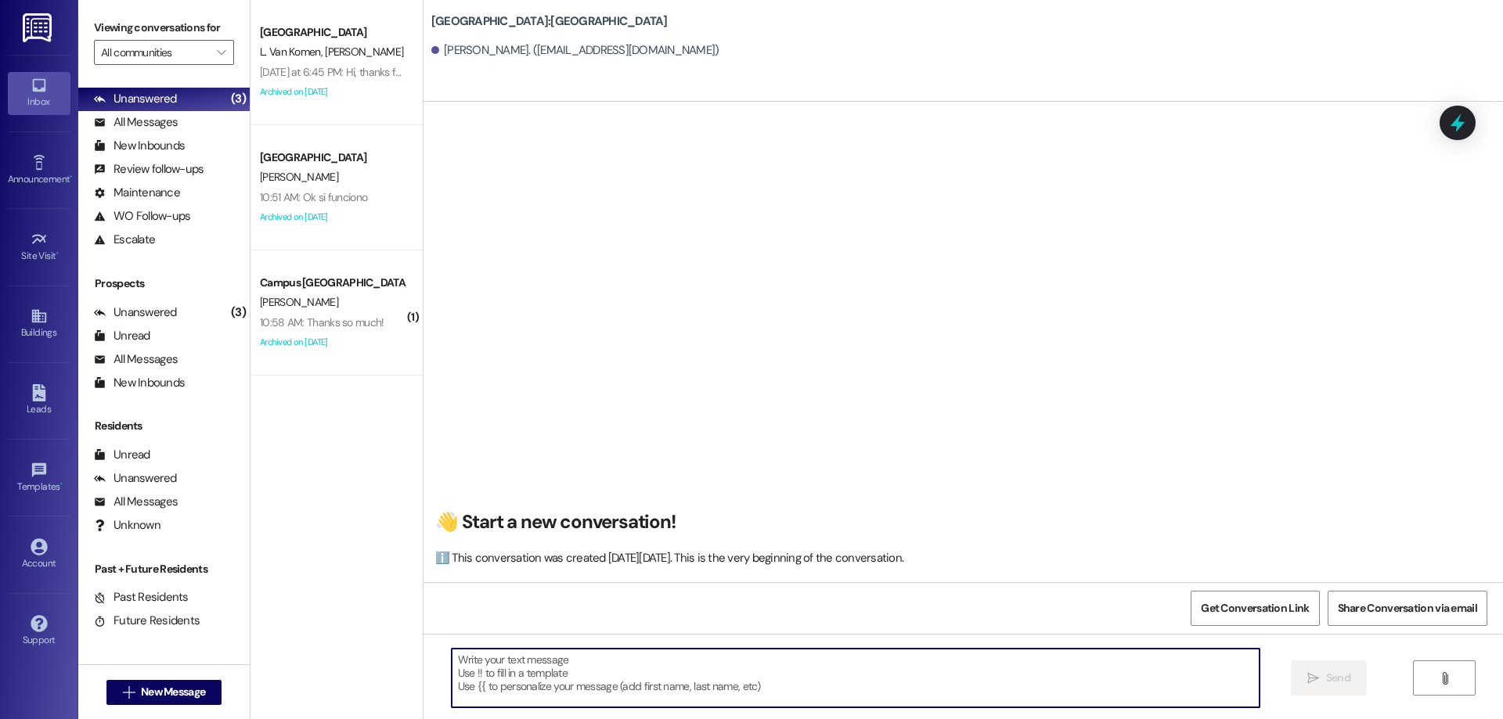
click at [557, 679] on textarea at bounding box center [856, 678] width 808 height 59
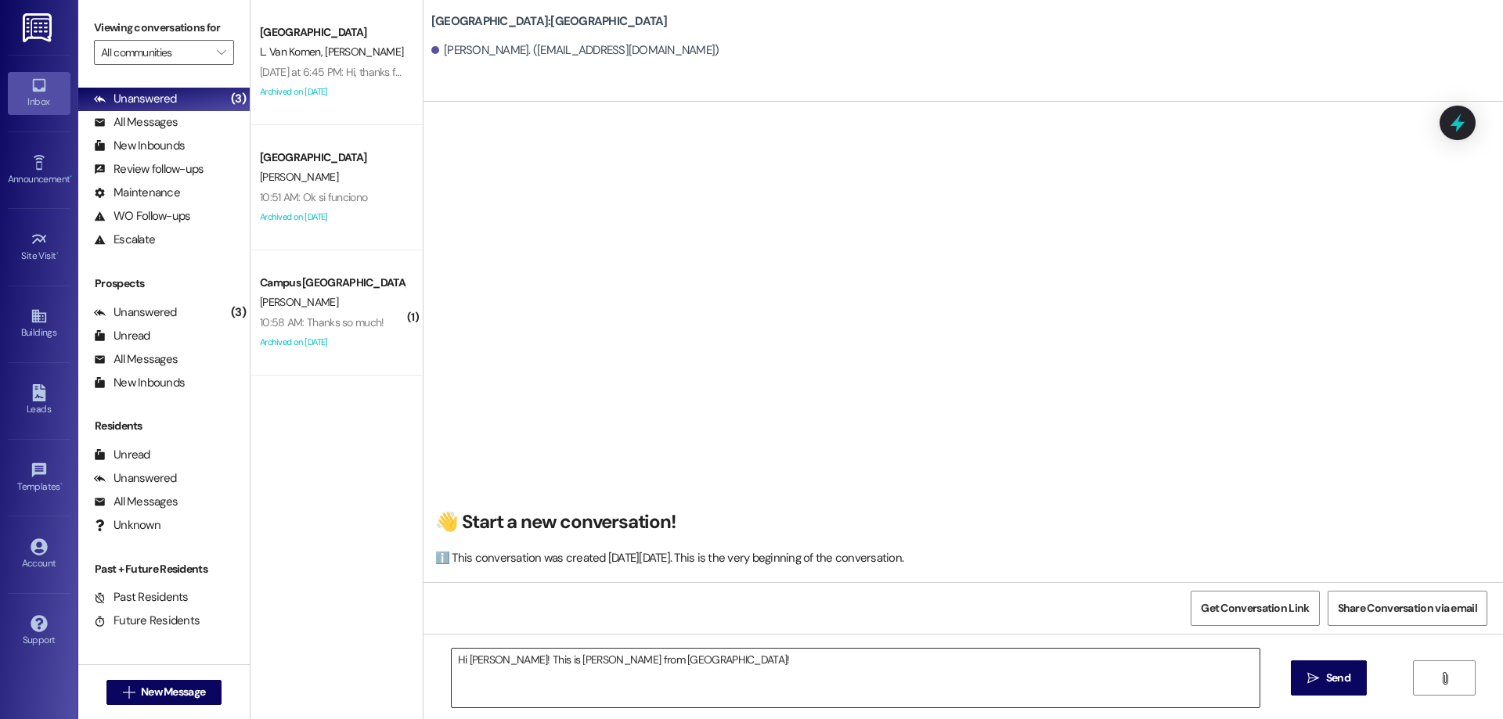
click at [737, 682] on textarea "Hi Conner! This is Drew from East Pointe apartments!" at bounding box center [856, 678] width 808 height 59
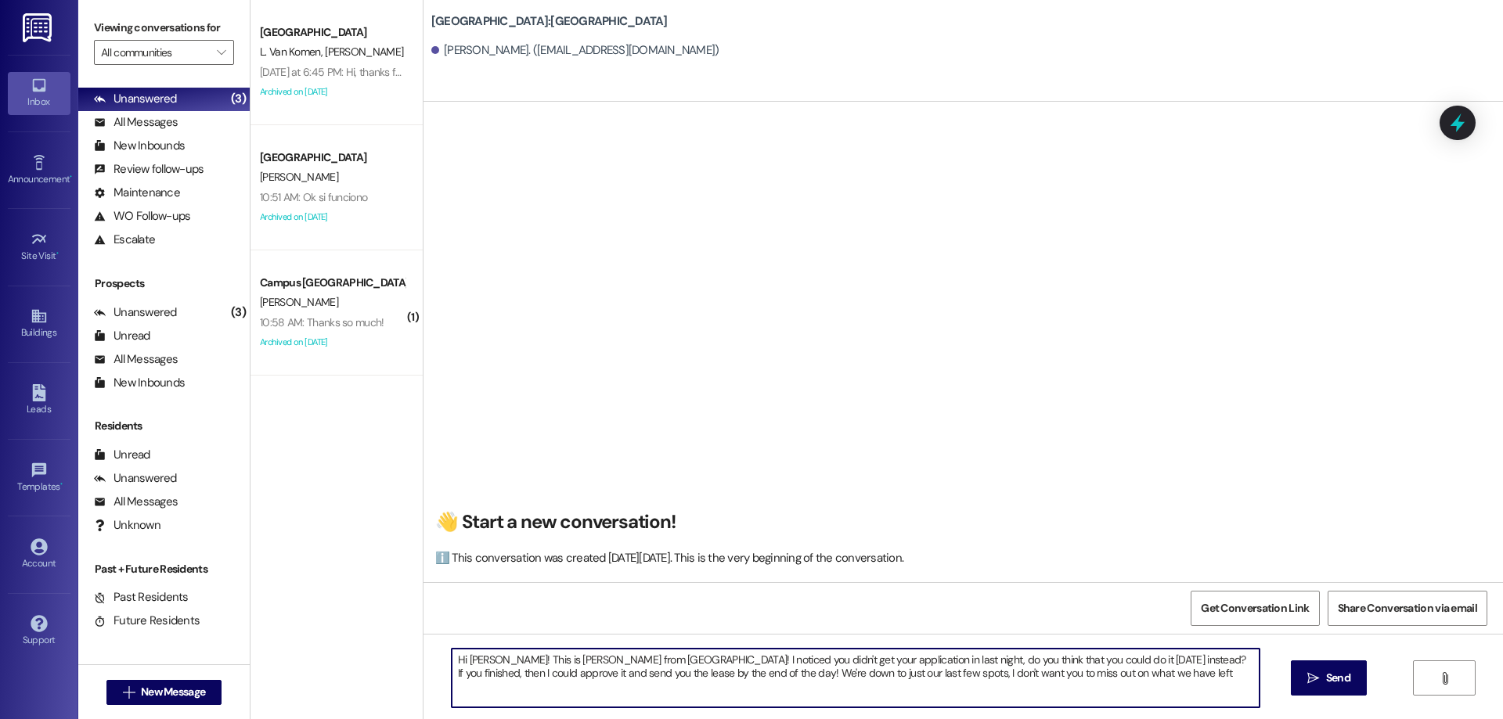
type textarea "Hi Conner! This is Drew from East Pointe apartments! I noticed you didn't get y…"
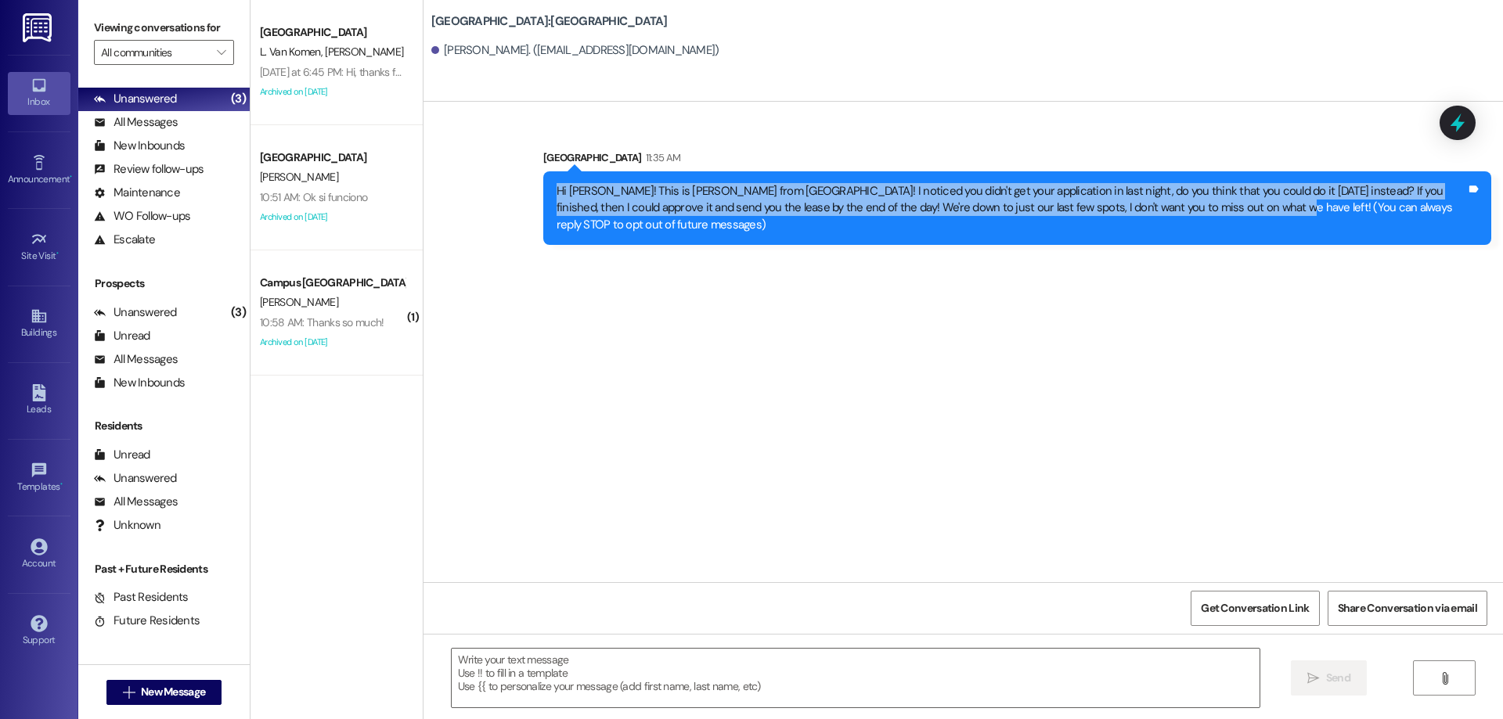
drag, startPoint x: 537, startPoint y: 185, endPoint x: 1199, endPoint y: 212, distance: 662.7
click at [1199, 212] on div "Hi Conner! This is Drew from East Pointe apartments! I noticed you didn't get y…" at bounding box center [1017, 208] width 948 height 74
copy div "Hi Conner! This is Drew from East Pointe apartments! I noticed you didn't get y…"
click at [148, 700] on span "New Message" at bounding box center [173, 692] width 64 height 16
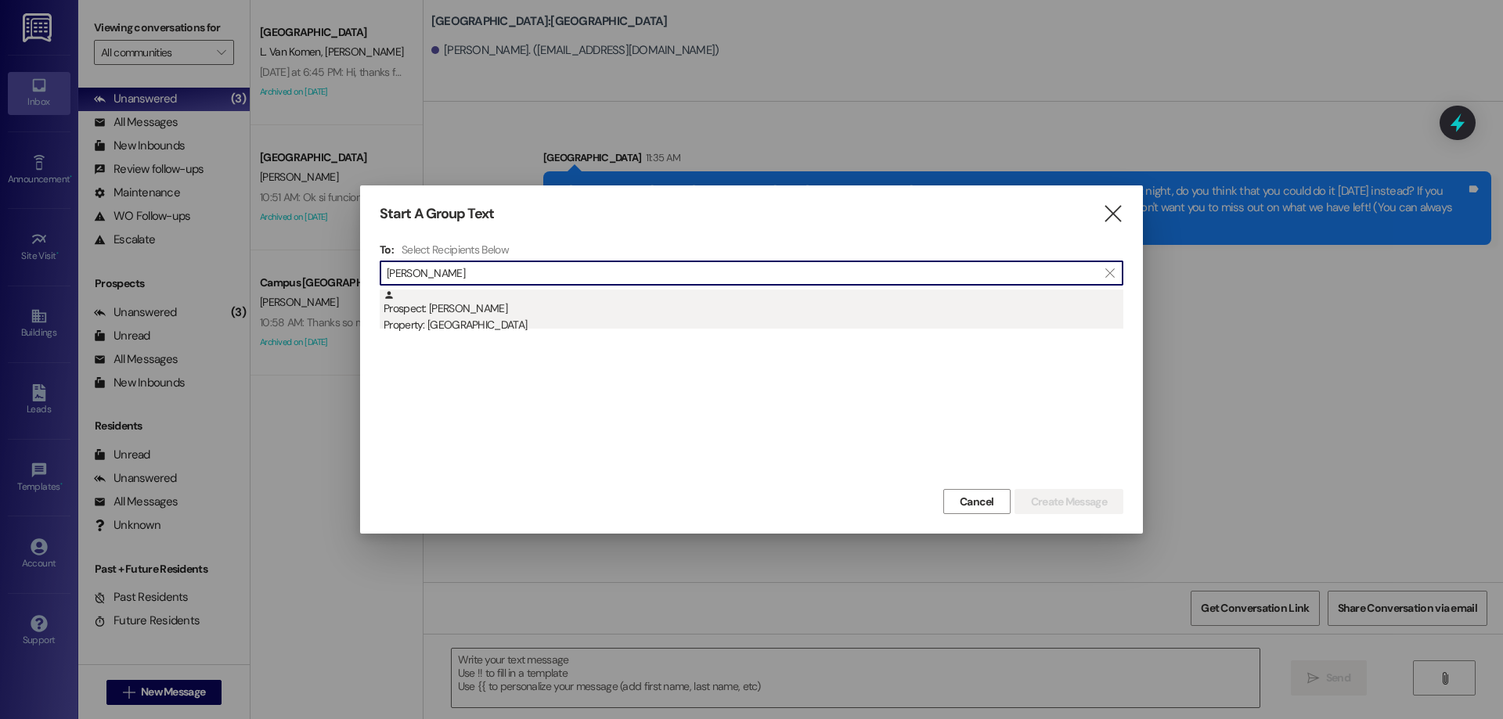
type input "bjorn crow"
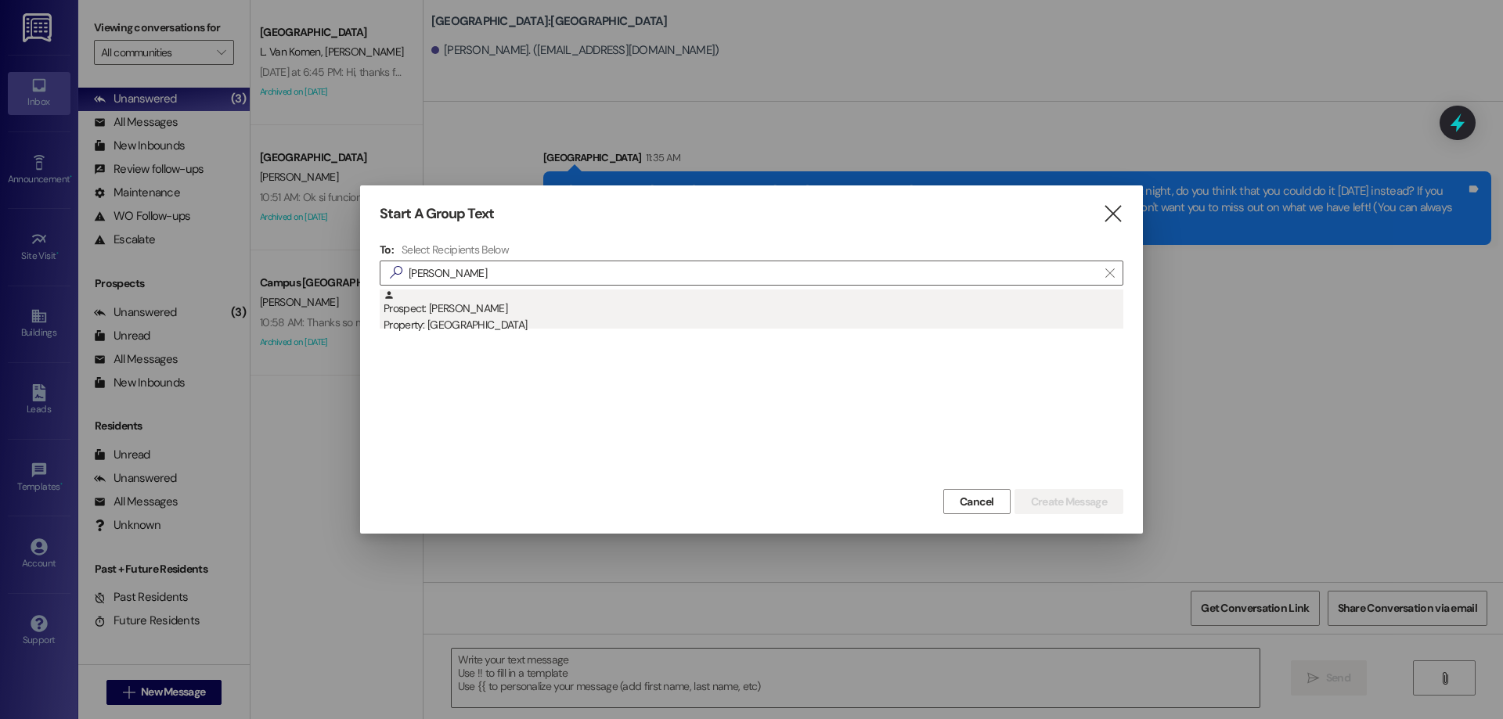
click at [756, 294] on div "Prospect: Bjorn Crowther Property: East Pointe" at bounding box center [754, 312] width 740 height 45
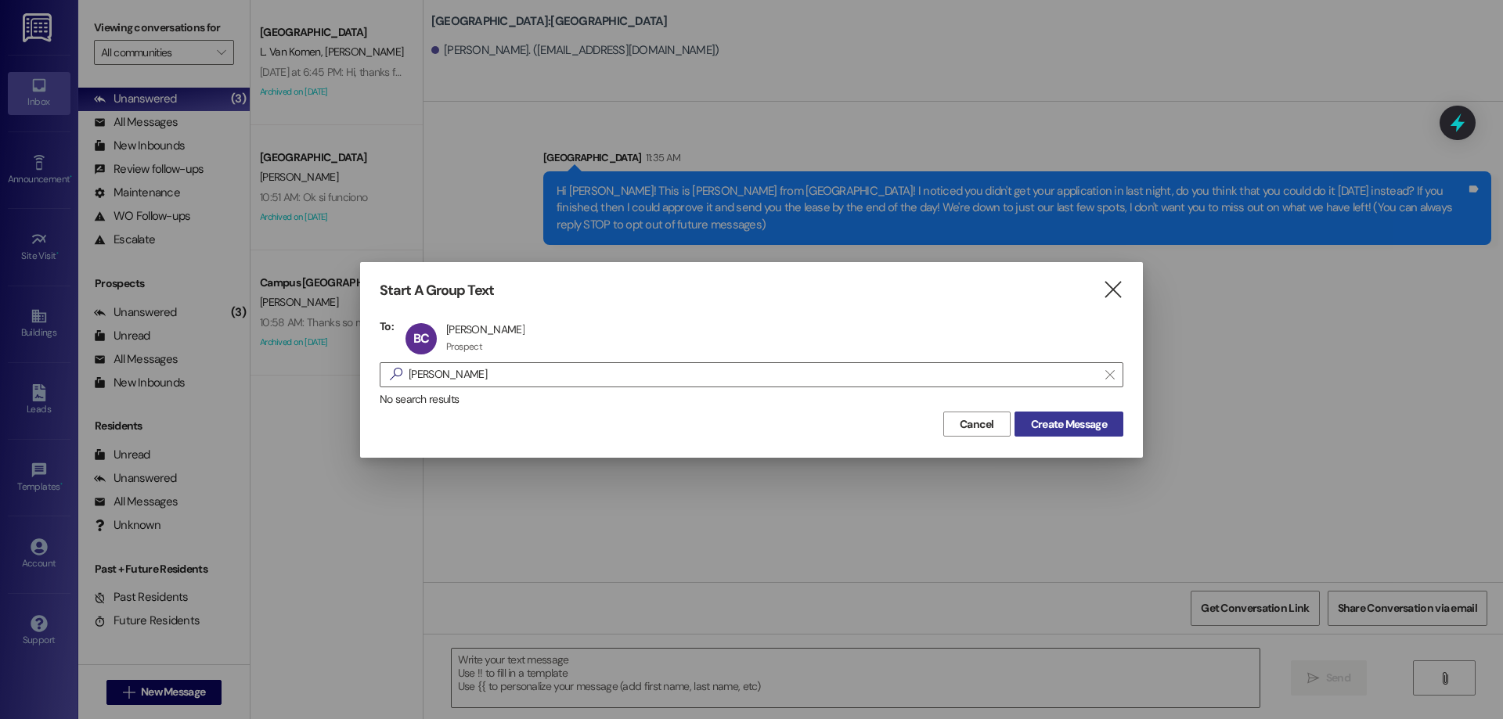
click at [1103, 421] on span "Create Message" at bounding box center [1069, 424] width 76 height 16
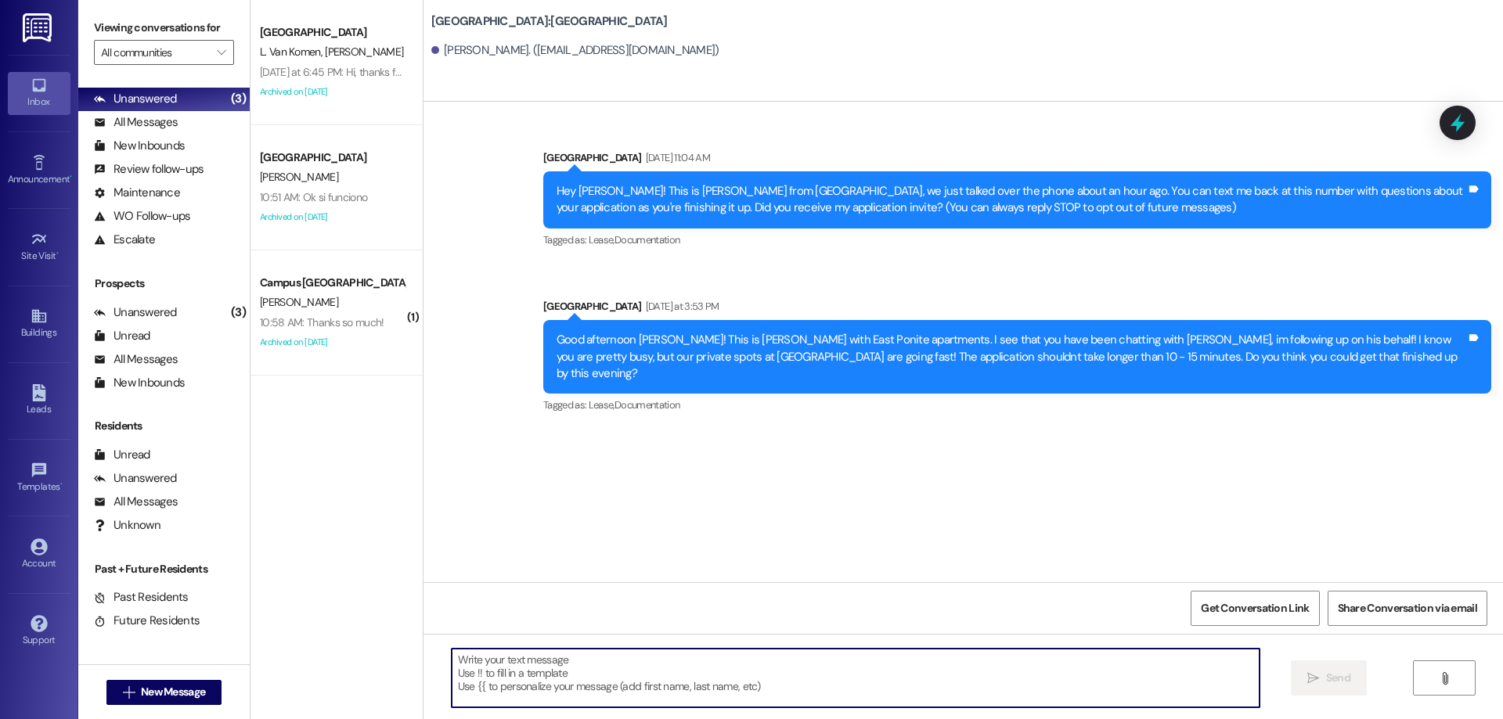
click at [549, 683] on textarea at bounding box center [856, 678] width 808 height 59
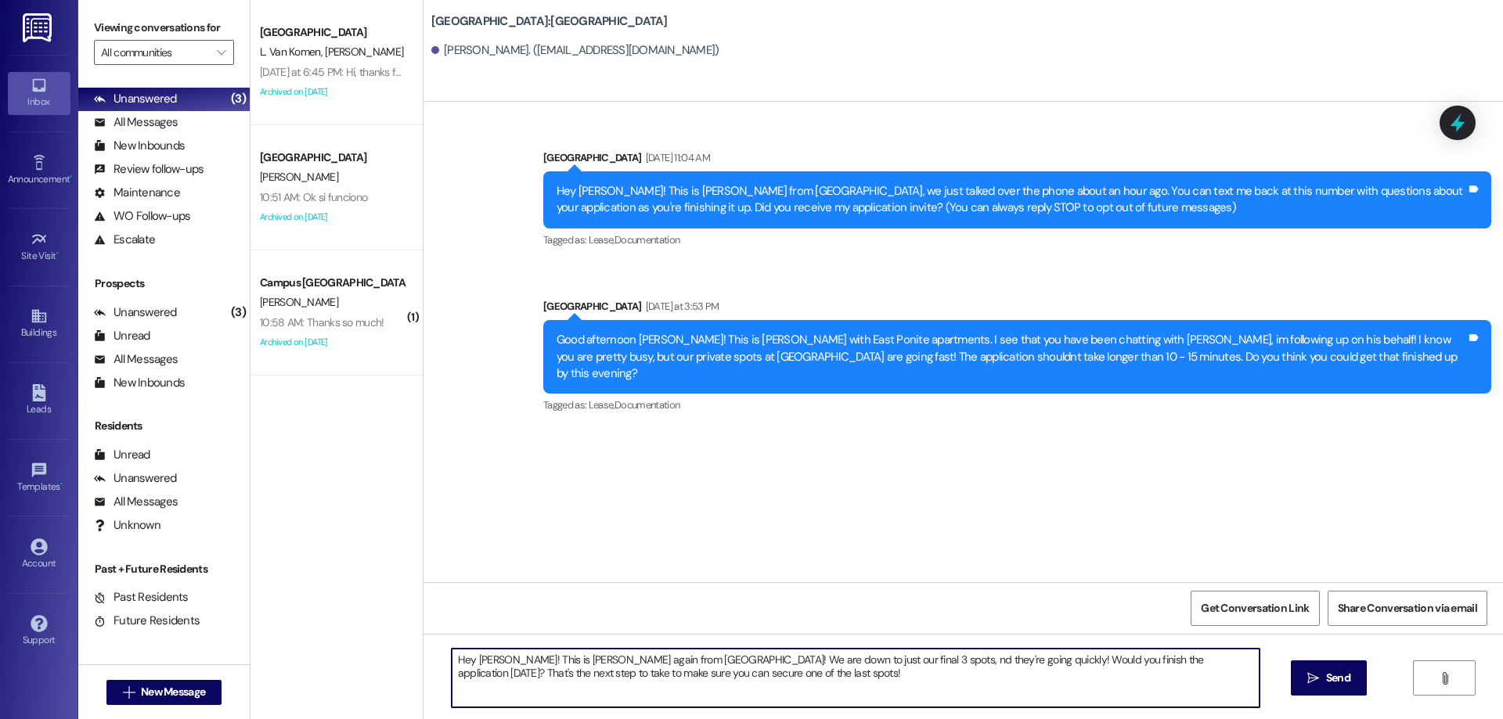
type textarea "Hey Bjorn! This is Drew again from East Pointe! We are down to just our final 3…"
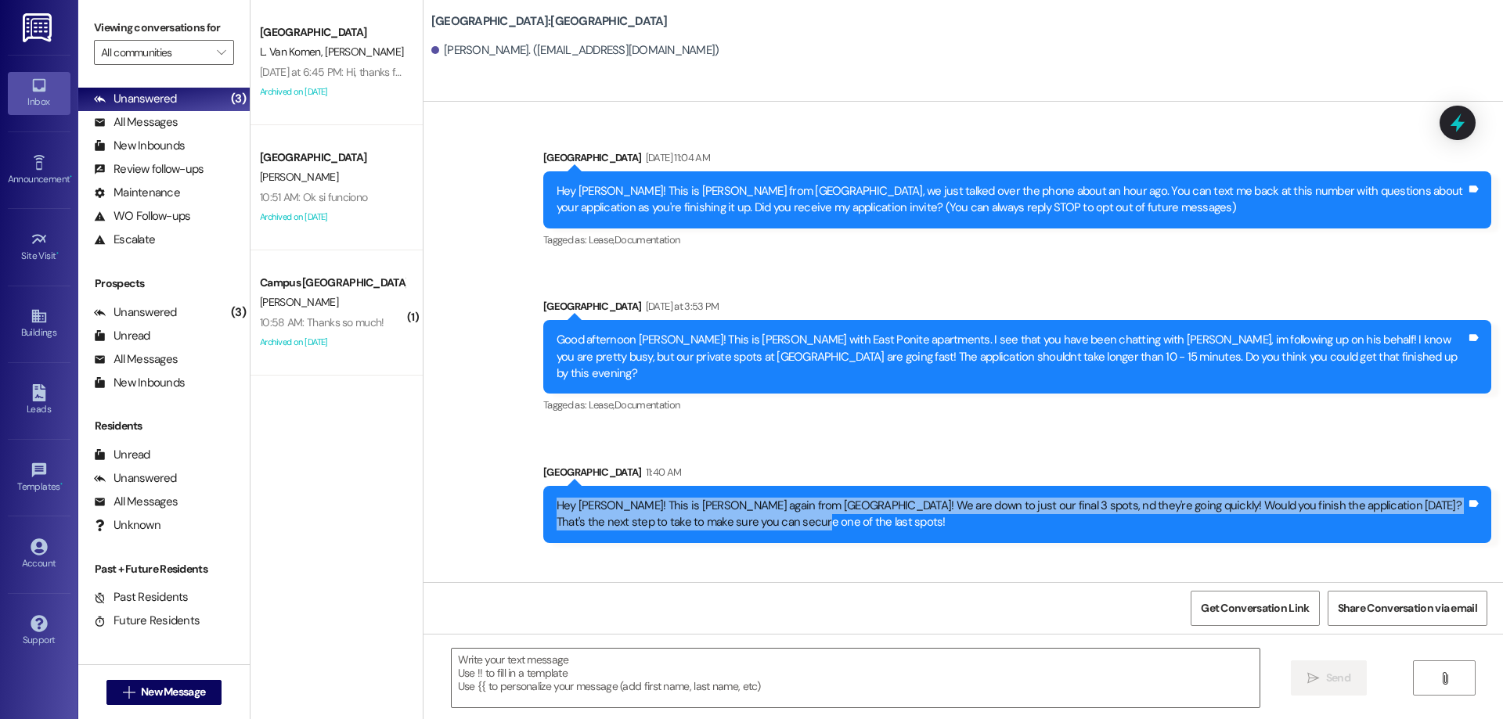
drag, startPoint x: 765, startPoint y: 511, endPoint x: 527, endPoint y: 481, distance: 240.6
click at [531, 481] on div "Sent via SMS Leasing Campus Way 11:40 AM Hey Bjorn! This is Drew again from Eas…" at bounding box center [1016, 503] width 971 height 103
copy div "Hey Bjorn! This is Drew again from East Pointe! We are down to just our final 3…"
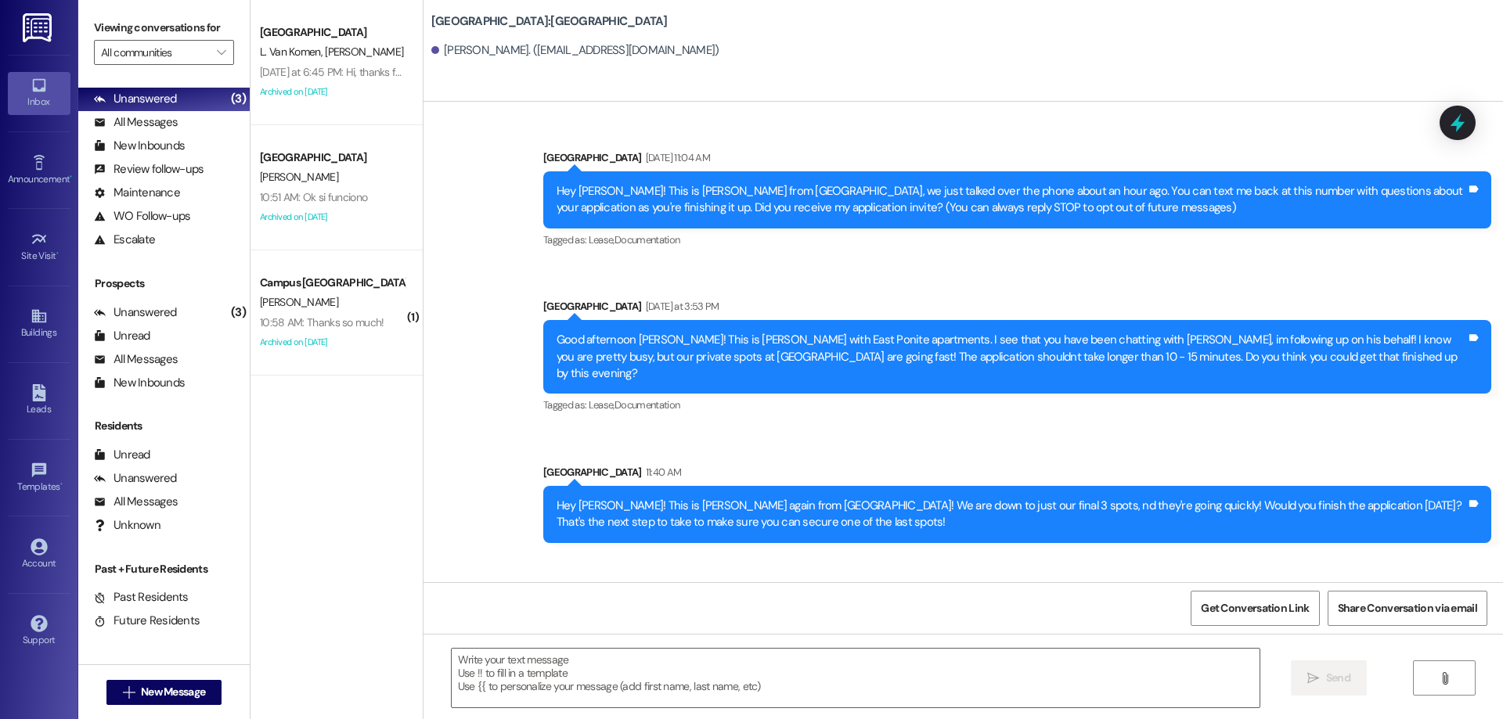
click at [884, 452] on div "Sent via SMS Leasing Campus Way 11:40 AM Hey Bjorn! This is Drew again from Eas…" at bounding box center [1016, 503] width 971 height 103
click at [885, 452] on div "Sent via SMS Leasing Campus Way 11:40 AM Hey Bjorn! This is Drew again from Eas…" at bounding box center [1016, 503] width 971 height 103
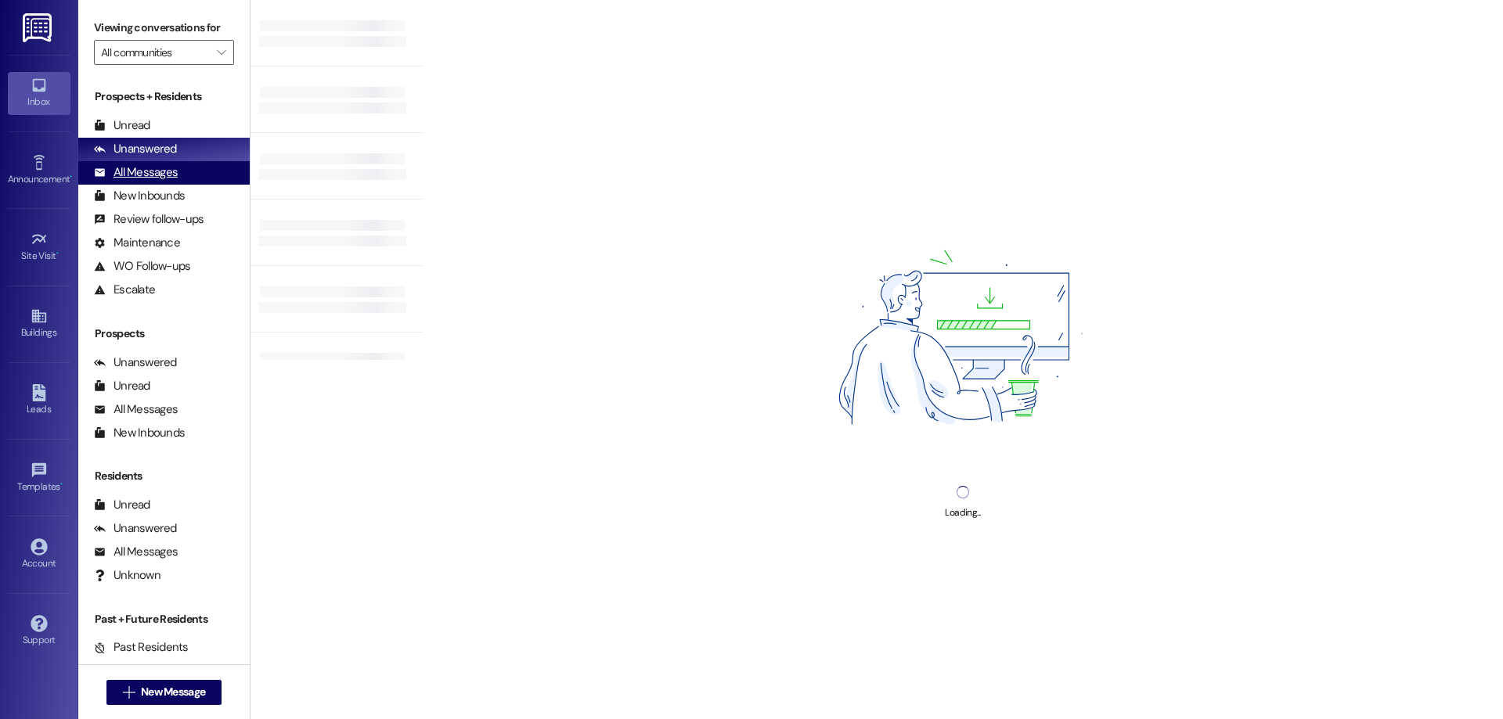
click at [142, 171] on div "All Messages" at bounding box center [136, 172] width 84 height 16
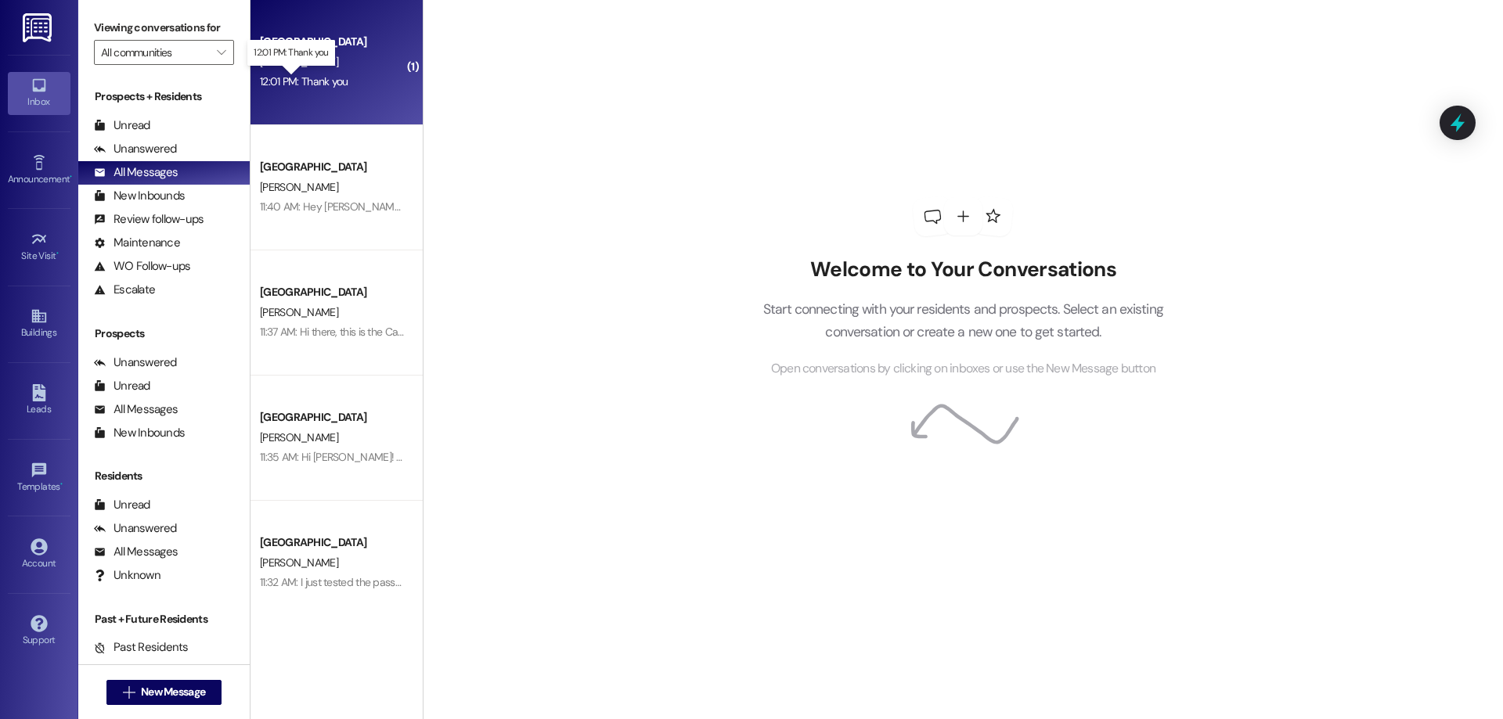
click at [291, 88] on div "12:01 PM: Thank you 12:01 PM: Thank you" at bounding box center [304, 81] width 88 height 14
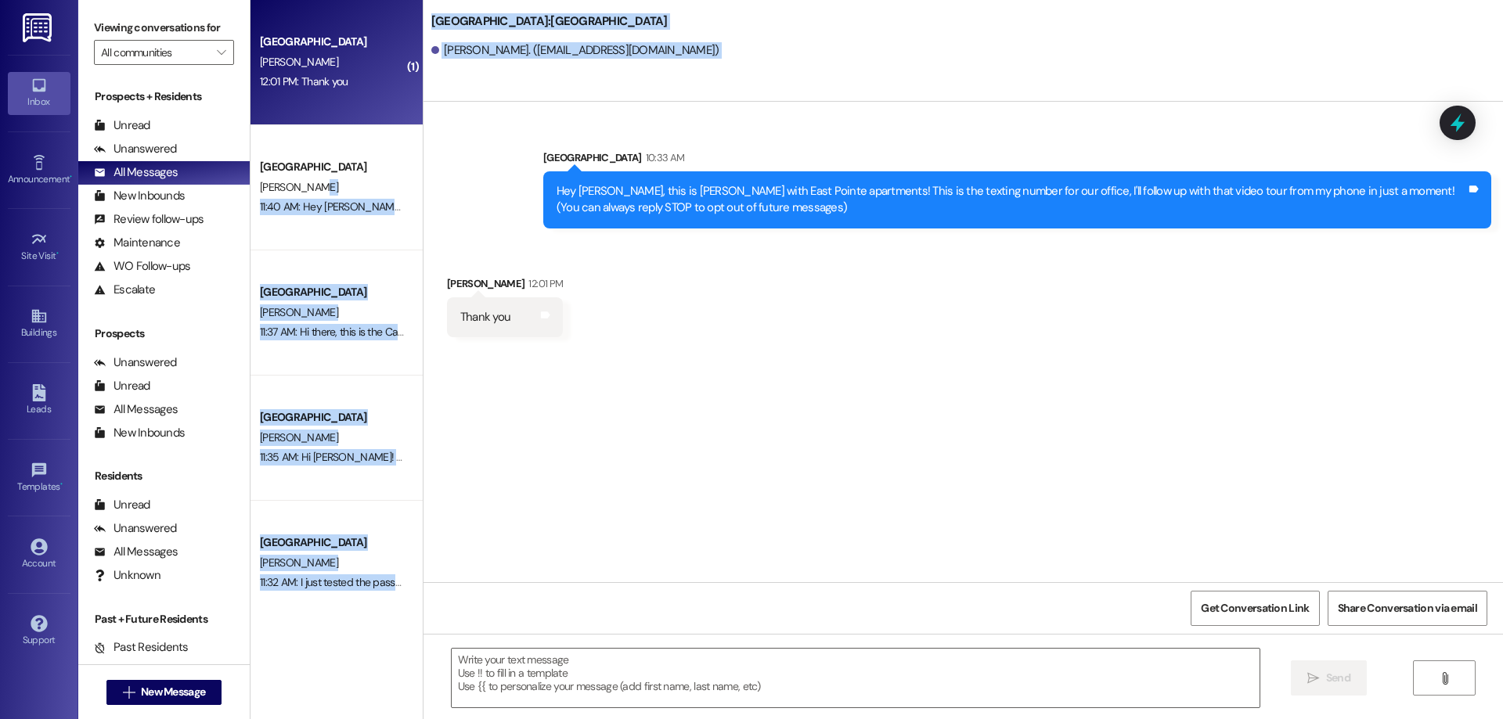
drag, startPoint x: 333, startPoint y: 179, endPoint x: 508, endPoint y: 140, distance: 178.9
click at [508, 140] on div "( 1 ) [GEOGRAPHIC_DATA] [PERSON_NAME] 12:01 PM: Thank you 12:01 PM: Thank you […" at bounding box center [876, 359] width 1252 height 719
click at [508, 140] on div "Sent via [GEOGRAPHIC_DATA] 10:[GEOGRAPHIC_DATA][PERSON_NAME], this is [PERSON_N…" at bounding box center [962, 177] width 1079 height 126
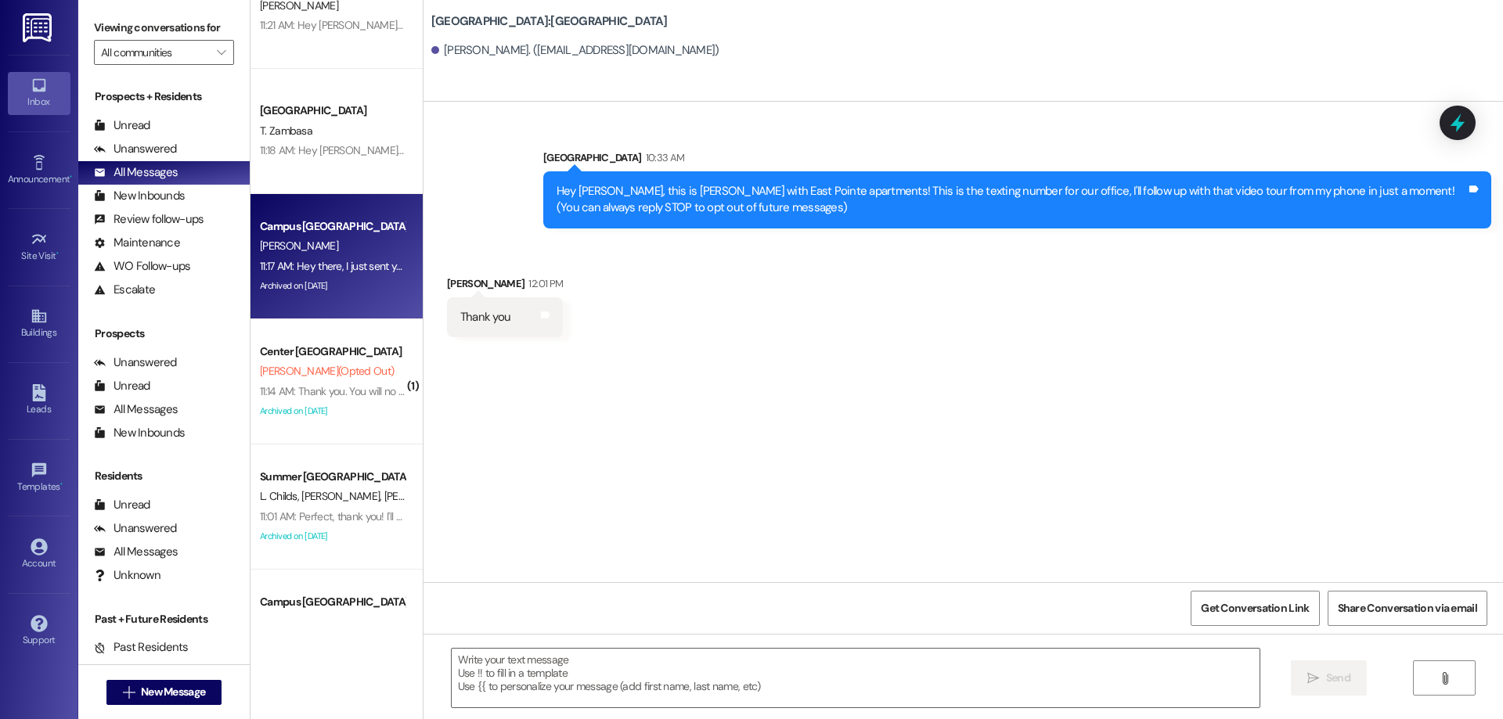
scroll to position [1096, 0]
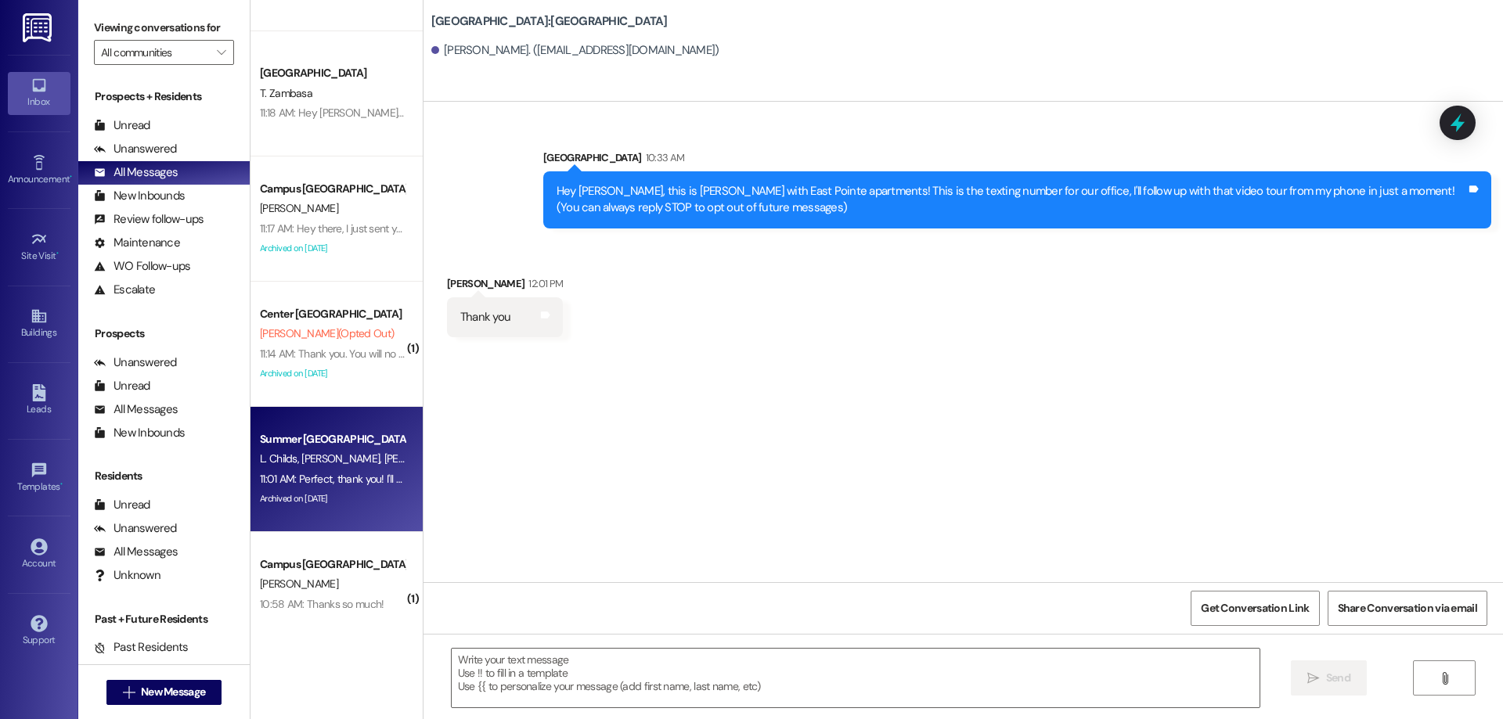
click at [392, 487] on div "Summer Pointe Prospect L. Childs [PERSON_NAME] [PERSON_NAME] 11:01 AM: Perfect,…" at bounding box center [336, 469] width 172 height 125
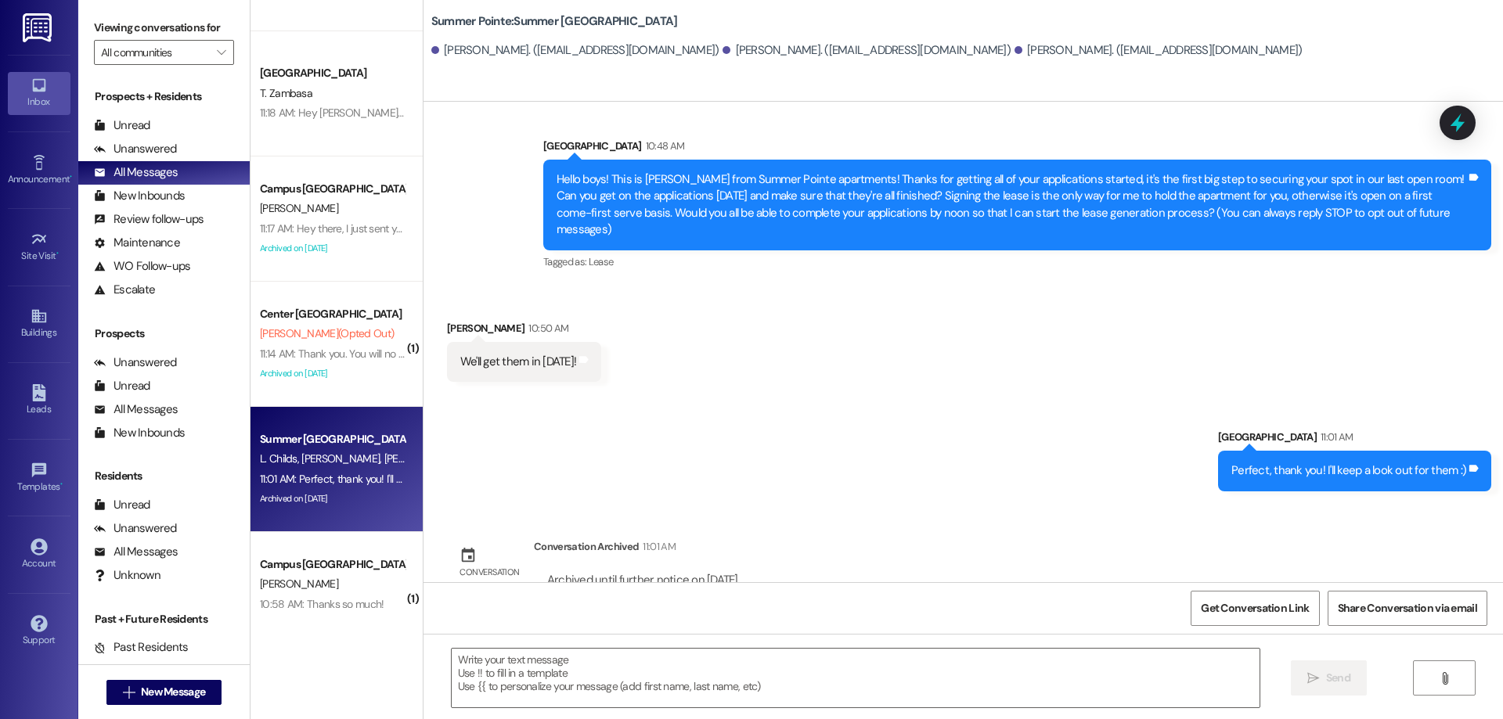
scroll to position [31, 0]
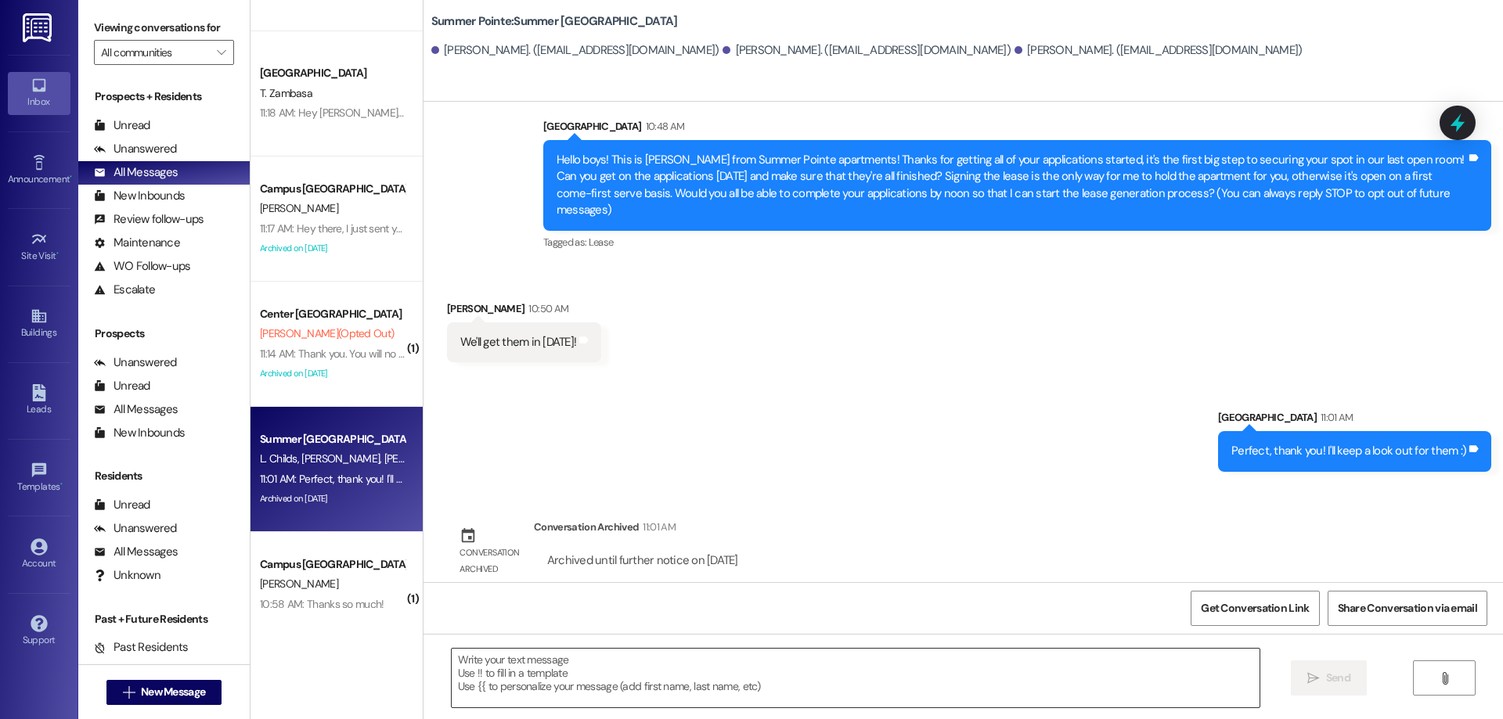
click at [625, 679] on textarea at bounding box center [856, 678] width 808 height 59
click at [133, 681] on button " New Message" at bounding box center [164, 692] width 116 height 25
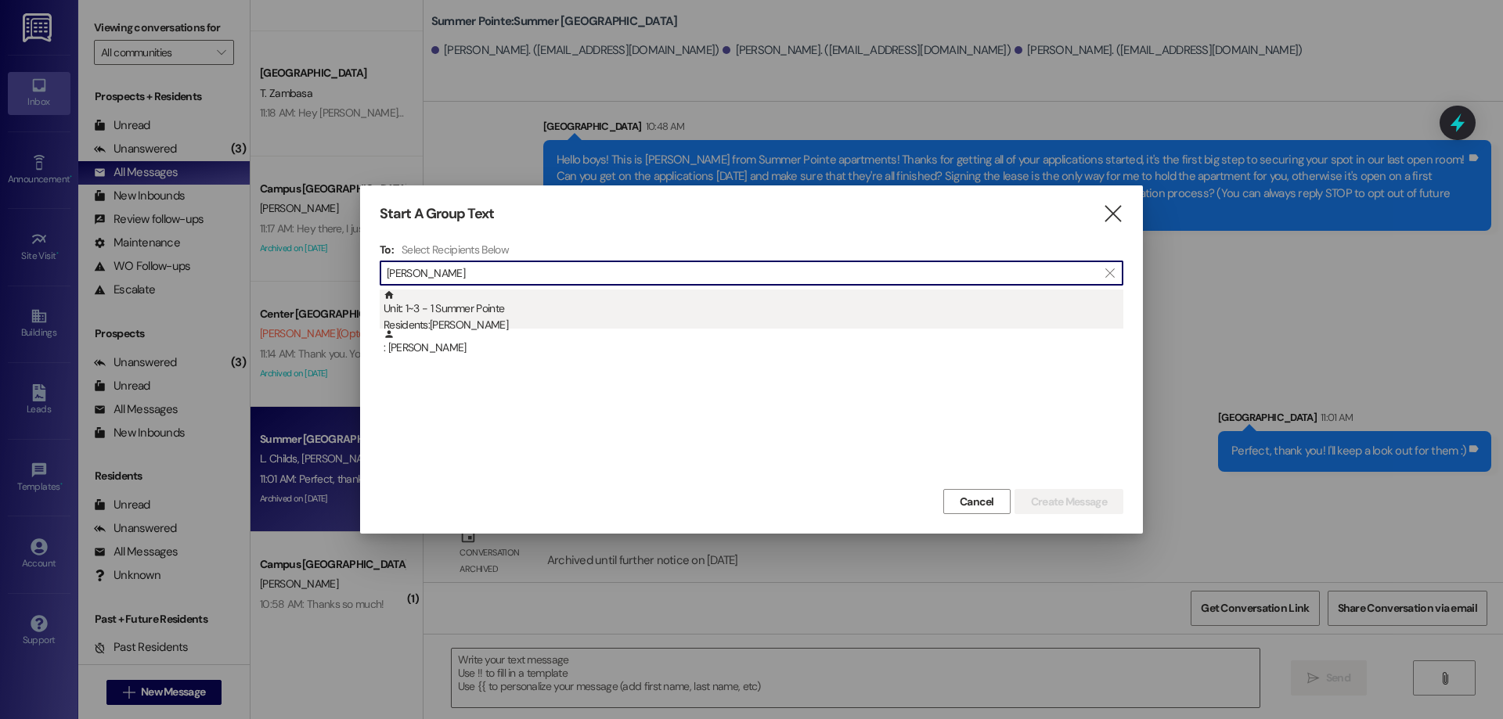
type input "[PERSON_NAME]"
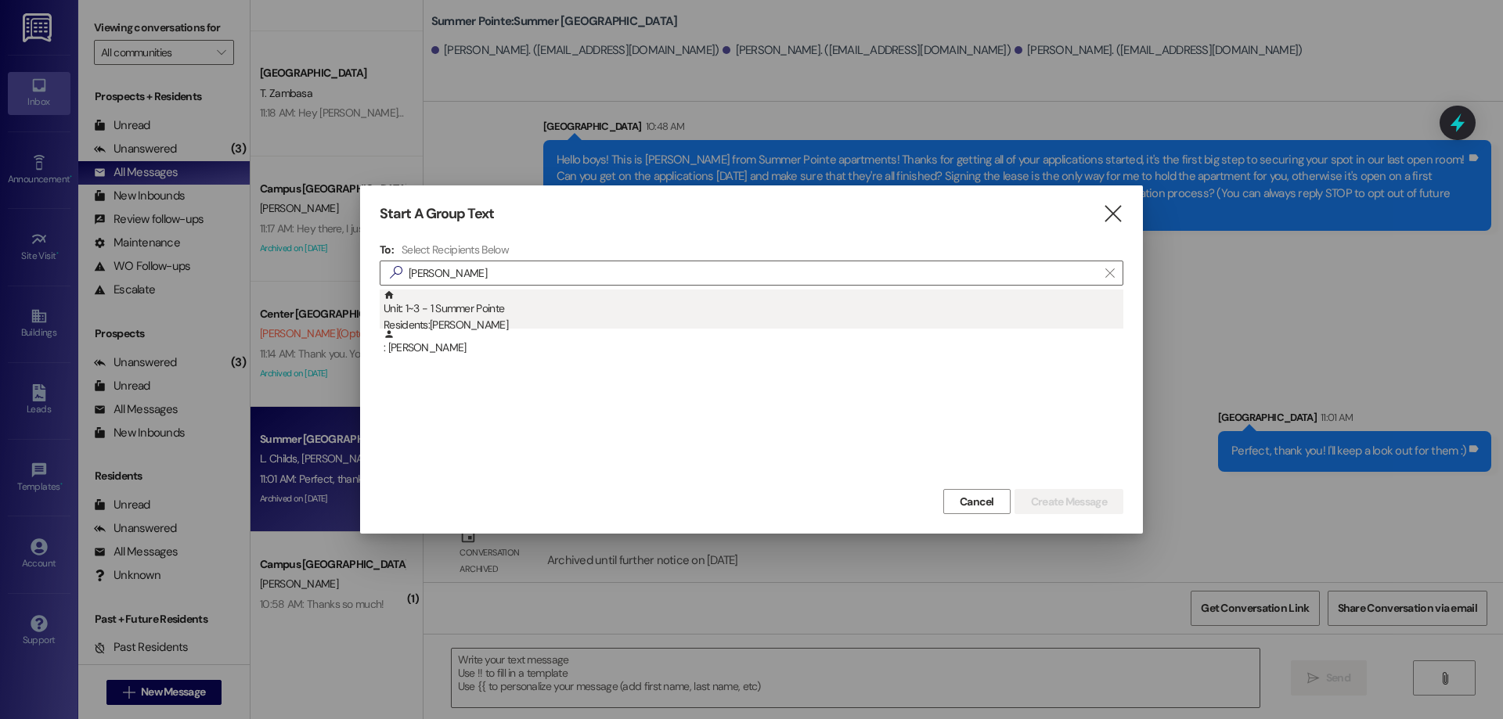
click at [546, 308] on div "Unit: 1~3 - 1 Summer Pointe Residents: [PERSON_NAME]" at bounding box center [754, 312] width 740 height 45
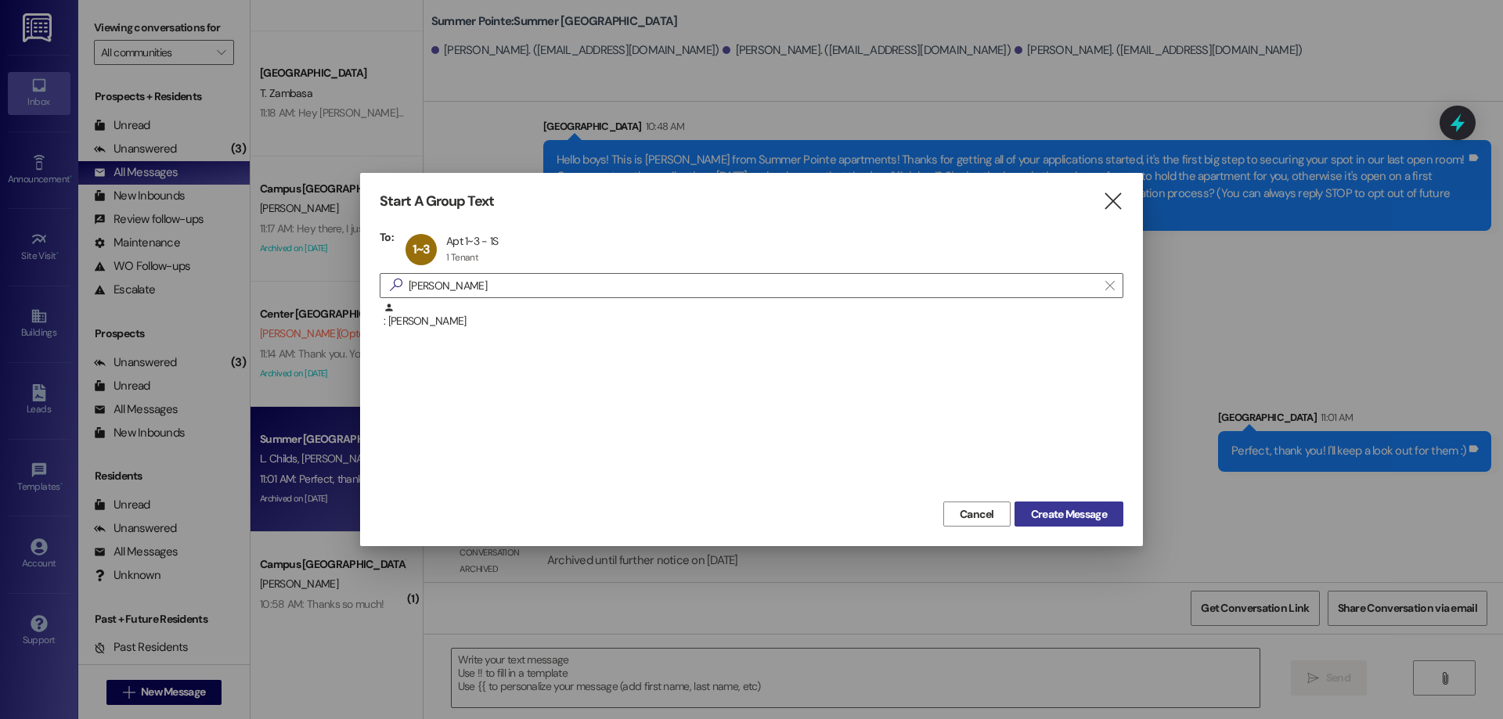
click at [1043, 522] on span "Create Message" at bounding box center [1069, 514] width 76 height 16
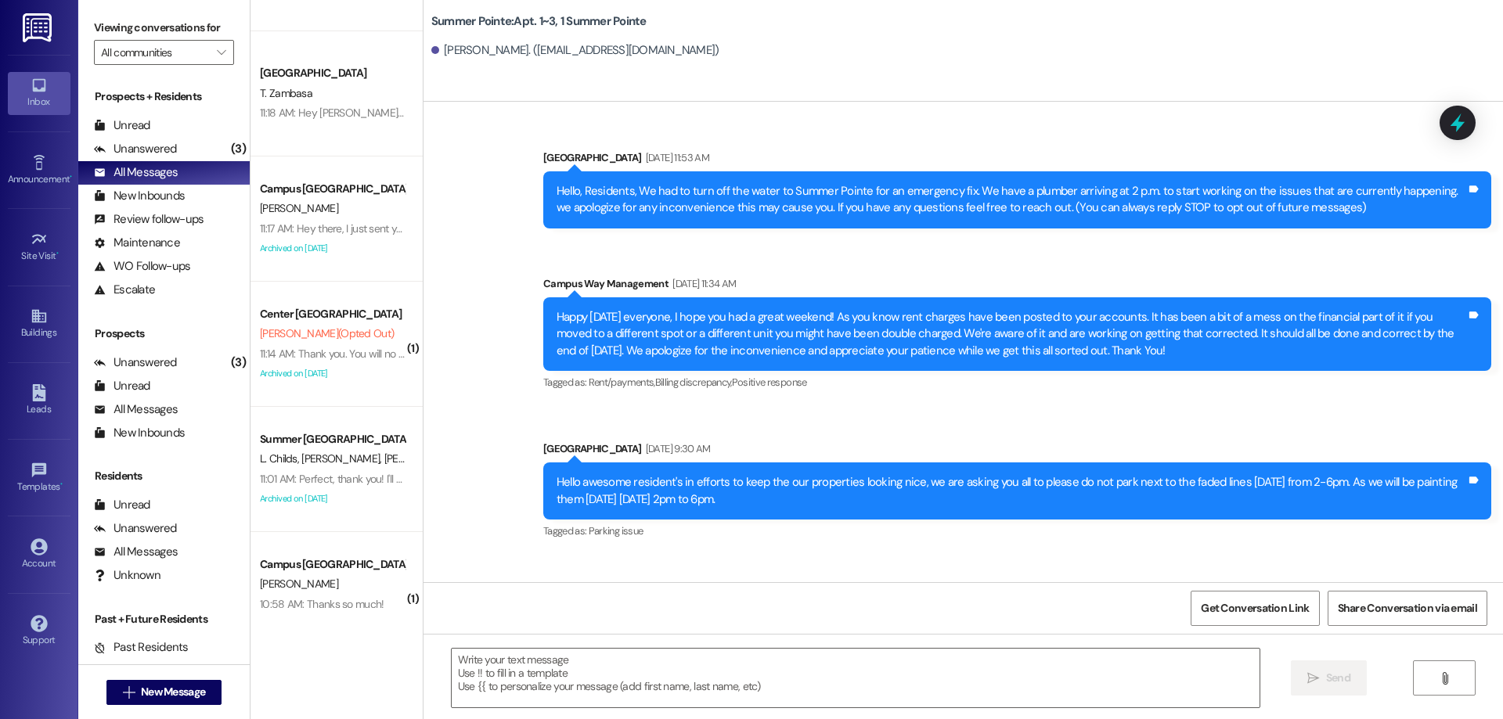
scroll to position [23330, 0]
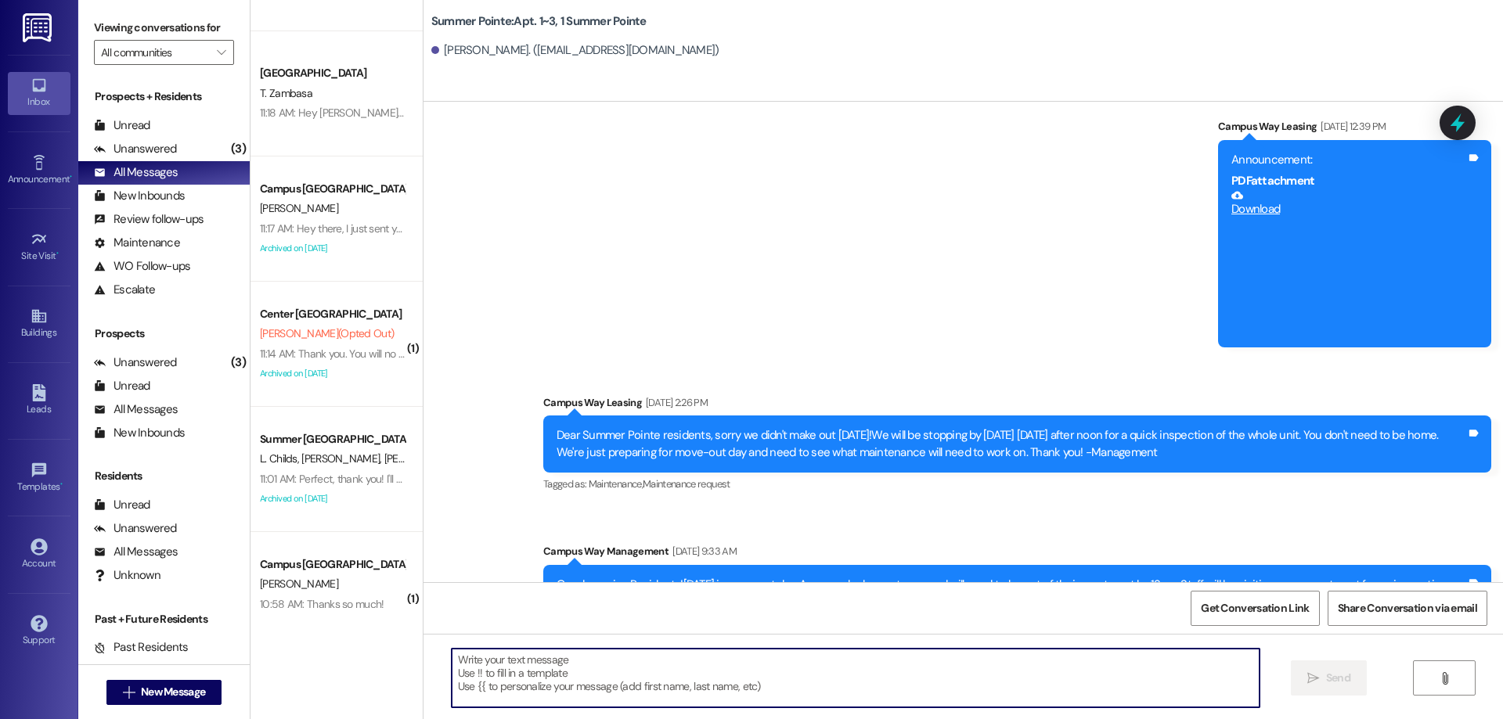
click at [618, 668] on textarea at bounding box center [856, 678] width 808 height 59
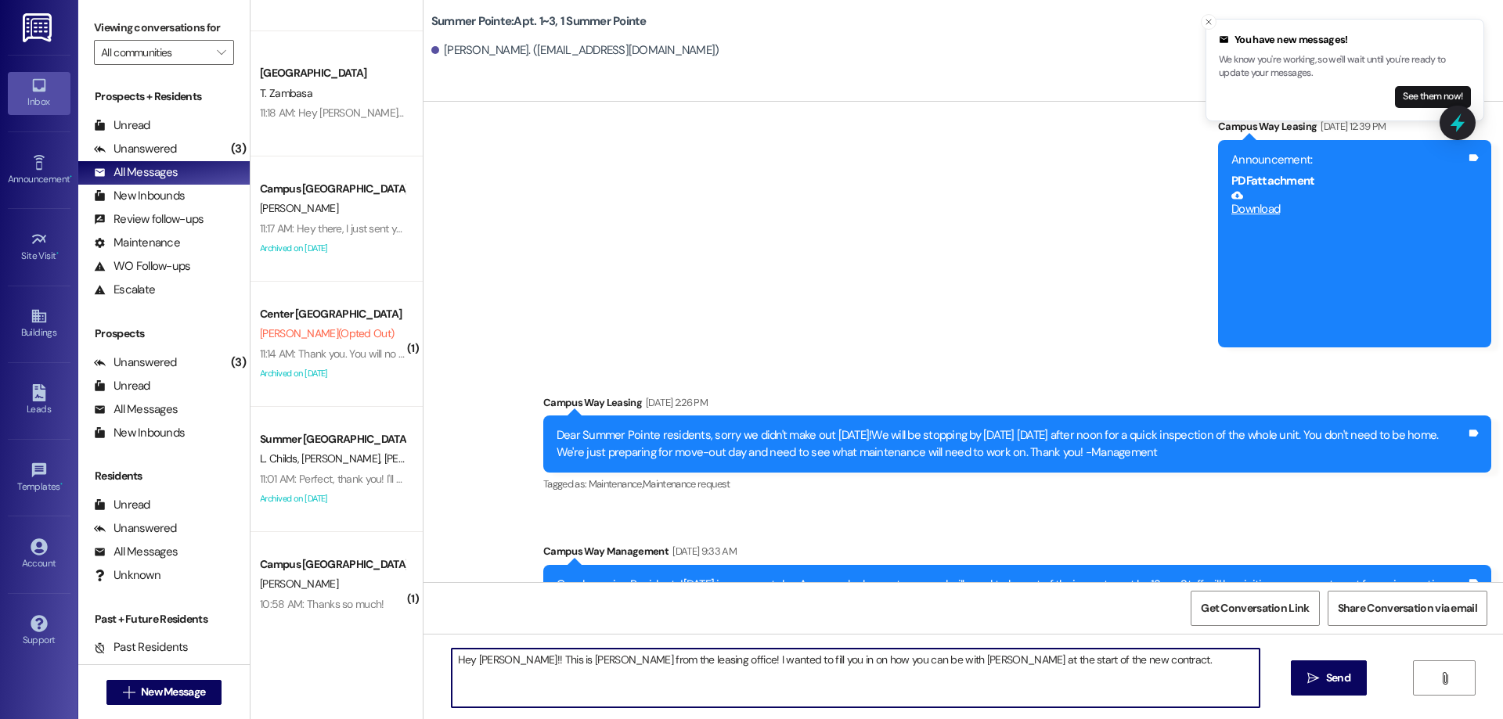
click at [1065, 678] on textarea "Hey [PERSON_NAME]!! This is [PERSON_NAME] from the leasing office! I wanted to …" at bounding box center [856, 678] width 808 height 59
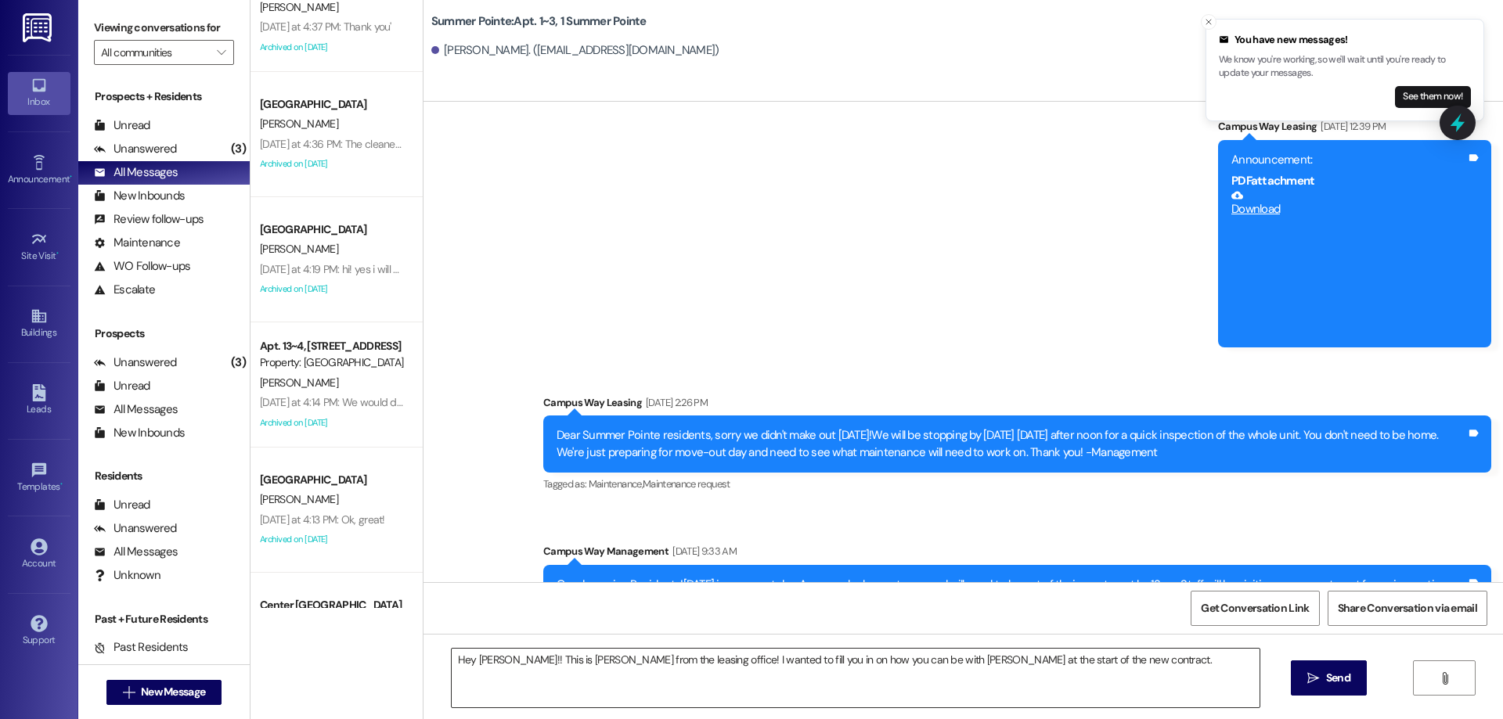
click at [1083, 666] on textarea "Hey [PERSON_NAME]!! This is [PERSON_NAME] from the leasing office! I wanted to …" at bounding box center [856, 678] width 808 height 59
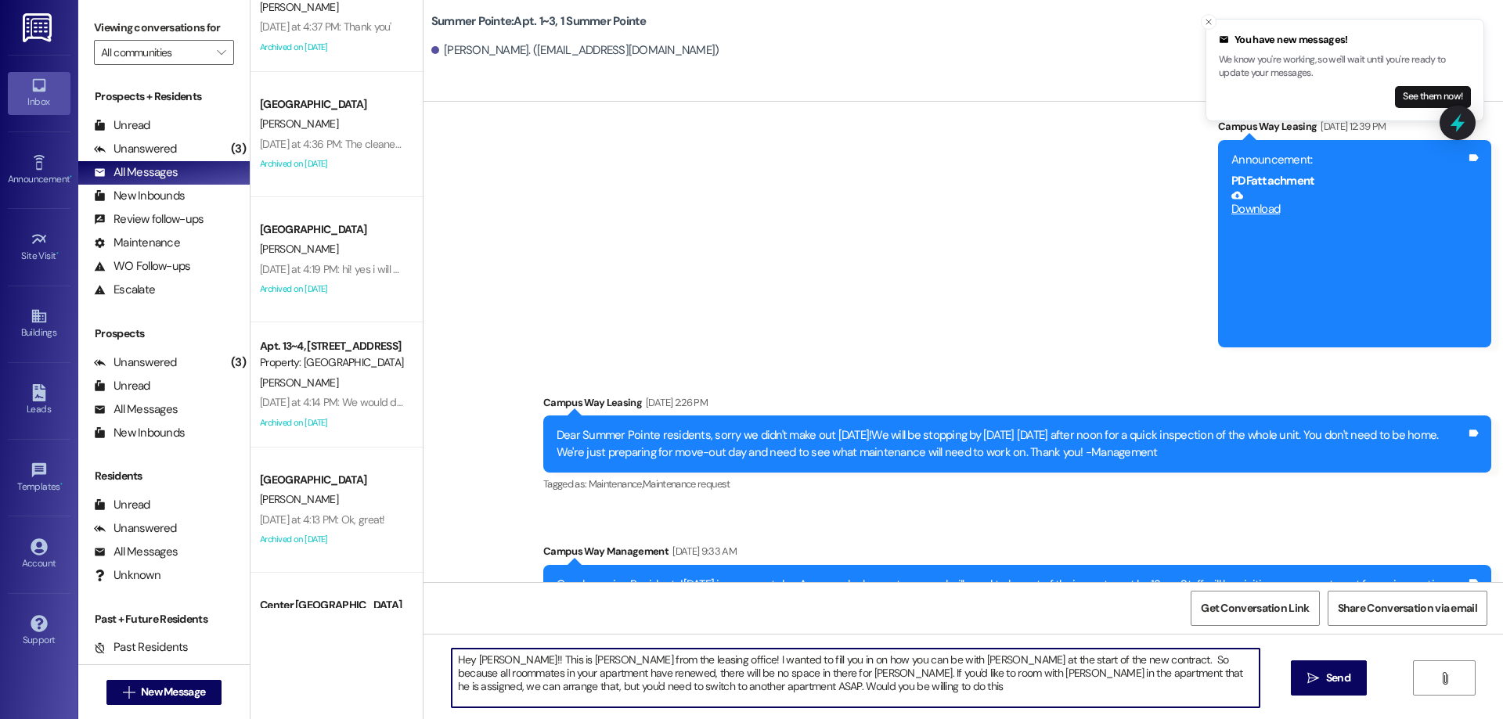
type textarea "Hey [PERSON_NAME]!! This is [PERSON_NAME] from the leasing office! I wanted to …"
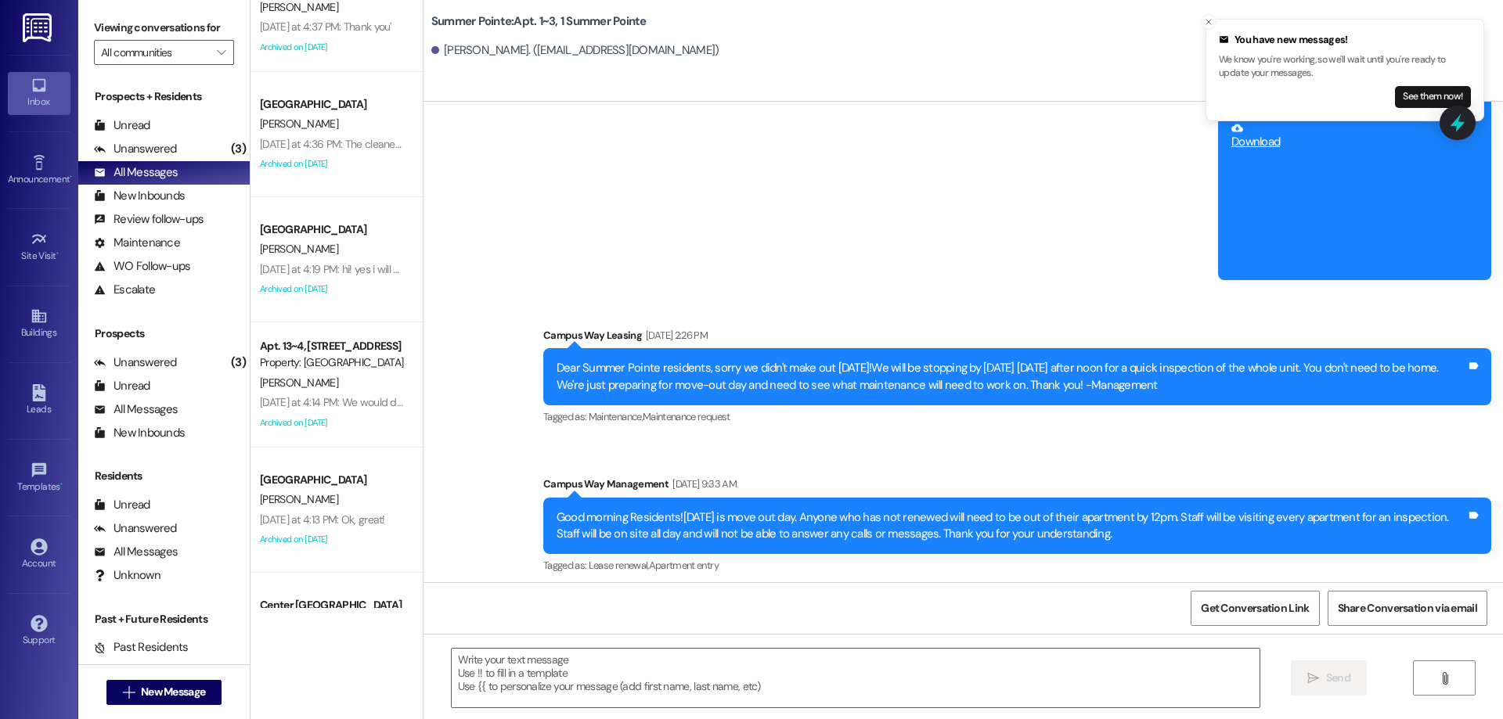
scroll to position [23472, 0]
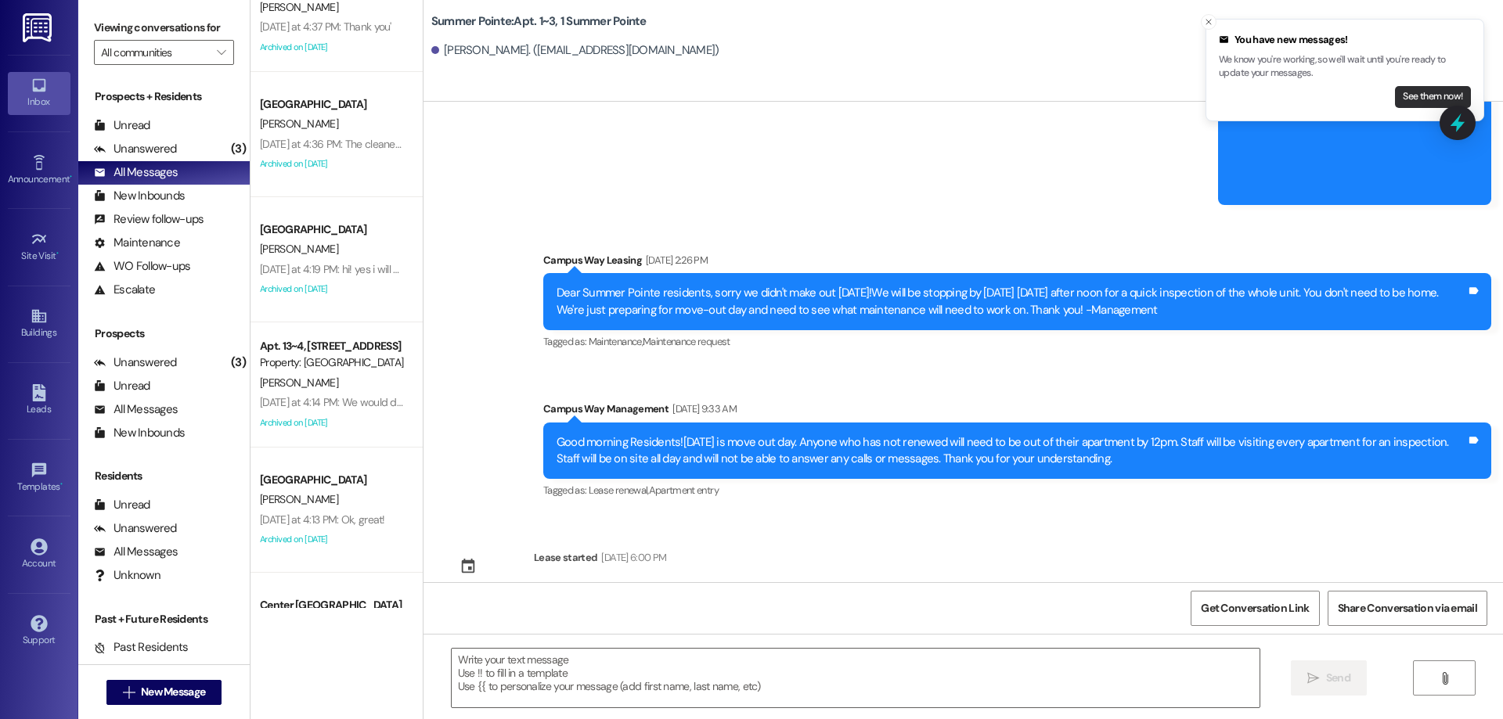
click at [1414, 105] on button "See them now!" at bounding box center [1433, 97] width 76 height 22
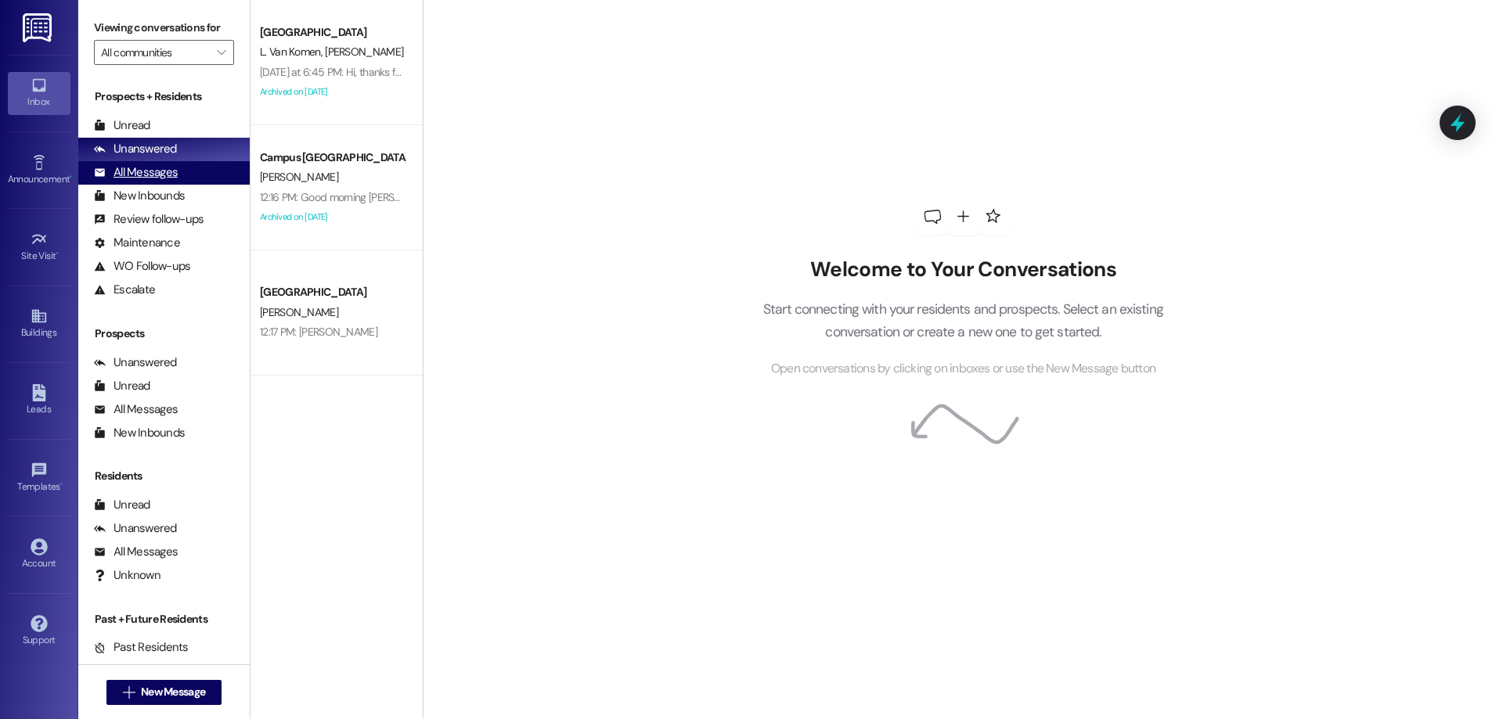
click at [203, 170] on div "All Messages (undefined)" at bounding box center [163, 172] width 171 height 23
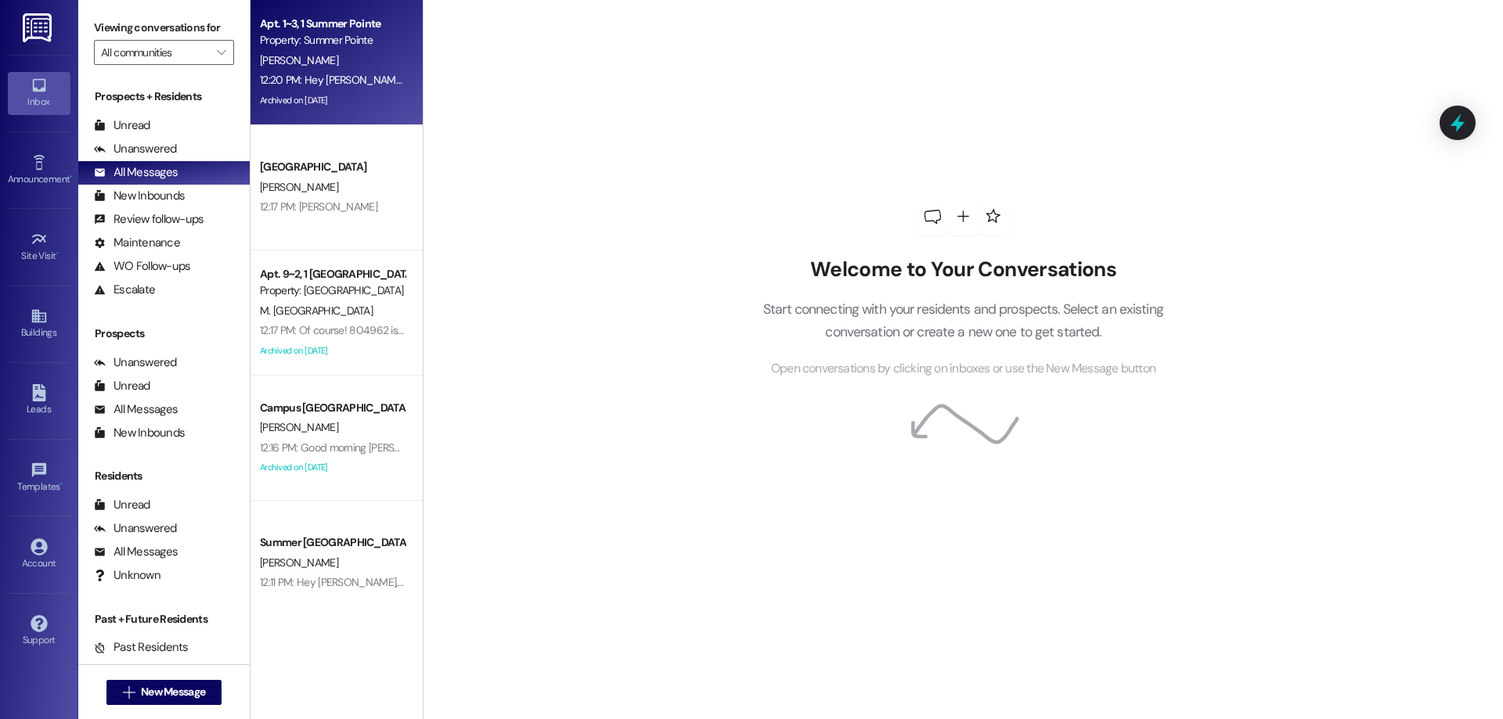
click at [351, 49] on div "Property: Summer Pointe" at bounding box center [332, 40] width 145 height 16
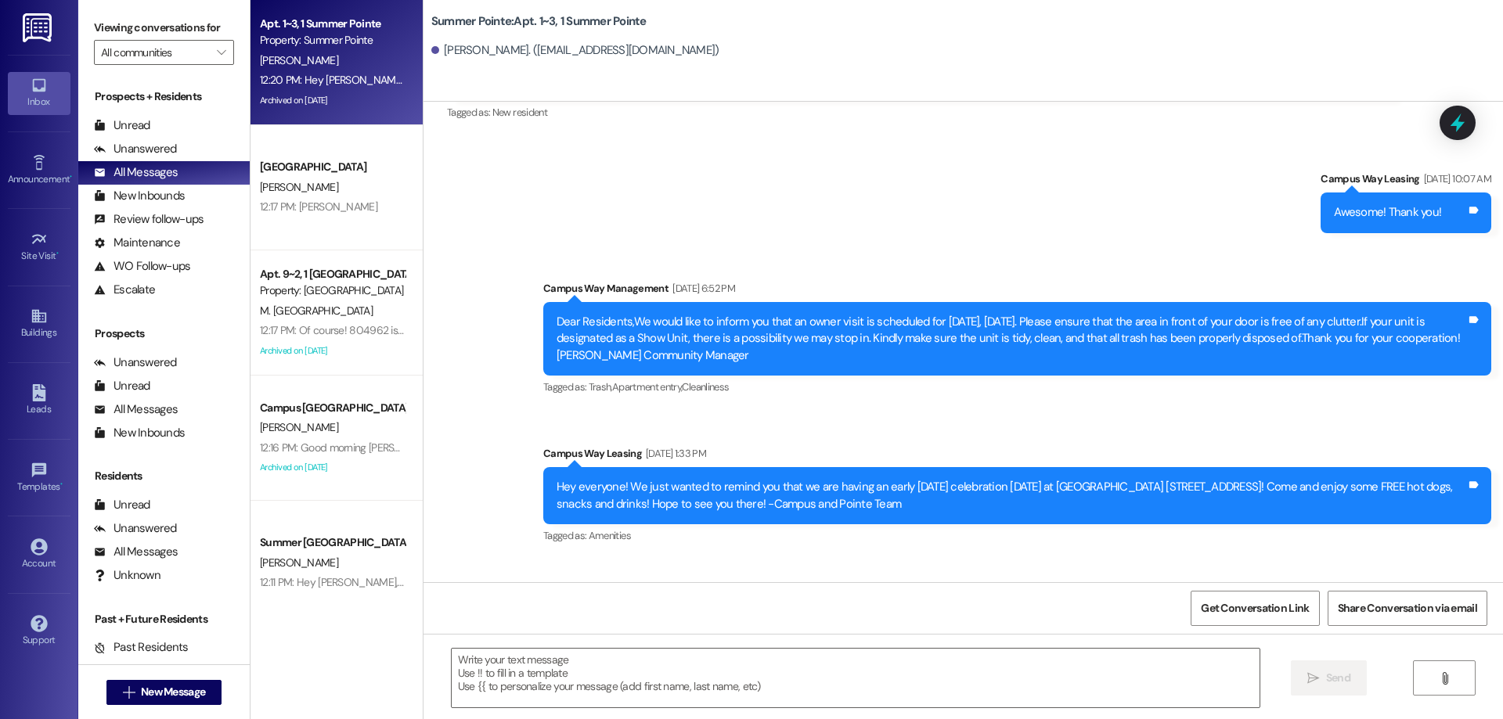
scroll to position [23472, 0]
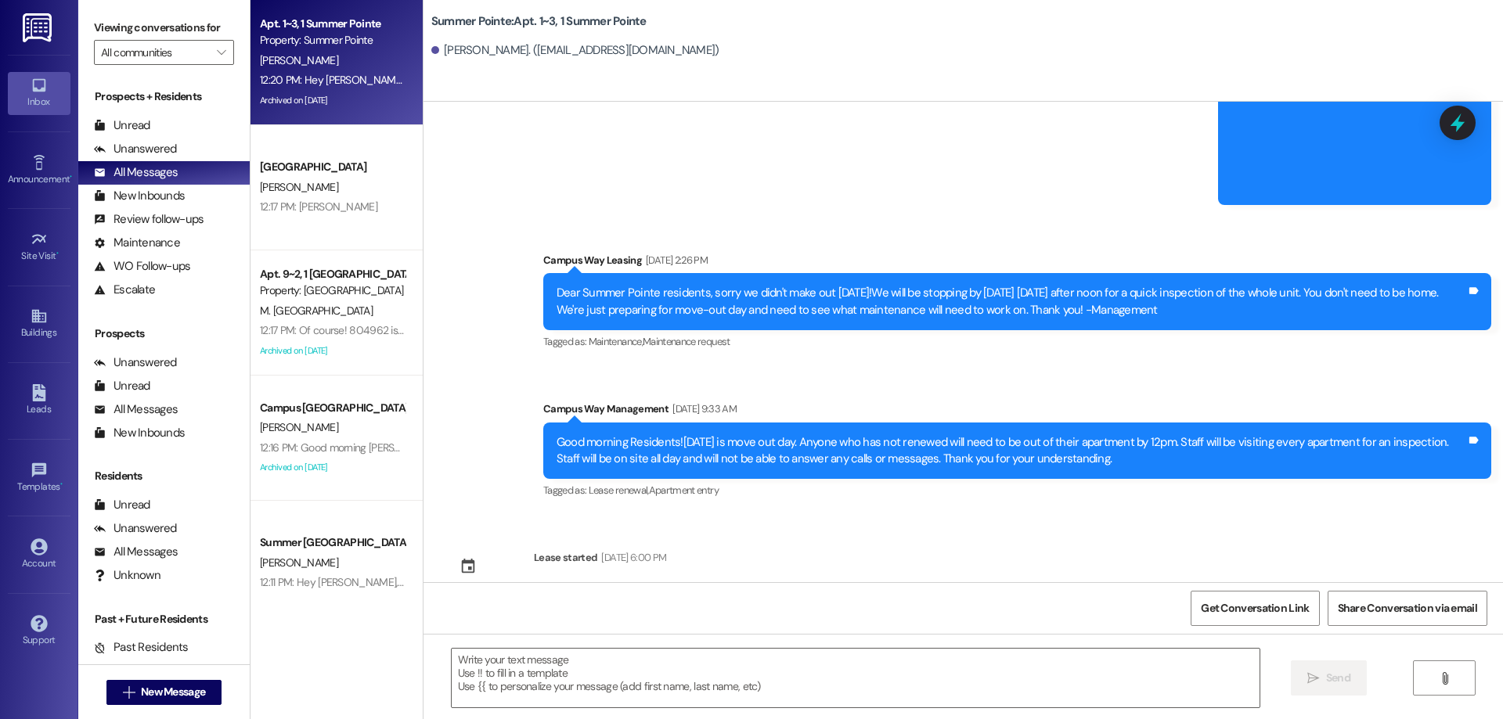
drag, startPoint x: 533, startPoint y: 508, endPoint x: 845, endPoint y: 564, distance: 316.4
click at [845, 664] on div "Hey Eric!! This is Drew from the leasing office! I wanted to fill you in on how…" at bounding box center [1017, 701] width 948 height 74
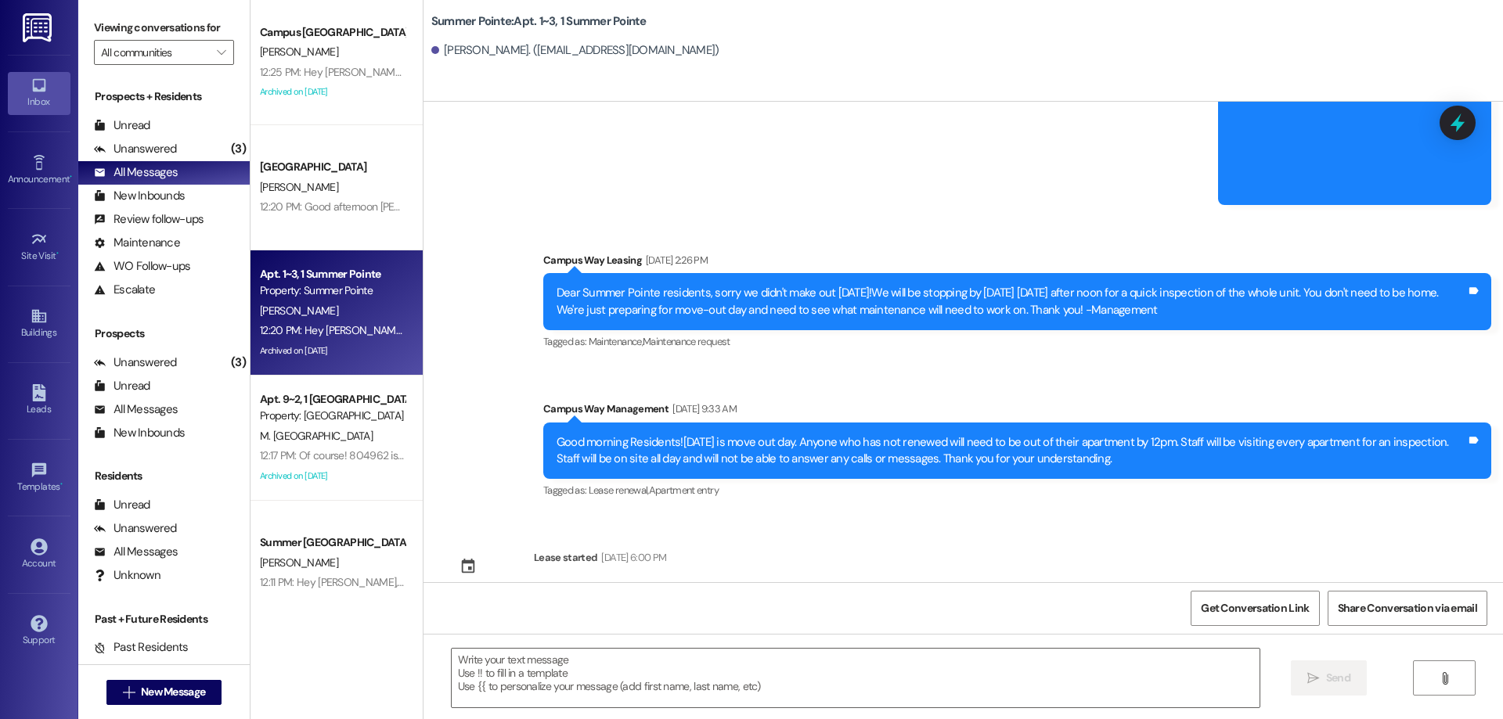
click at [534, 571] on div at bounding box center [600, 582] width 132 height 23
